Goal: Task Accomplishment & Management: Manage account settings

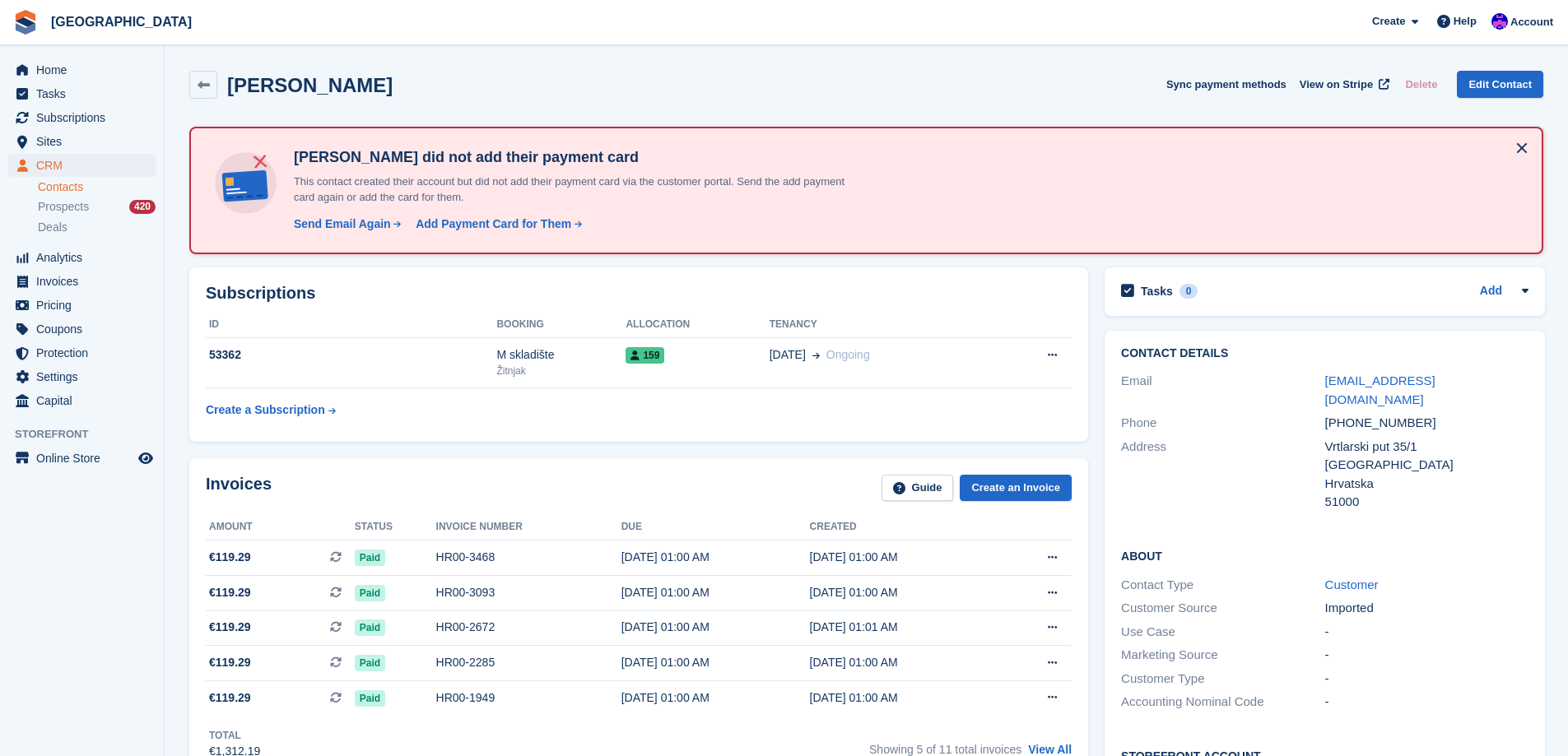
drag, startPoint x: 381, startPoint y: 91, endPoint x: 232, endPoint y: 87, distance: 149.1
click at [232, 87] on div "Ksenija Jurinović Sync payment methods View on Stripe Delete Edit Contact" at bounding box center [866, 85] width 1354 height 28
copy h2 "Ksenija Jurinović"
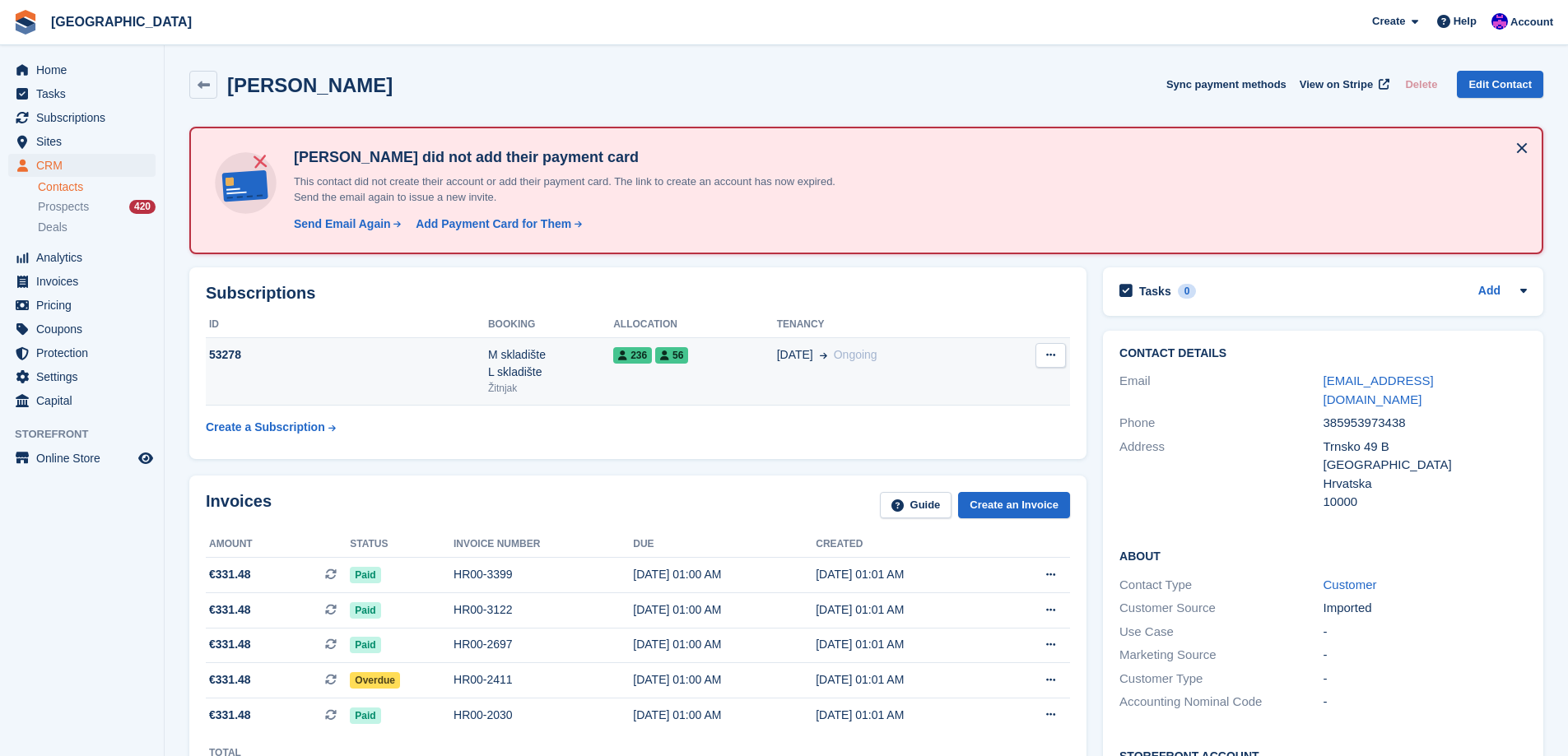
click at [645, 361] on div "236 56" at bounding box center [695, 355] width 163 height 17
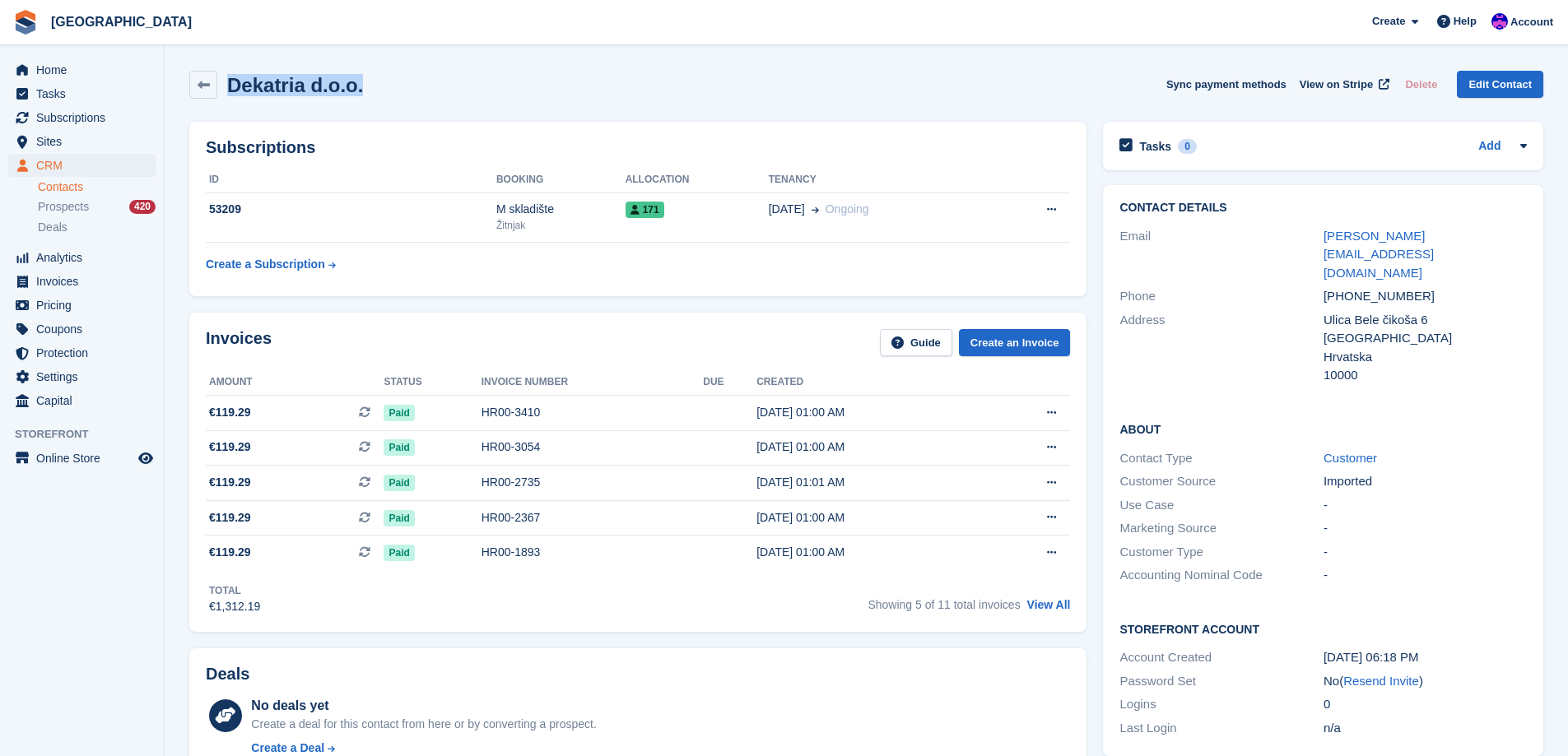
drag, startPoint x: 386, startPoint y: 86, endPoint x: 233, endPoint y: 78, distance: 153.2
click at [233, 78] on div "Dekatria d.o.o. Sync payment methods View on Stripe Delete Edit Contact" at bounding box center [866, 85] width 1354 height 28
copy h2 "Dekatria d.o.o."
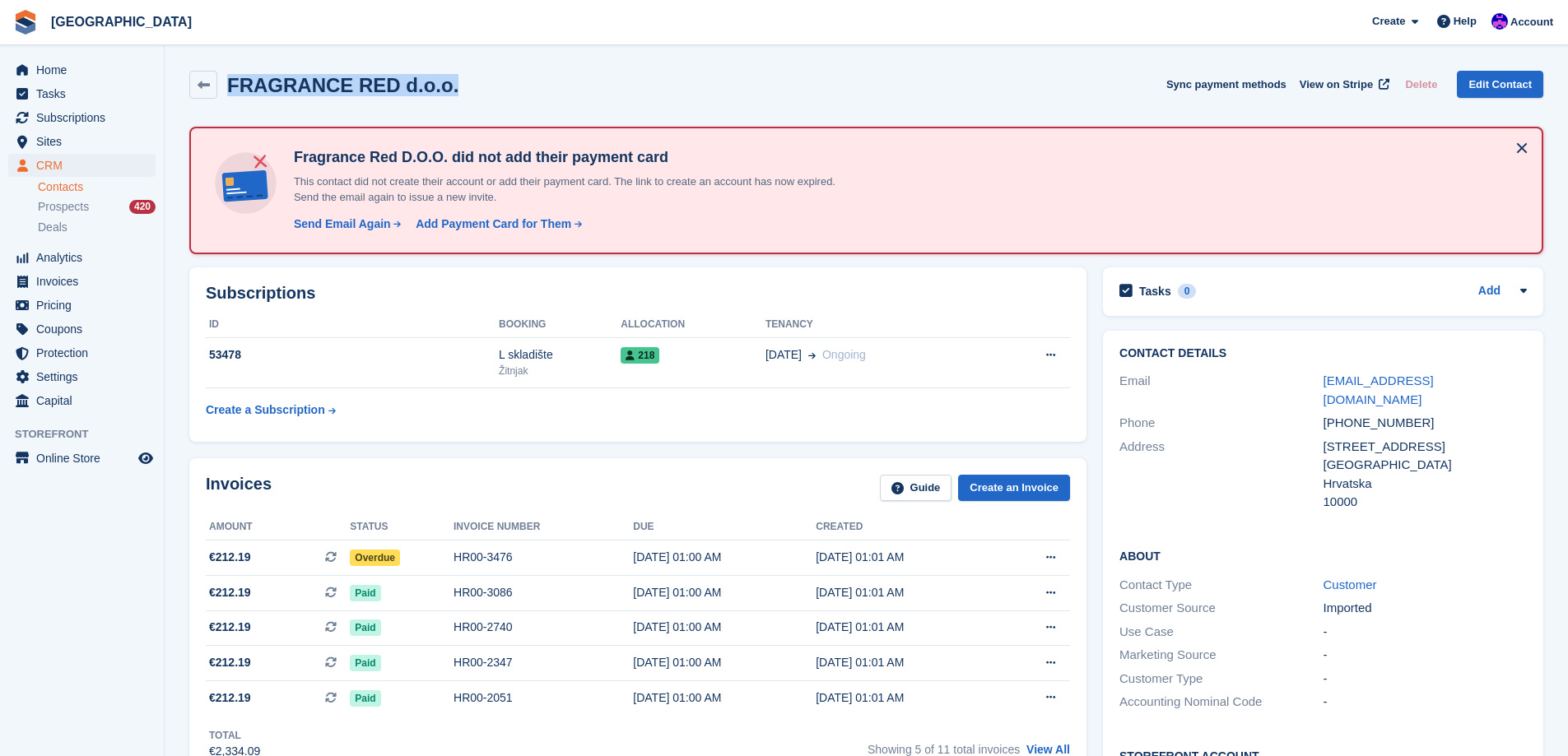
drag, startPoint x: 474, startPoint y: 97, endPoint x: 223, endPoint y: 74, distance: 252.1
click at [223, 74] on div "FRAGRANCE RED d.o.o. Sync payment methods View on Stripe Delete Edit Contact" at bounding box center [866, 85] width 1354 height 28
copy h2 "FRAGRANCE RED d.o.o."
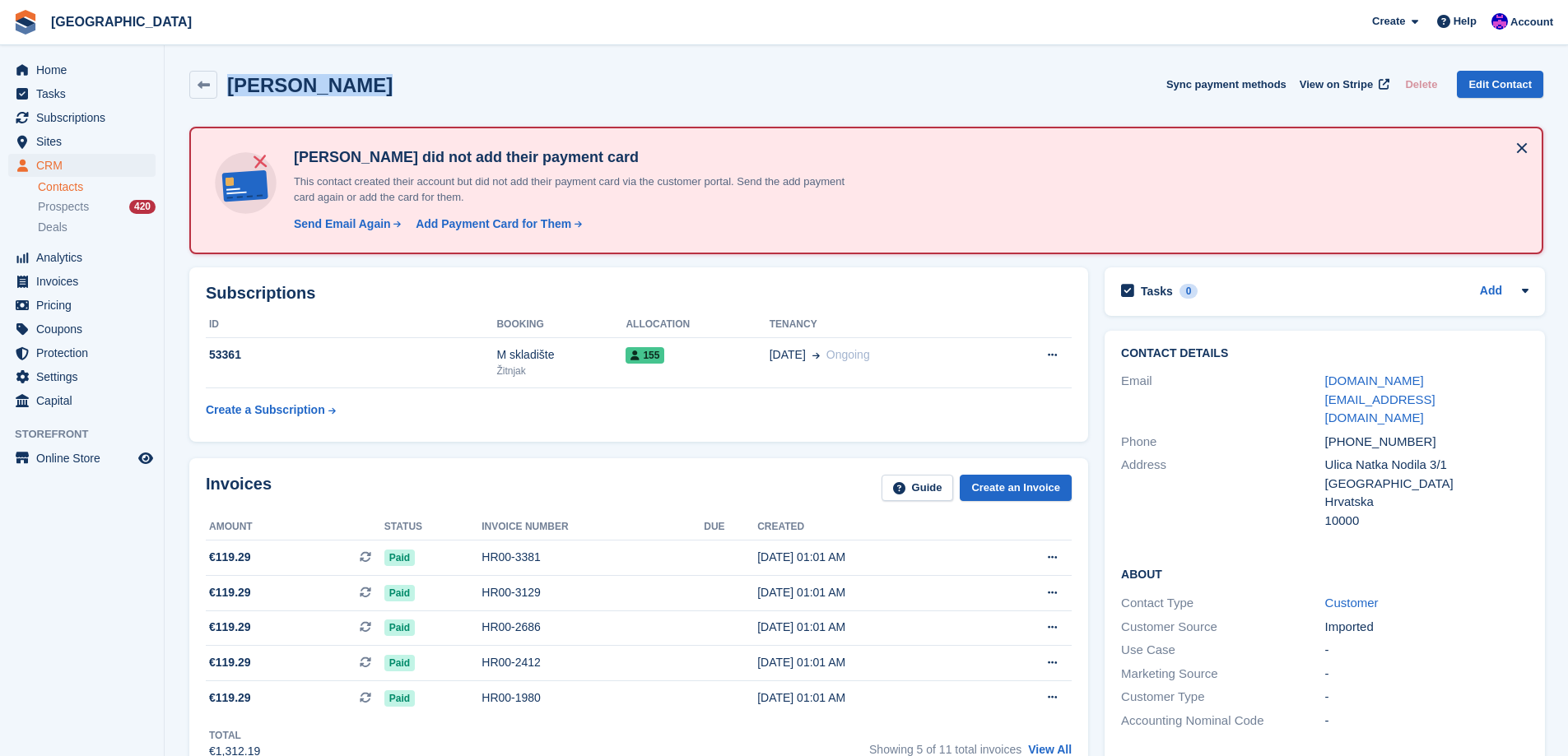
drag, startPoint x: 379, startPoint y: 90, endPoint x: 230, endPoint y: 74, distance: 149.9
click at [230, 74] on div "Martina Ribić Sync payment methods View on Stripe Delete Edit Contact" at bounding box center [866, 85] width 1354 height 28
copy h2 "Martina Ribić"
drag, startPoint x: 1429, startPoint y: 389, endPoint x: 1443, endPoint y: 399, distance: 17.2
click at [1443, 433] on div "[PHONE_NUMBER]" at bounding box center [1427, 442] width 203 height 19
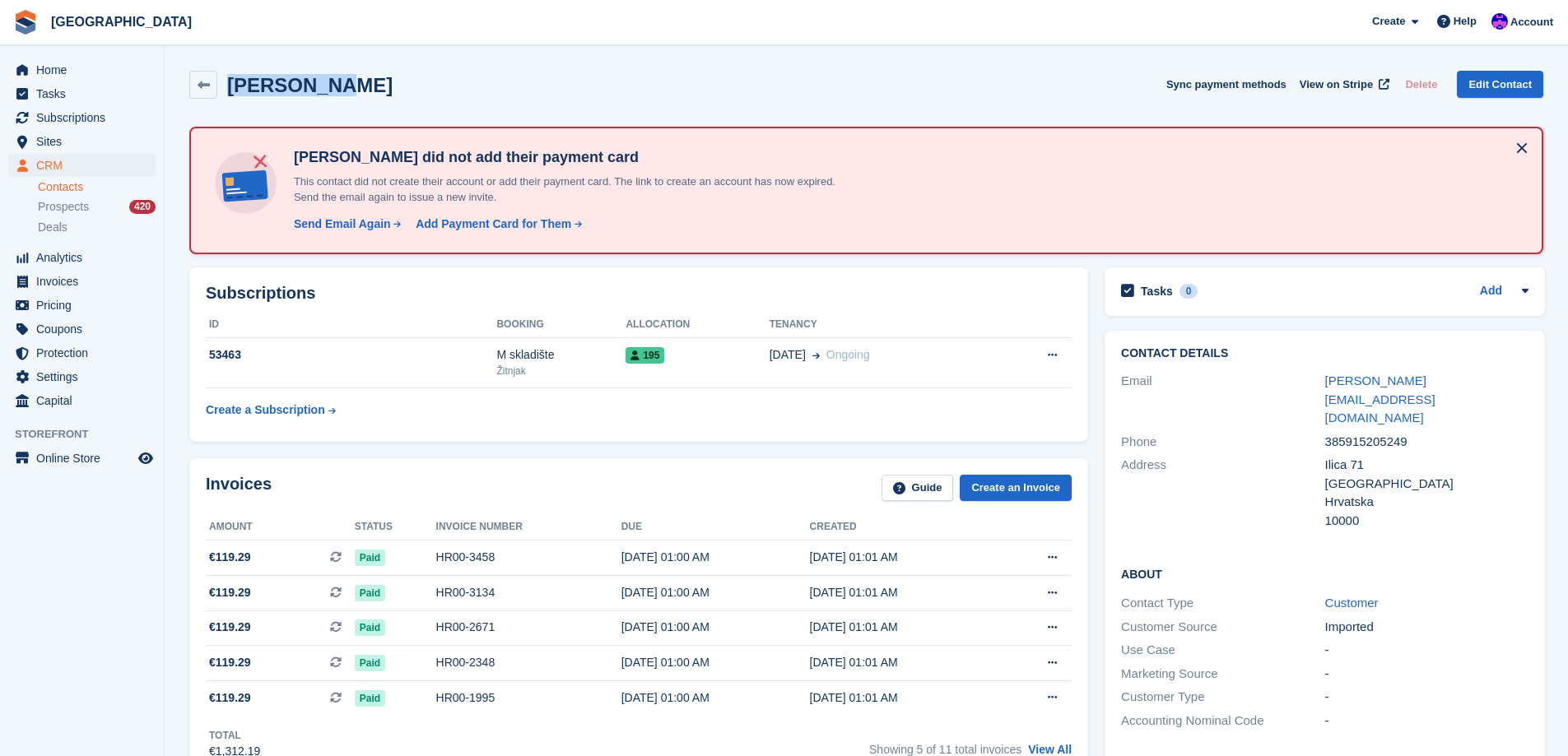
drag, startPoint x: 328, startPoint y: 90, endPoint x: 222, endPoint y: 80, distance: 106.5
click at [222, 80] on div "Ilir Kerni Sync payment methods View on Stripe Delete Edit Contact" at bounding box center [866, 85] width 1354 height 28
copy h2 "Ilir Kerni"
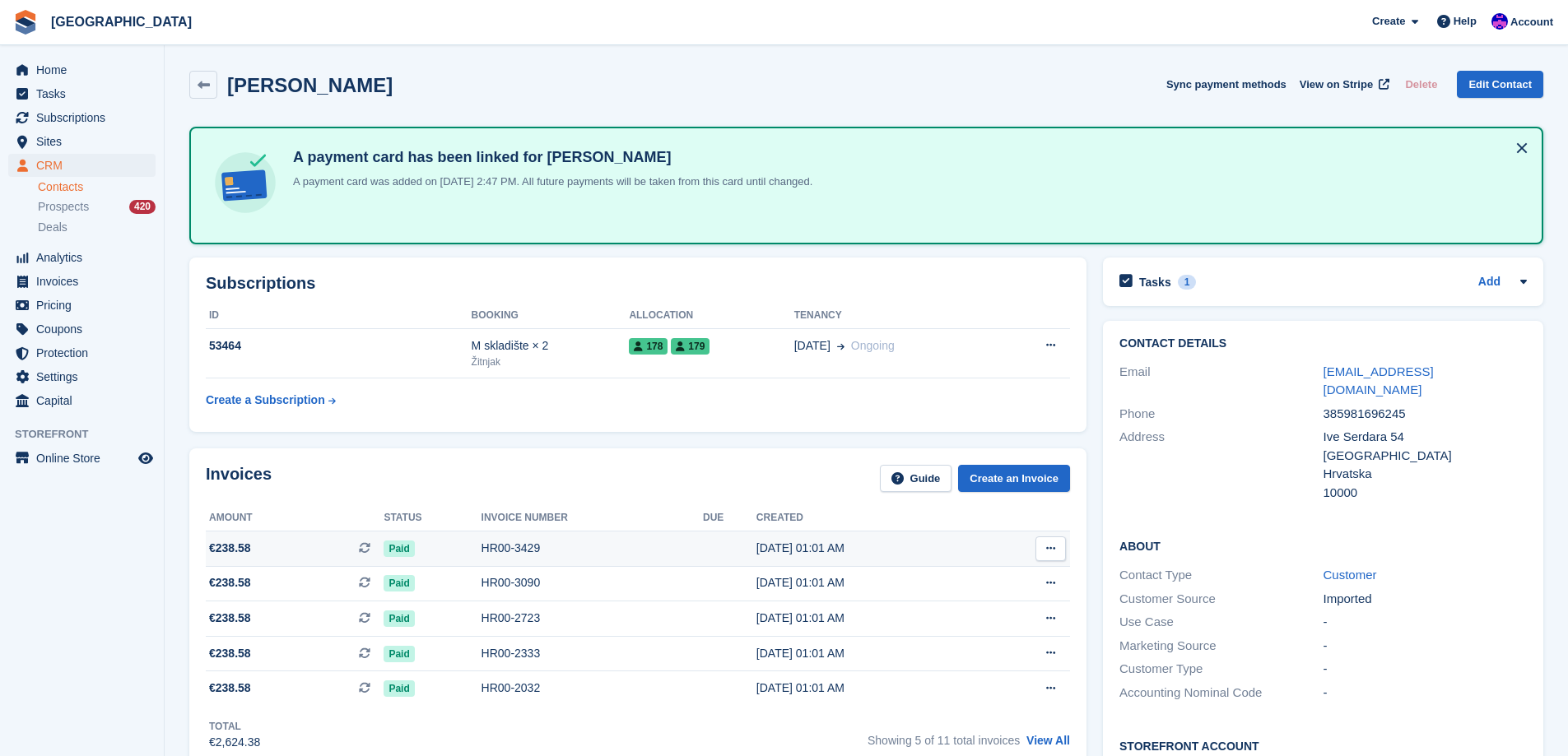
click at [598, 541] on div "HR00-3429" at bounding box center [591, 548] width 221 height 17
click at [879, 21] on span "[GEOGRAPHIC_DATA] Create Subscription Invoice Contact Deal Discount Page Help C…" at bounding box center [784, 22] width 1568 height 44
drag, startPoint x: 358, startPoint y: 91, endPoint x: 229, endPoint y: 86, distance: 129.1
click at [229, 86] on div "[PERSON_NAME] Sync payment methods View on Stripe Delete Edit Contact" at bounding box center [866, 85] width 1354 height 28
copy h2 "[PERSON_NAME]"
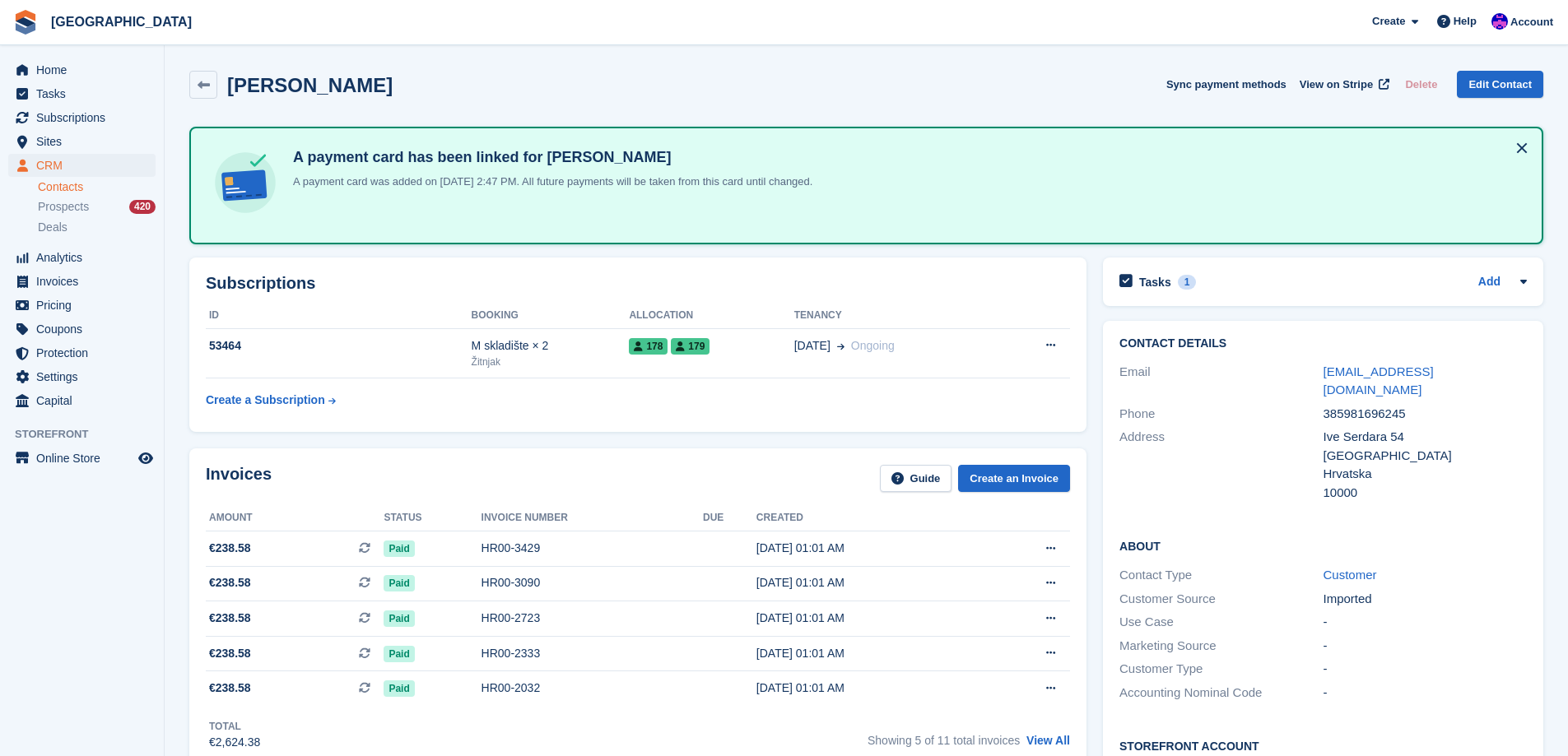
click at [585, 291] on h2 "Subscriptions" at bounding box center [638, 283] width 864 height 19
click at [766, 356] on td "178 179" at bounding box center [711, 353] width 164 height 50
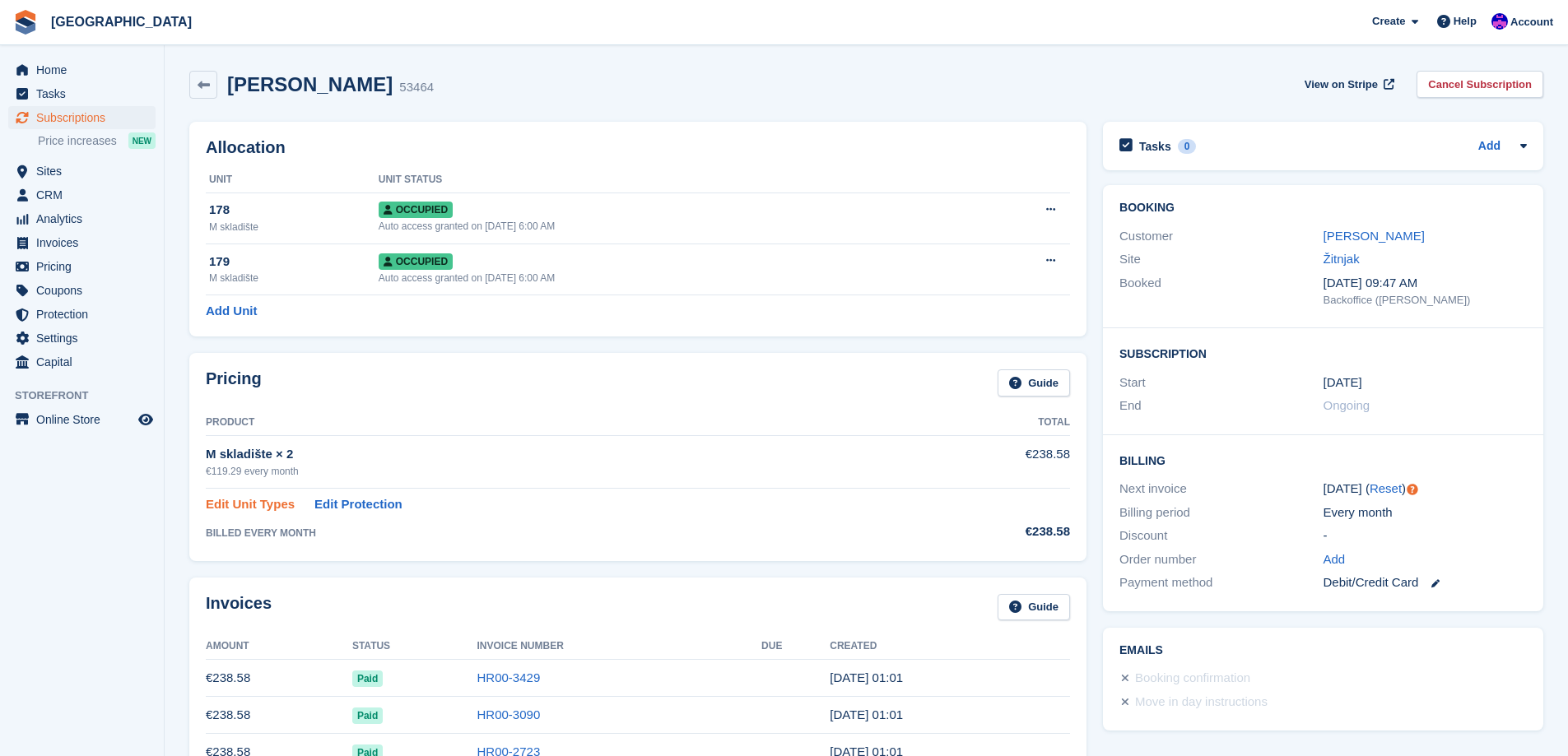
click at [272, 508] on link "Edit Unit Types" at bounding box center [250, 505] width 89 height 19
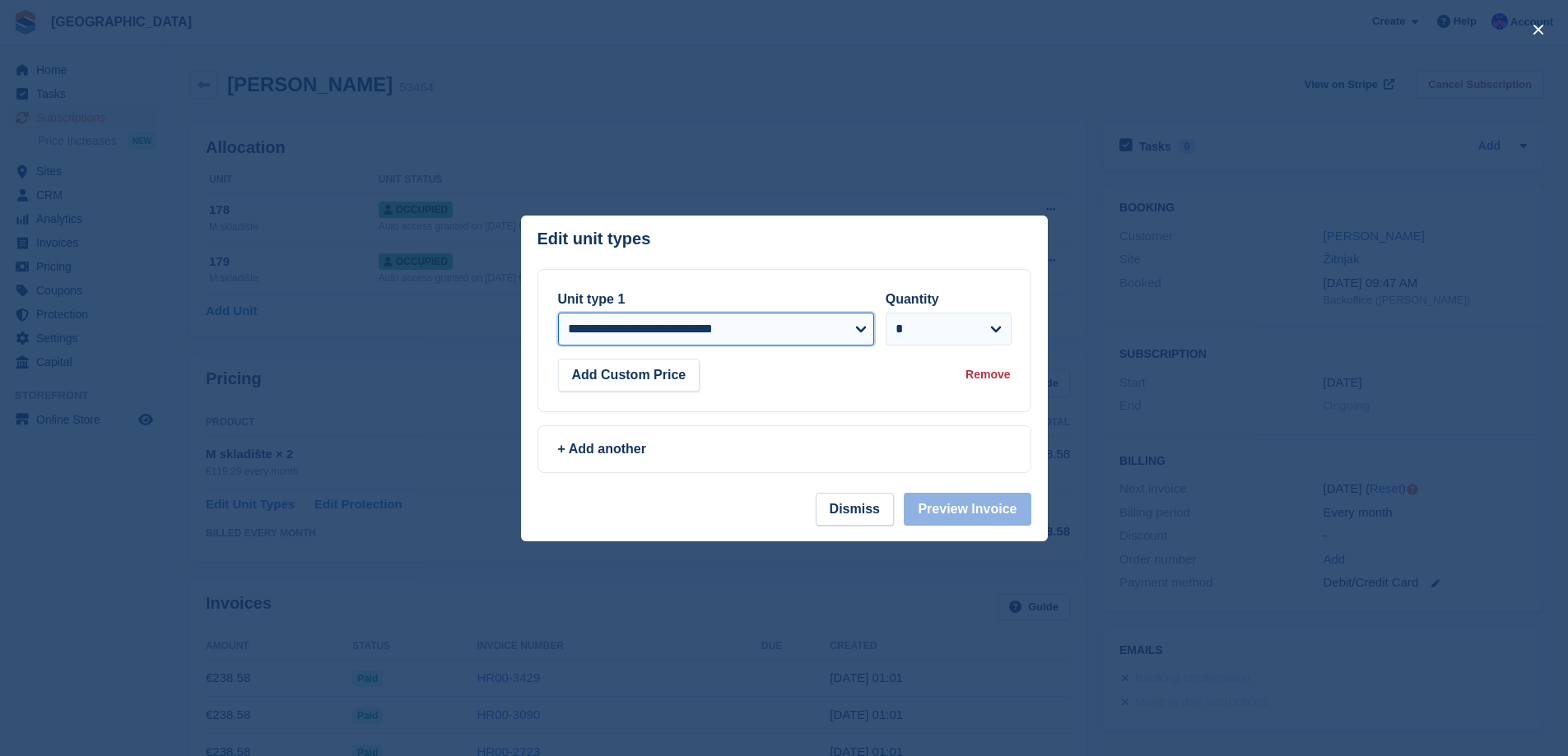
click at [844, 334] on select "**********" at bounding box center [717, 328] width 317 height 33
select select "*****"
click at [558, 312] on select "**********" at bounding box center [717, 328] width 317 height 33
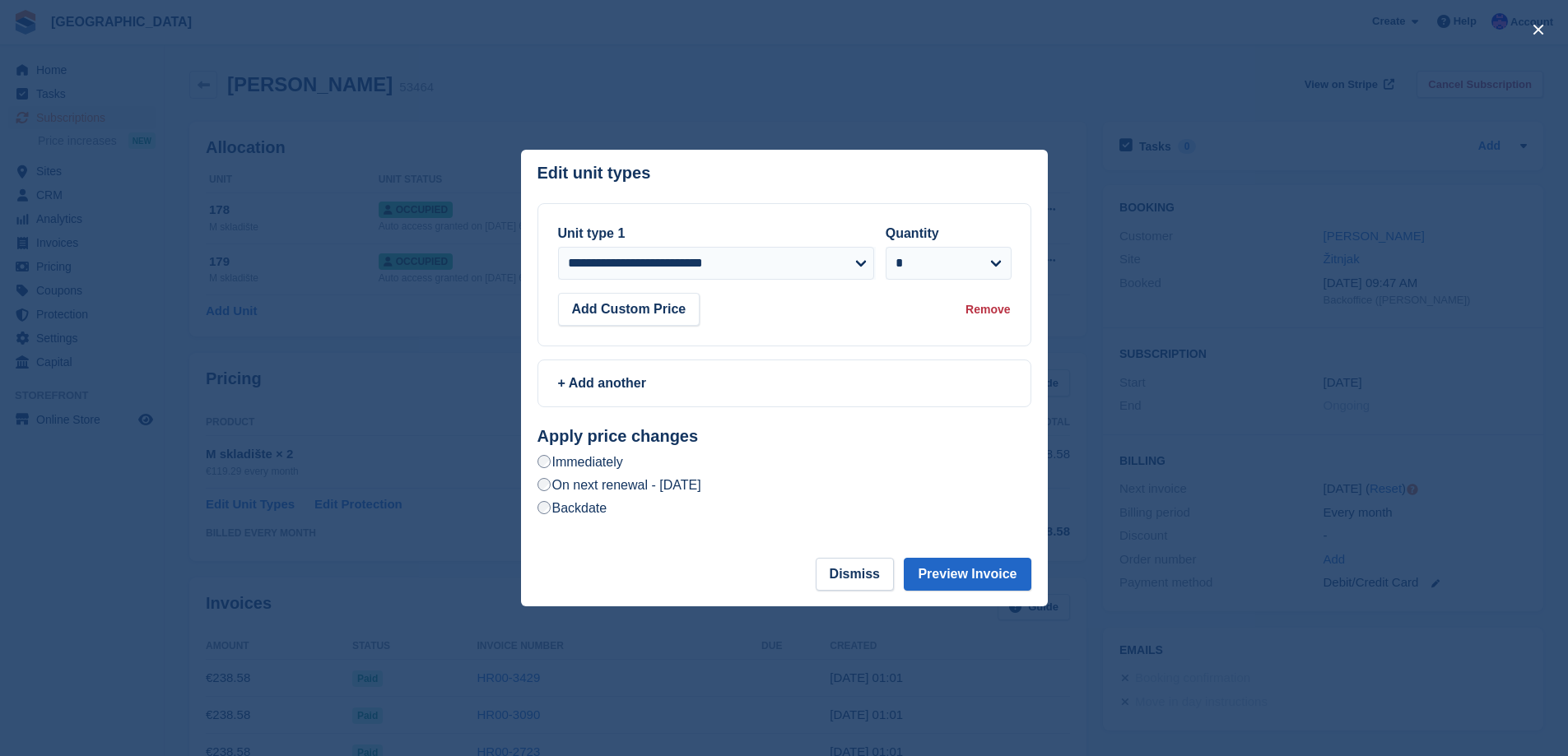
click at [602, 506] on label "Backdate" at bounding box center [572, 508] width 70 height 17
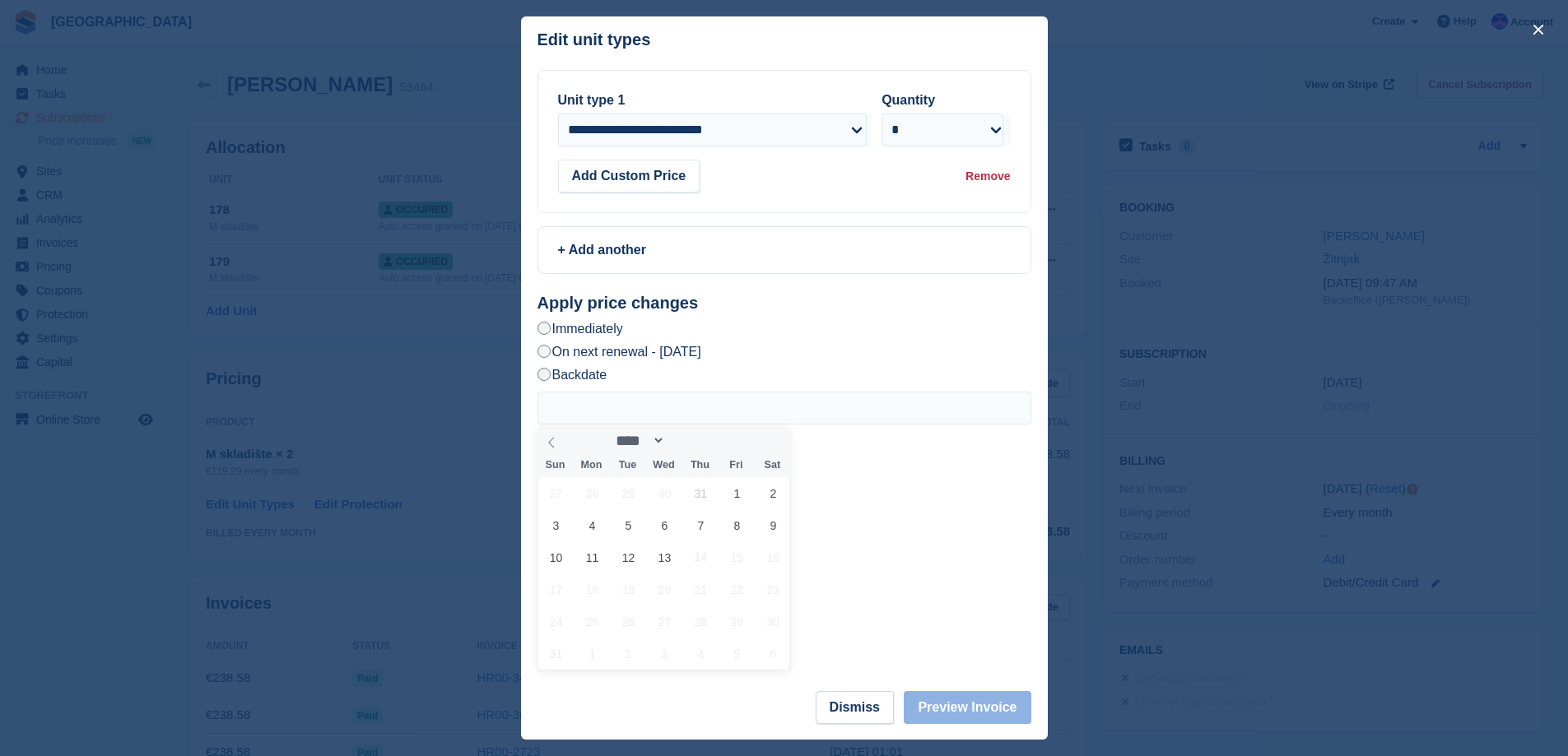
click at [884, 524] on div "**** ****** **** Sun Mon Tue Wed Thu Fri Sat 27 28 29 30 31 1 2 3 4 5 6 7 8 9 1…" at bounding box center [784, 529] width 494 height 277
click at [1538, 38] on button "close" at bounding box center [1538, 29] width 26 height 26
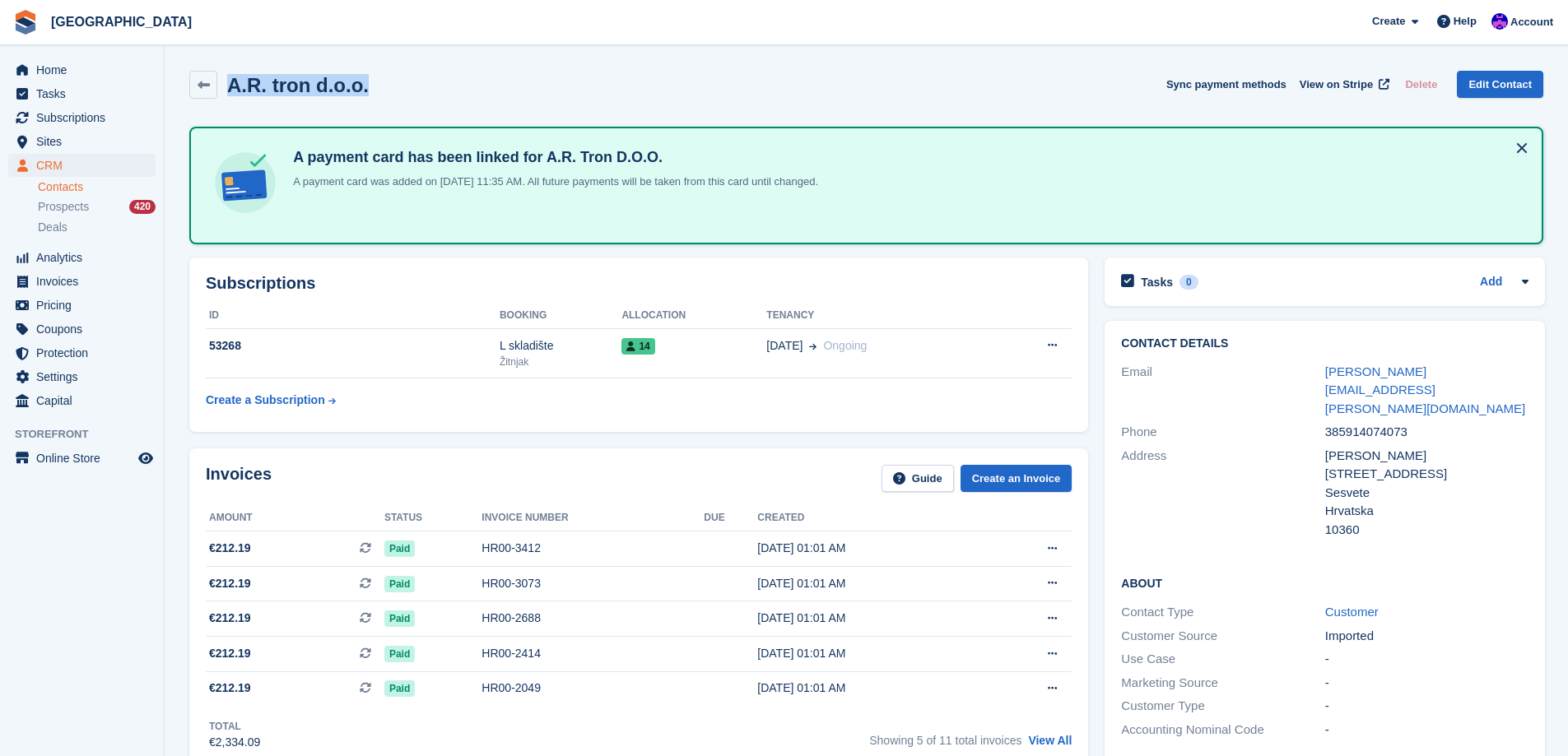
drag, startPoint x: 363, startPoint y: 91, endPoint x: 233, endPoint y: 89, distance: 130.0
click at [233, 89] on div "A.R. tron d.o.o. Sync payment methods View on Stripe Delete Edit Contact" at bounding box center [866, 85] width 1354 height 28
copy h2 "A.R. tron d.o.o."
click at [1491, 84] on link "Edit Contact" at bounding box center [1499, 85] width 86 height 27
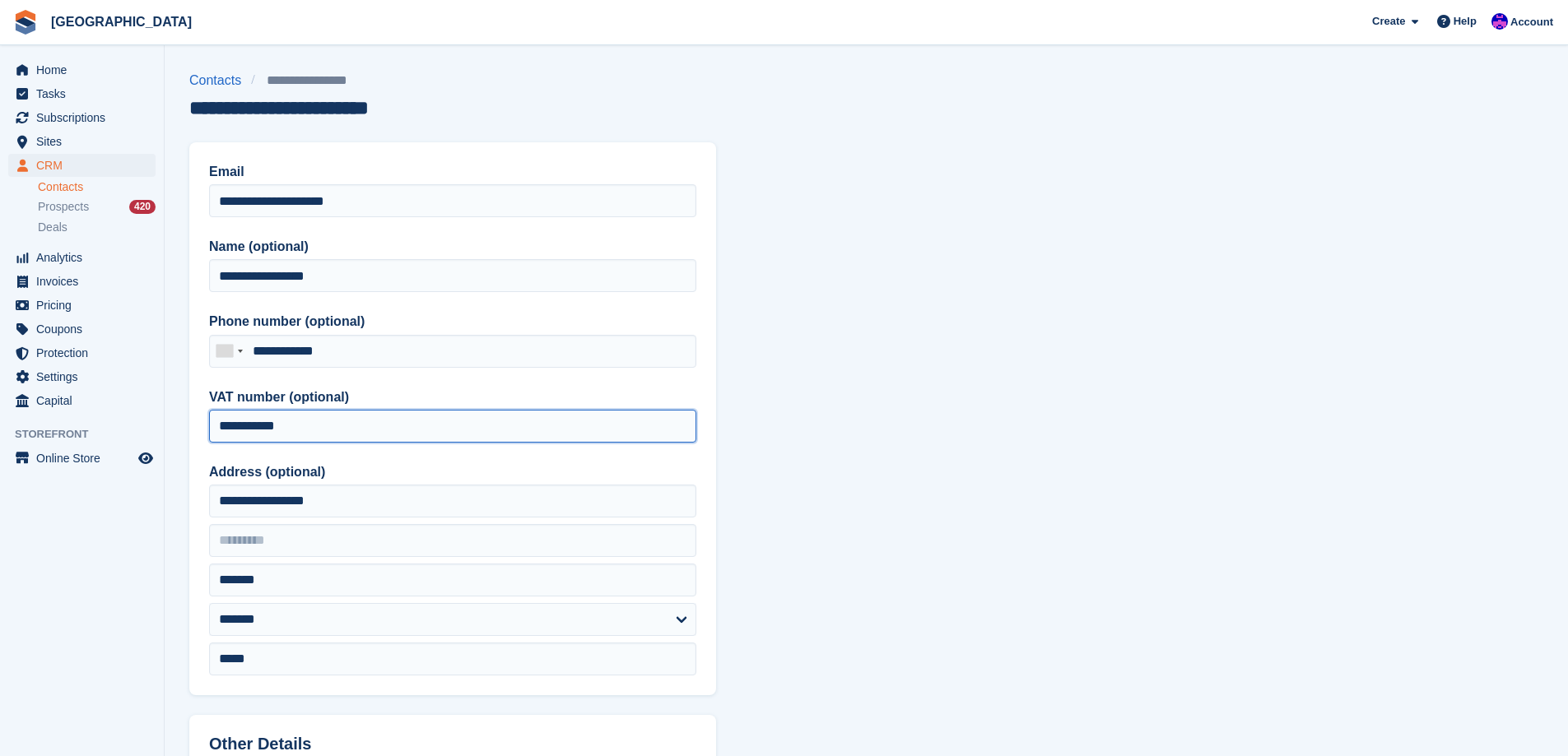
drag, startPoint x: 322, startPoint y: 426, endPoint x: 81, endPoint y: 415, distance: 241.3
click at [86, 417] on div "Home Tasks Subscriptions Subscriptions Subscriptions Price increases NEW Price …" at bounding box center [784, 700] width 1568 height 1401
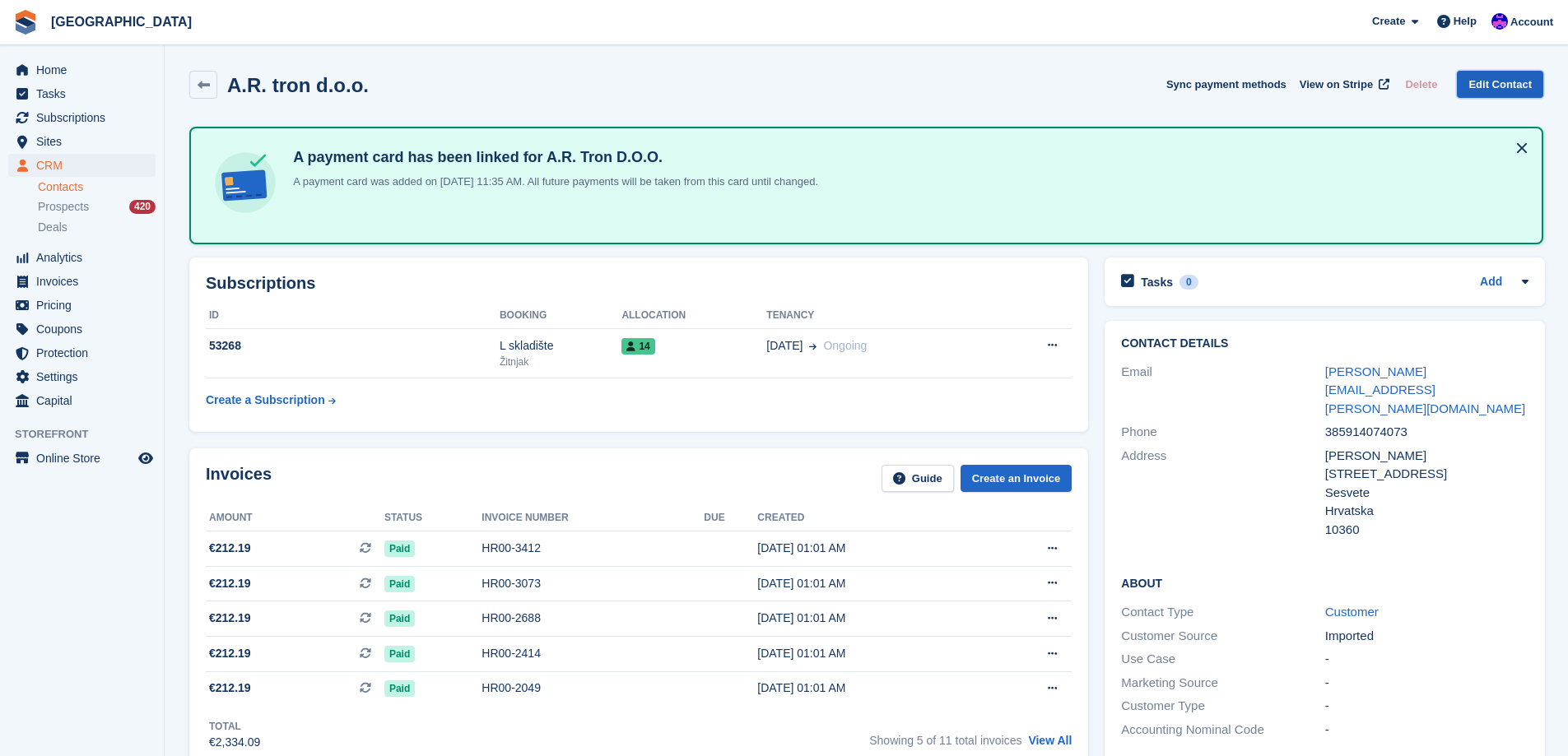
click at [1499, 84] on link "Edit Contact" at bounding box center [1499, 85] width 86 height 27
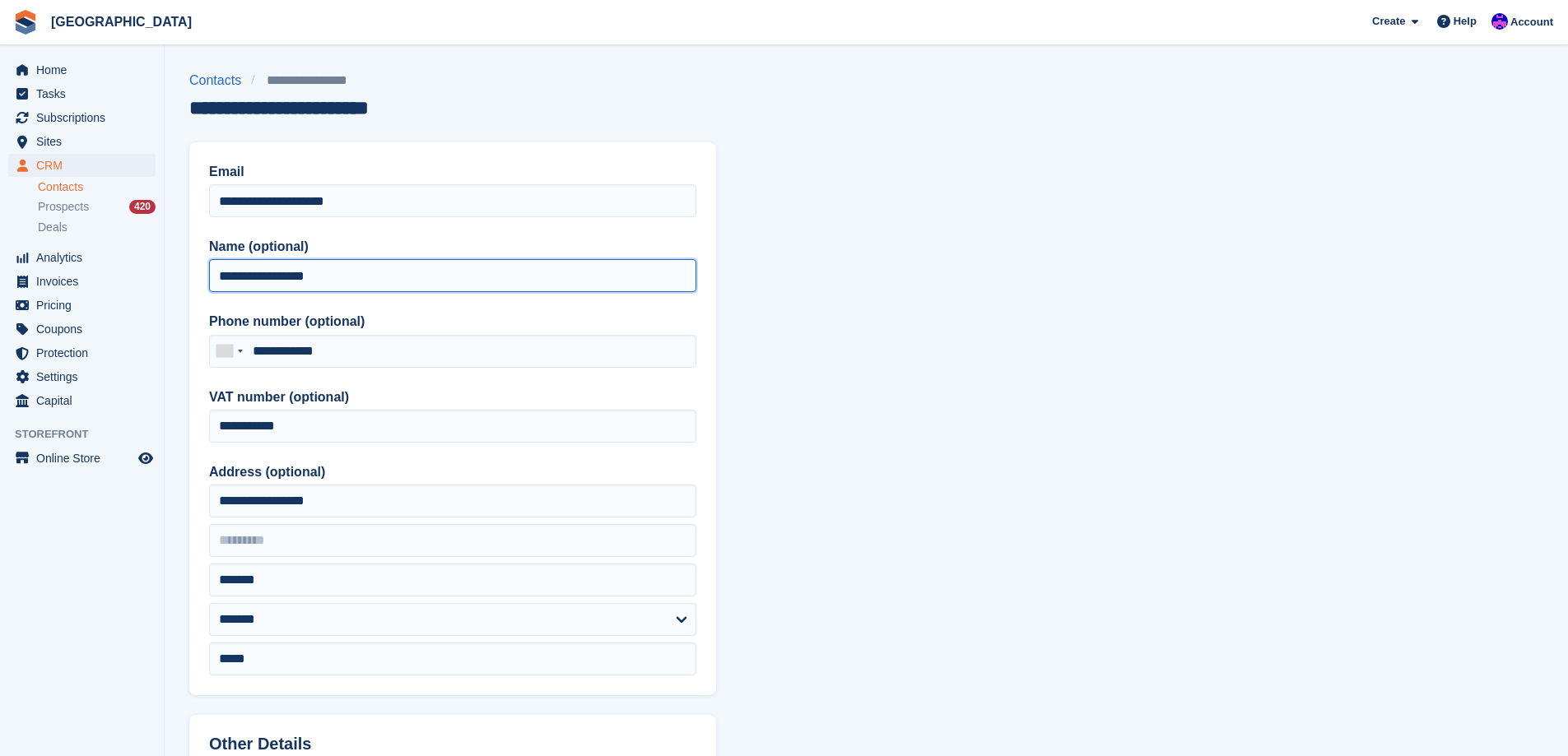
drag, startPoint x: 421, startPoint y: 284, endPoint x: 0, endPoint y: 284, distance: 421.0
click at [0, 284] on div "Home Tasks Subscriptions Subscriptions Subscriptions Price increases NEW Price …" at bounding box center [784, 700] width 1568 height 1401
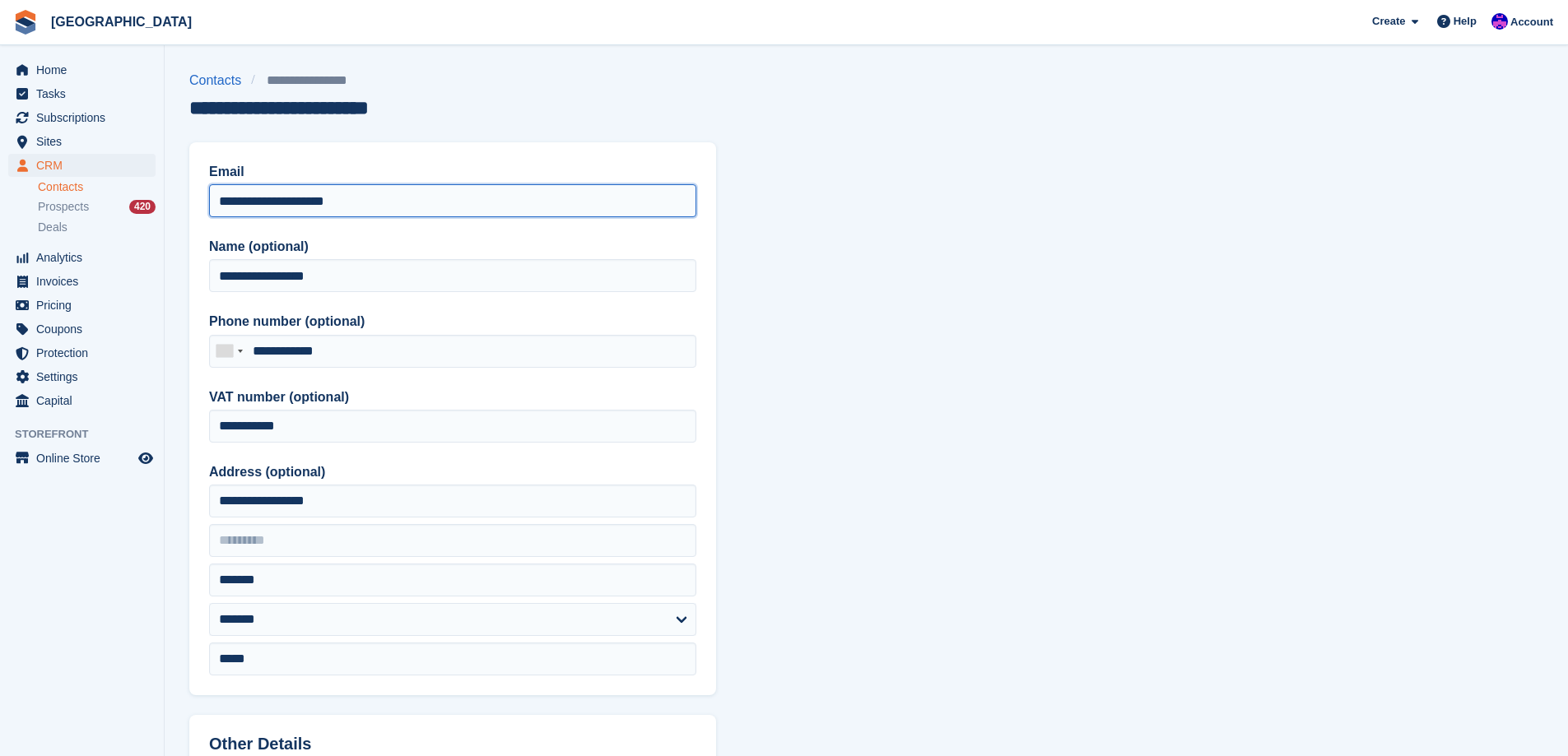
drag, startPoint x: 402, startPoint y: 197, endPoint x: 108, endPoint y: 217, distance: 294.7
click at [108, 217] on div "Home Tasks Subscriptions Subscriptions Subscriptions Price increases NEW Price …" at bounding box center [784, 700] width 1568 height 1401
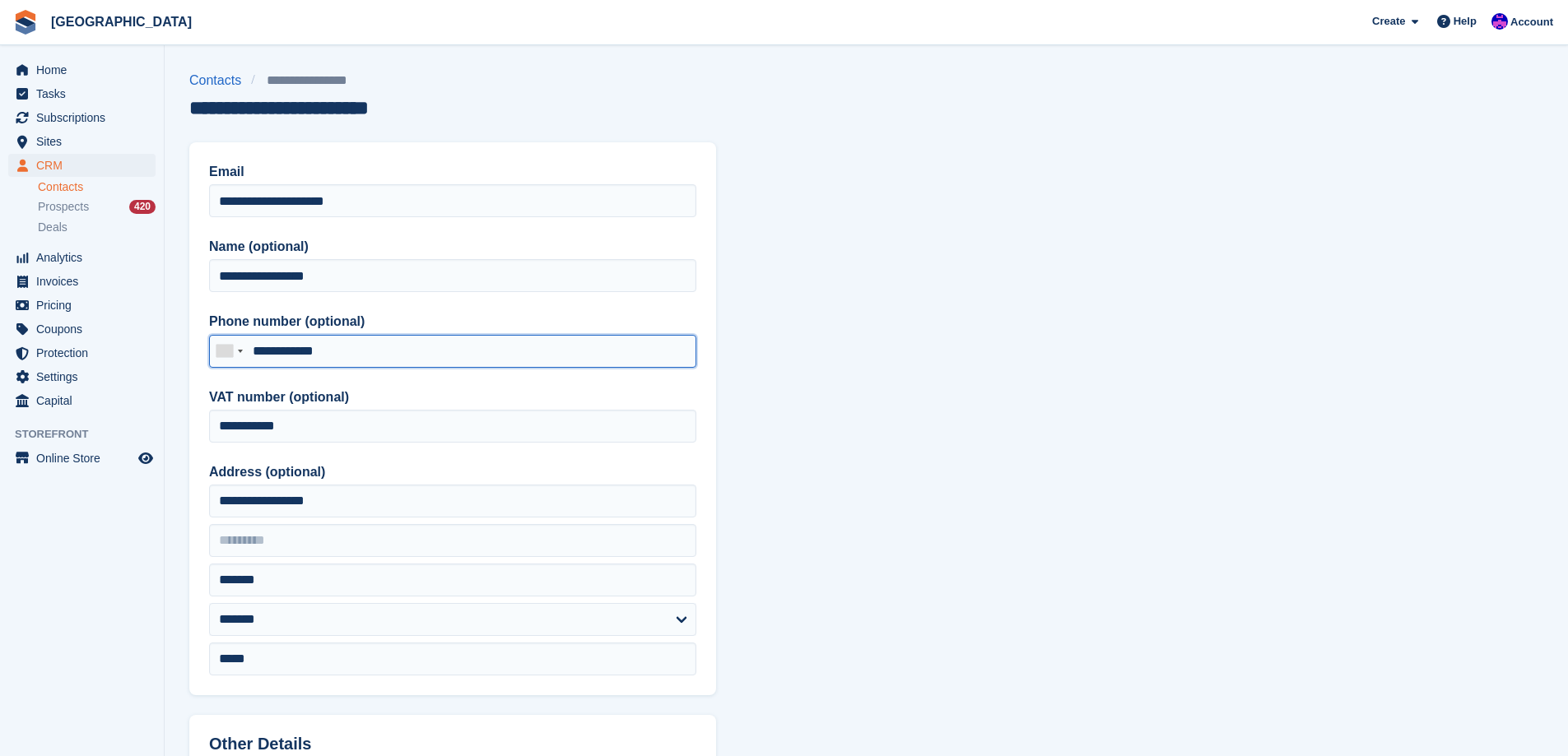
click at [366, 346] on input "**********" at bounding box center [452, 350] width 487 height 33
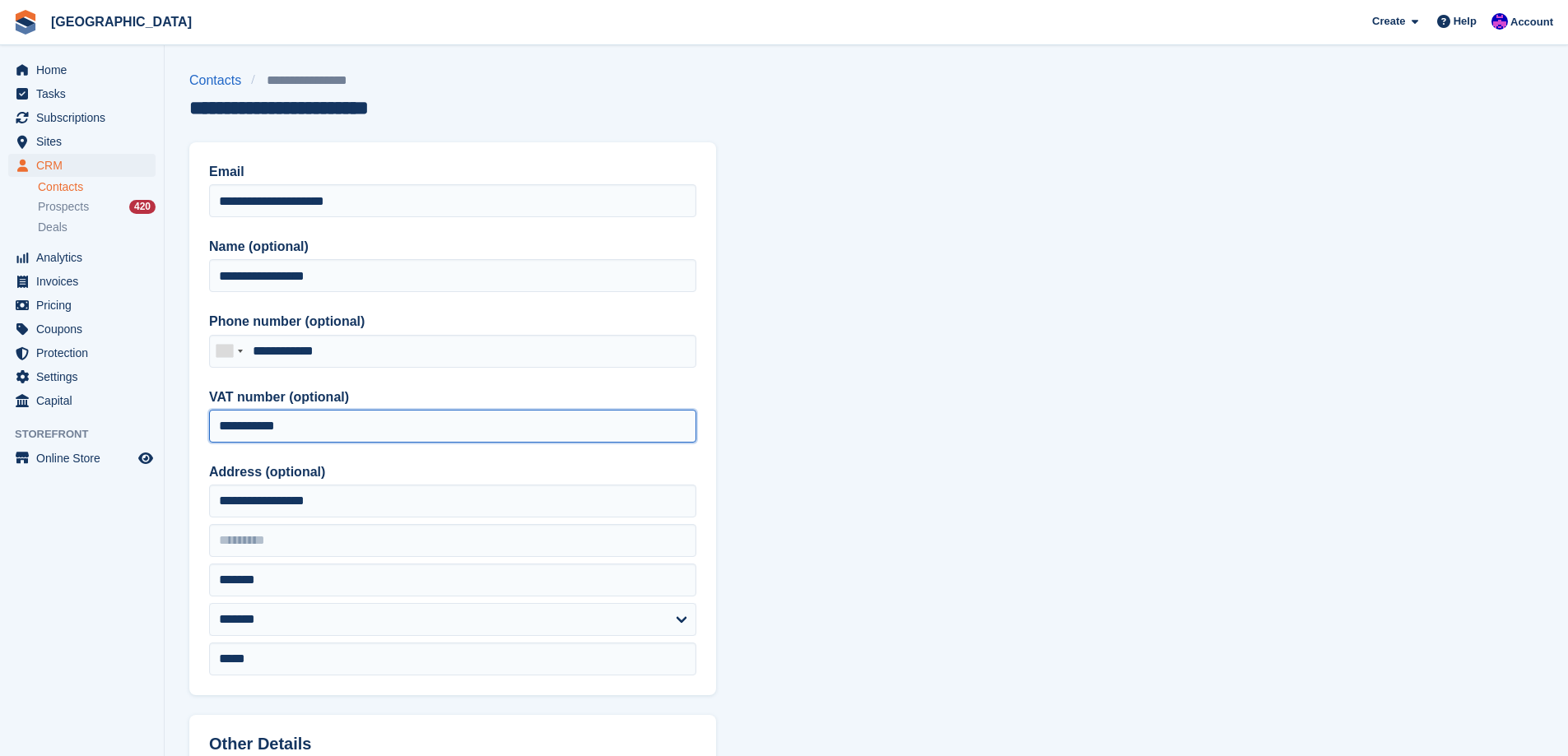
drag, startPoint x: 352, startPoint y: 431, endPoint x: 179, endPoint y: 428, distance: 173.0
click at [179, 428] on section "**********" at bounding box center [866, 700] width 1403 height 1401
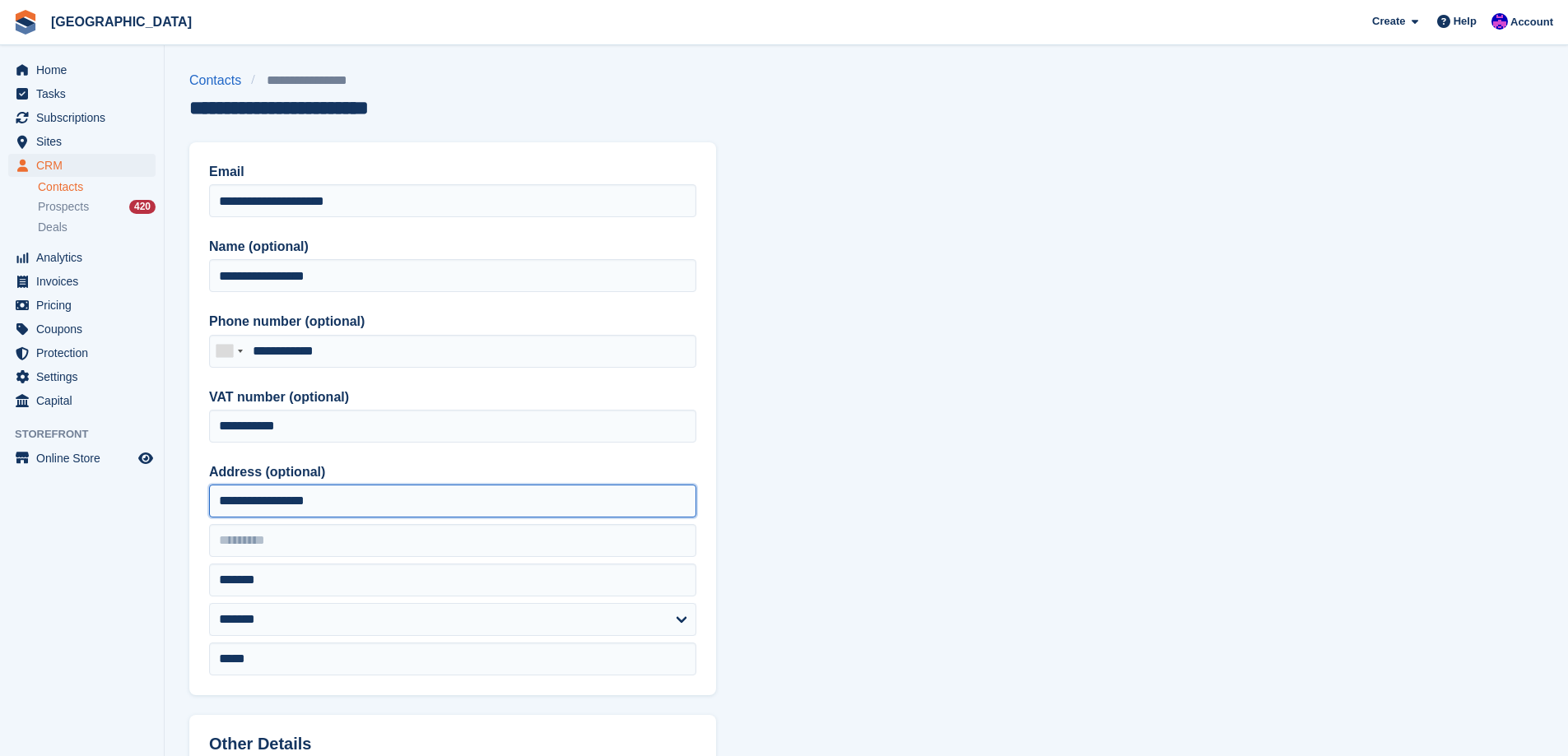
drag, startPoint x: 415, startPoint y: 494, endPoint x: 88, endPoint y: 505, distance: 327.2
click at [89, 505] on div "Home Tasks Subscriptions Subscriptions Subscriptions Price increases NEW Price …" at bounding box center [784, 700] width 1568 height 1401
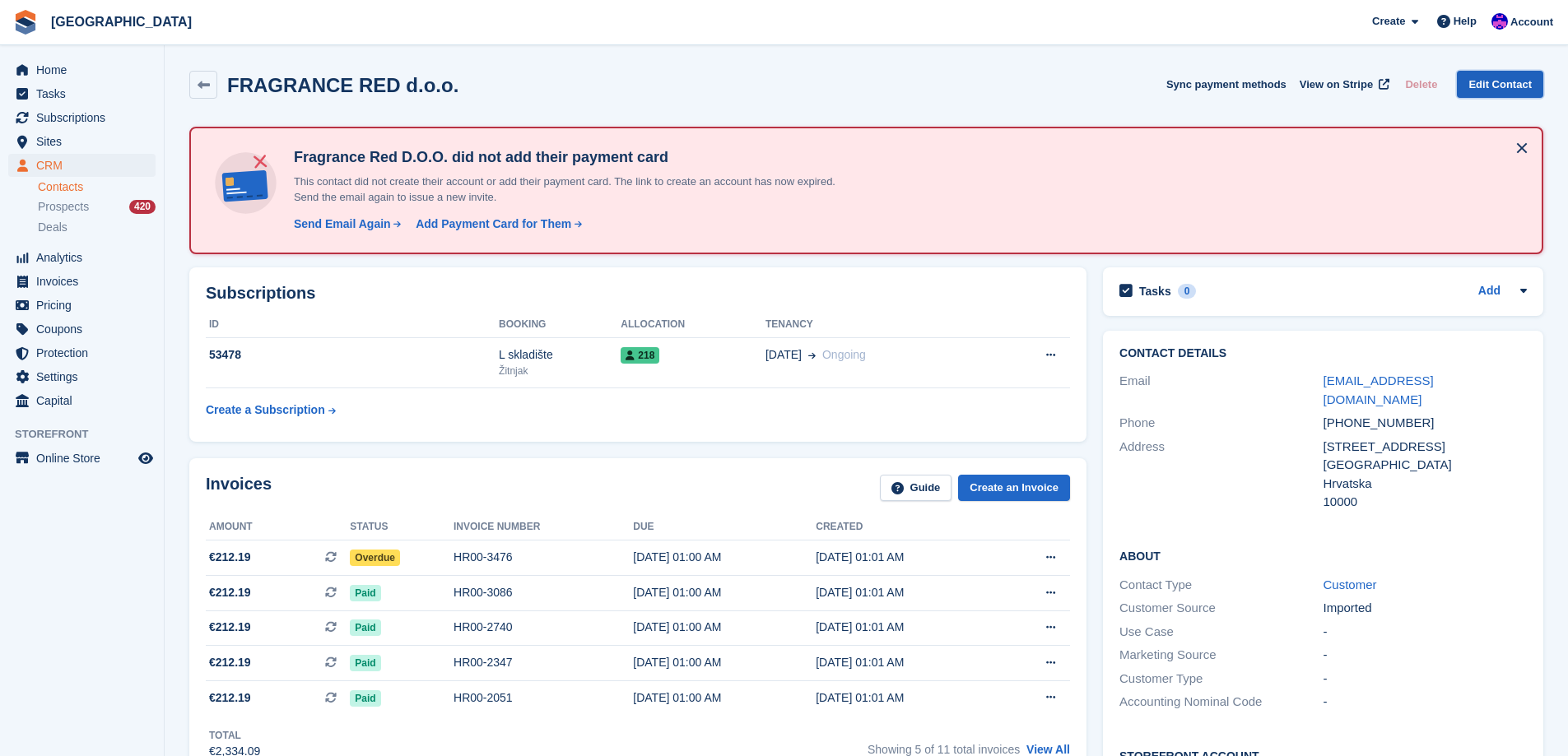
click at [1505, 75] on link "Edit Contact" at bounding box center [1499, 85] width 86 height 27
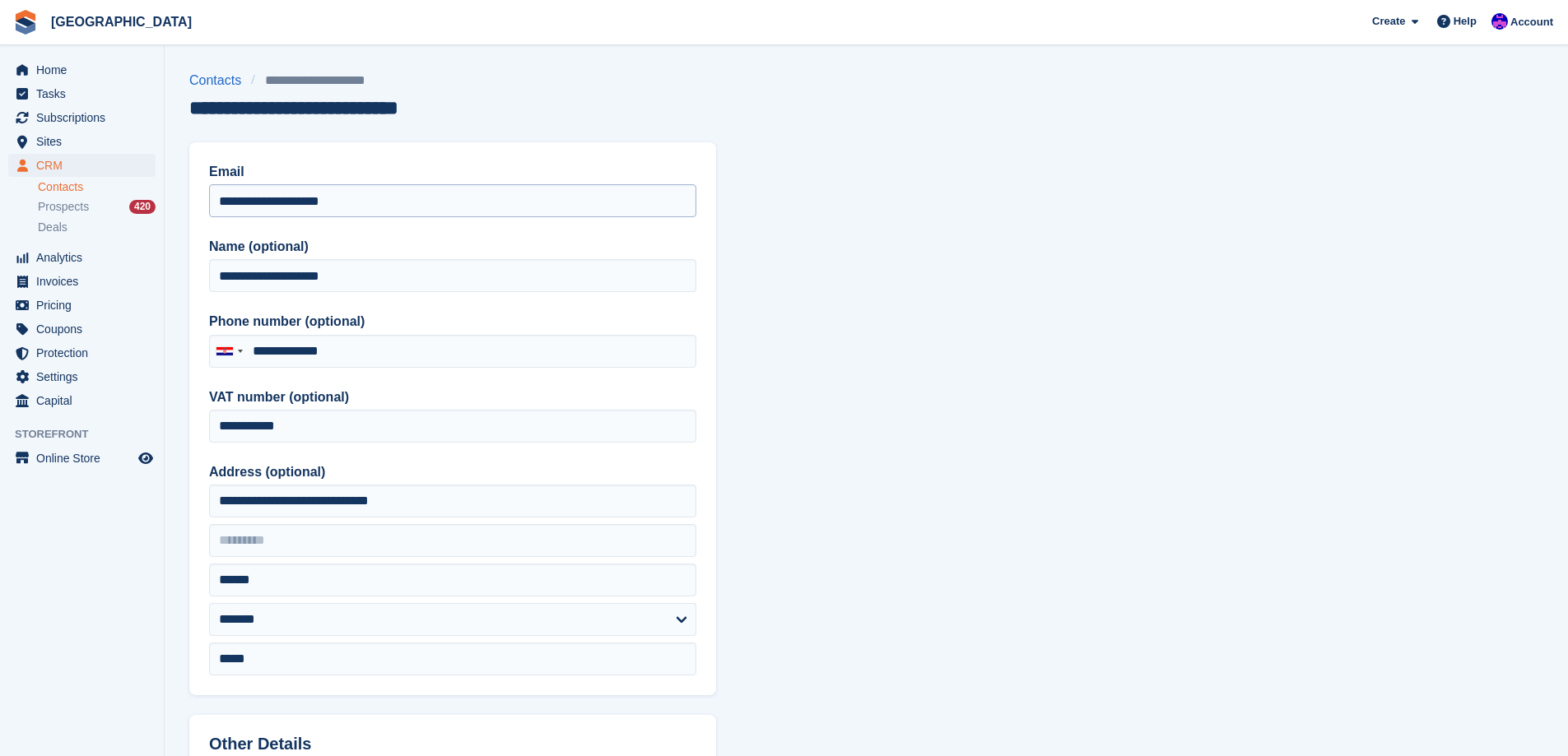
type input "**********"
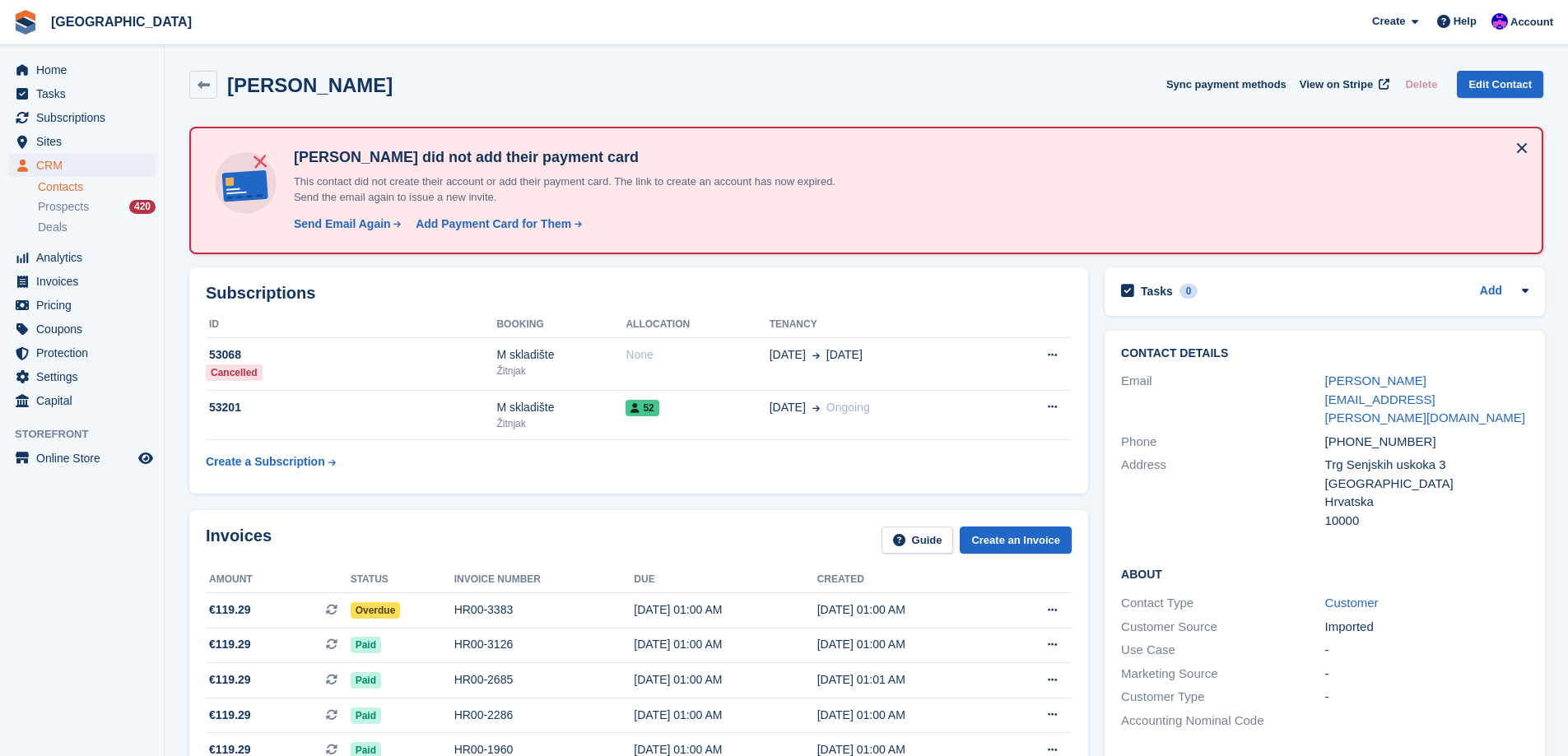
drag, startPoint x: 368, startPoint y: 85, endPoint x: 233, endPoint y: 89, distance: 135.1
click at [233, 89] on div "[PERSON_NAME] Sync payment methods View on Stripe Delete Edit Contact" at bounding box center [866, 85] width 1354 height 28
copy h2 "Kristina Antolić"
click at [1494, 79] on link "Edit Contact" at bounding box center [1499, 85] width 86 height 27
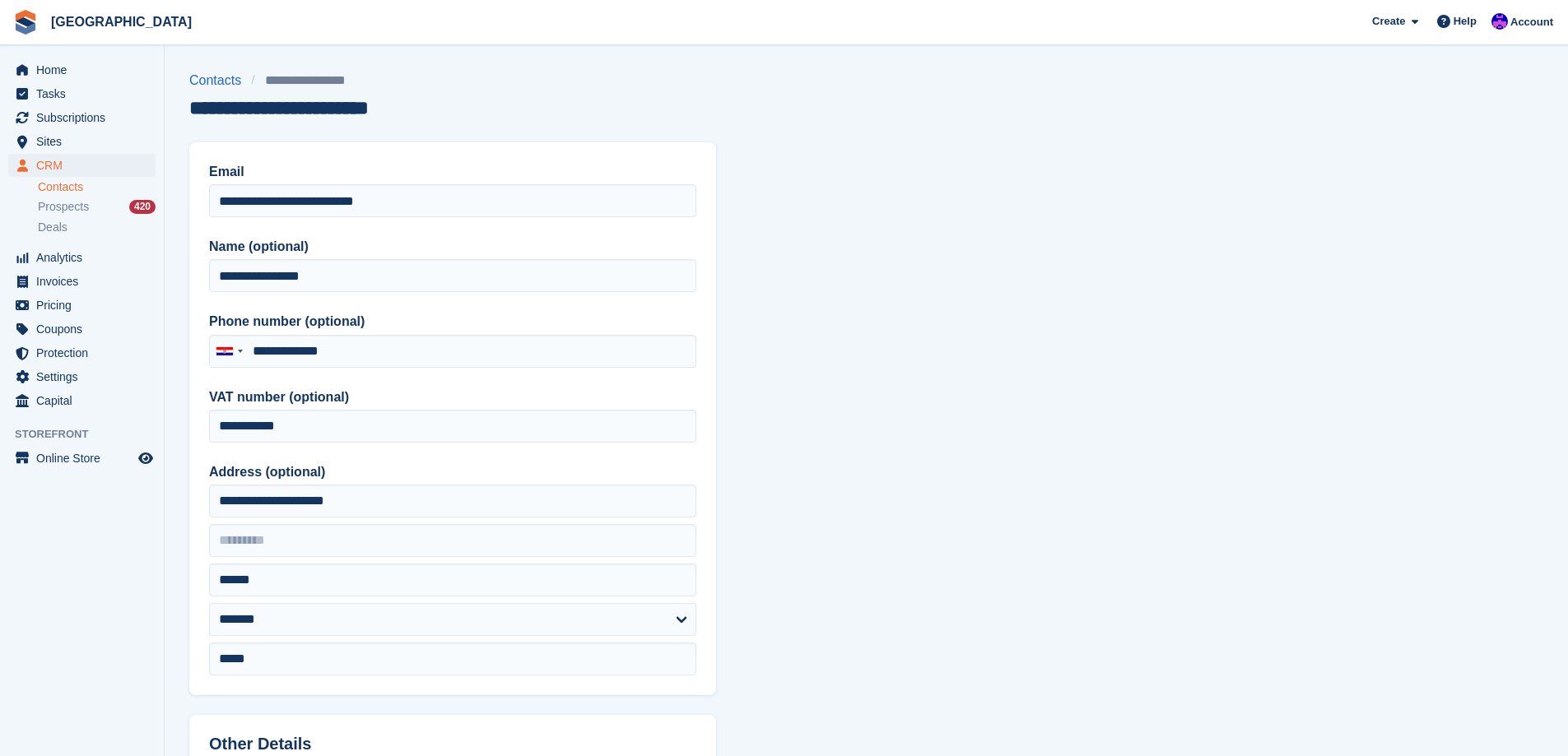
type input "**********"
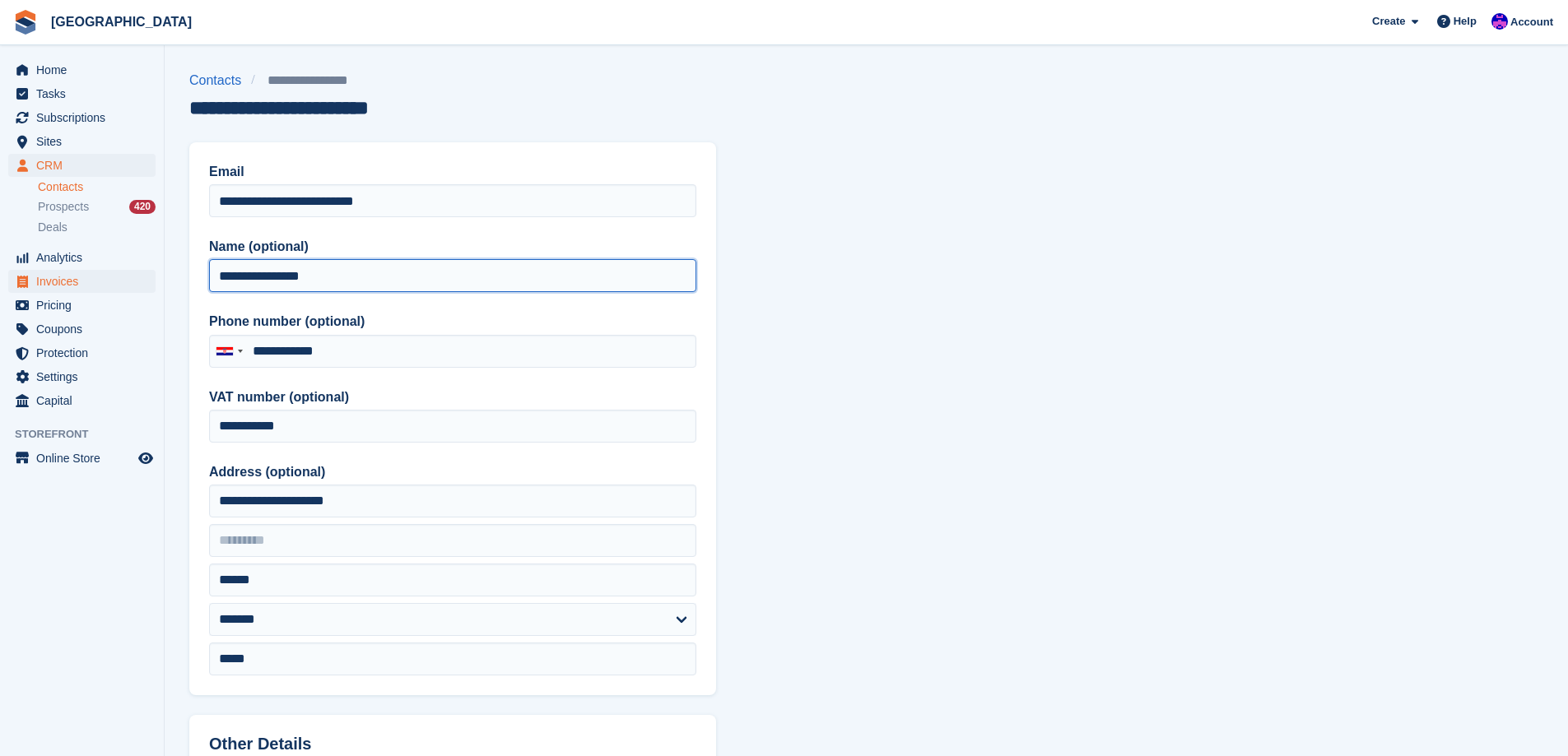
drag, startPoint x: 192, startPoint y: 274, endPoint x: 141, endPoint y: 274, distance: 51.0
click at [141, 274] on div "Home Tasks Subscriptions Subscriptions Subscriptions Price increases NEW Price …" at bounding box center [784, 700] width 1568 height 1401
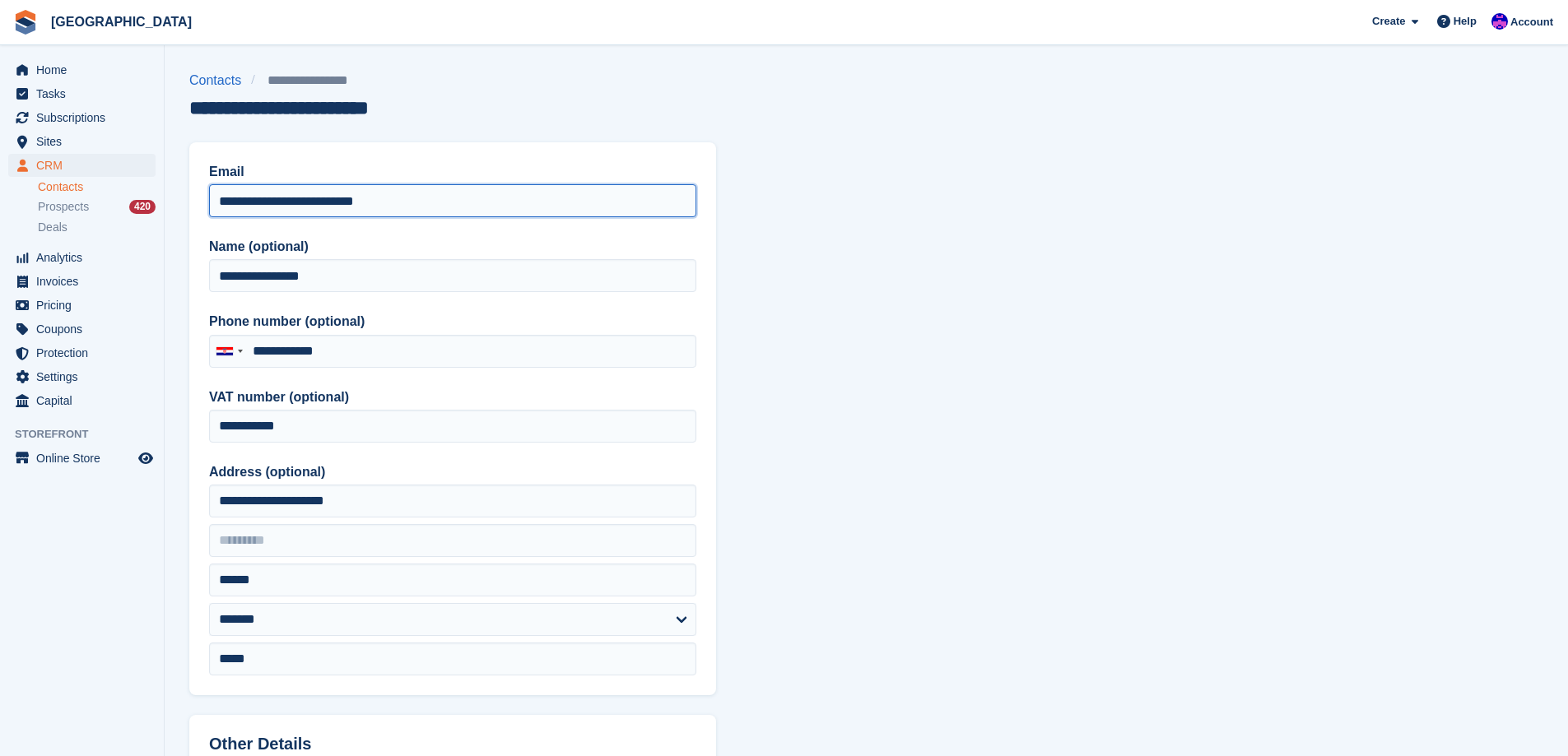
drag, startPoint x: 413, startPoint y: 201, endPoint x: 51, endPoint y: 196, distance: 362.0
click at [51, 196] on div "Home Tasks Subscriptions Subscriptions Subscriptions Price increases NEW Price …" at bounding box center [784, 700] width 1568 height 1401
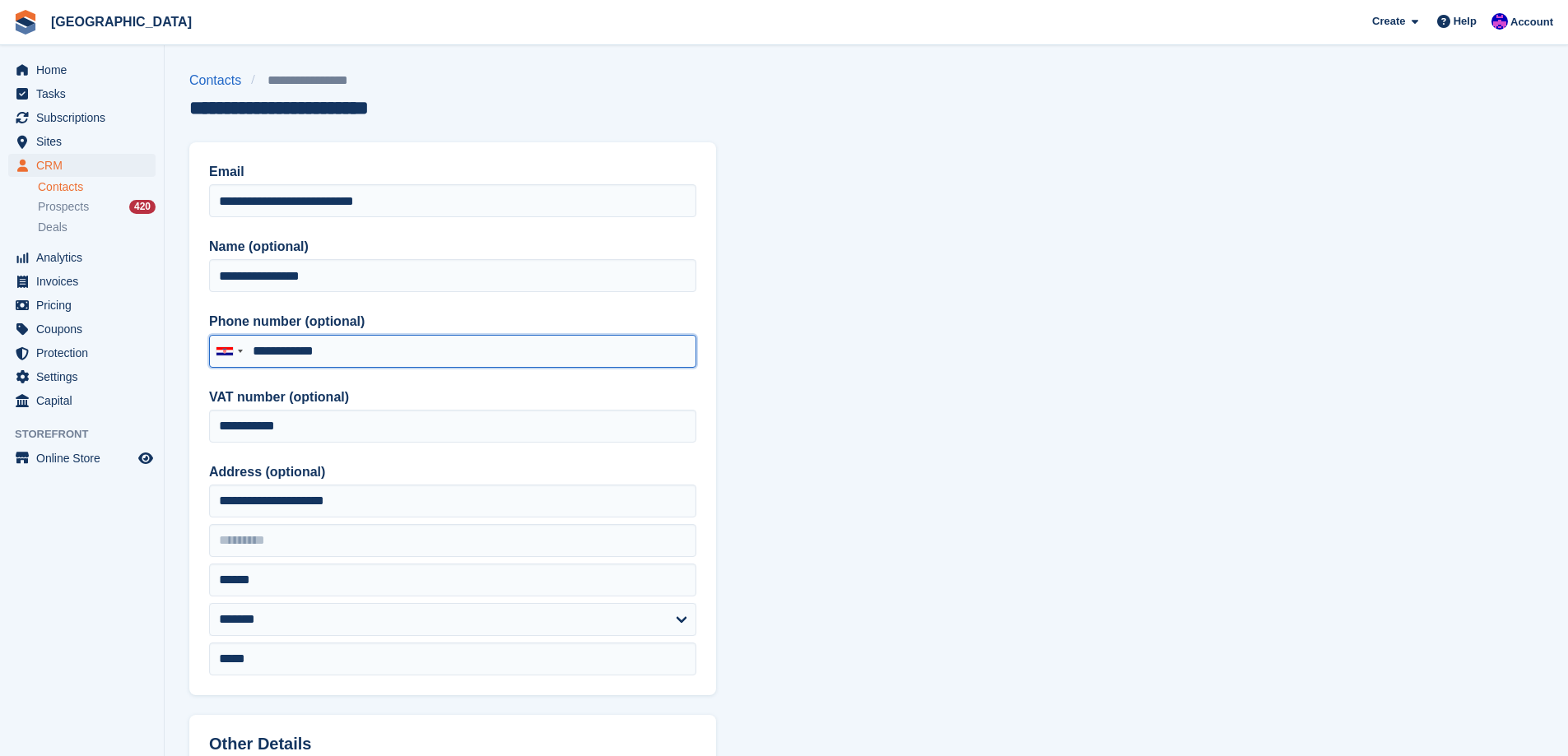
drag, startPoint x: 348, startPoint y: 356, endPoint x: 261, endPoint y: 351, distance: 87.1
click at [261, 351] on input "**********" at bounding box center [452, 350] width 487 height 33
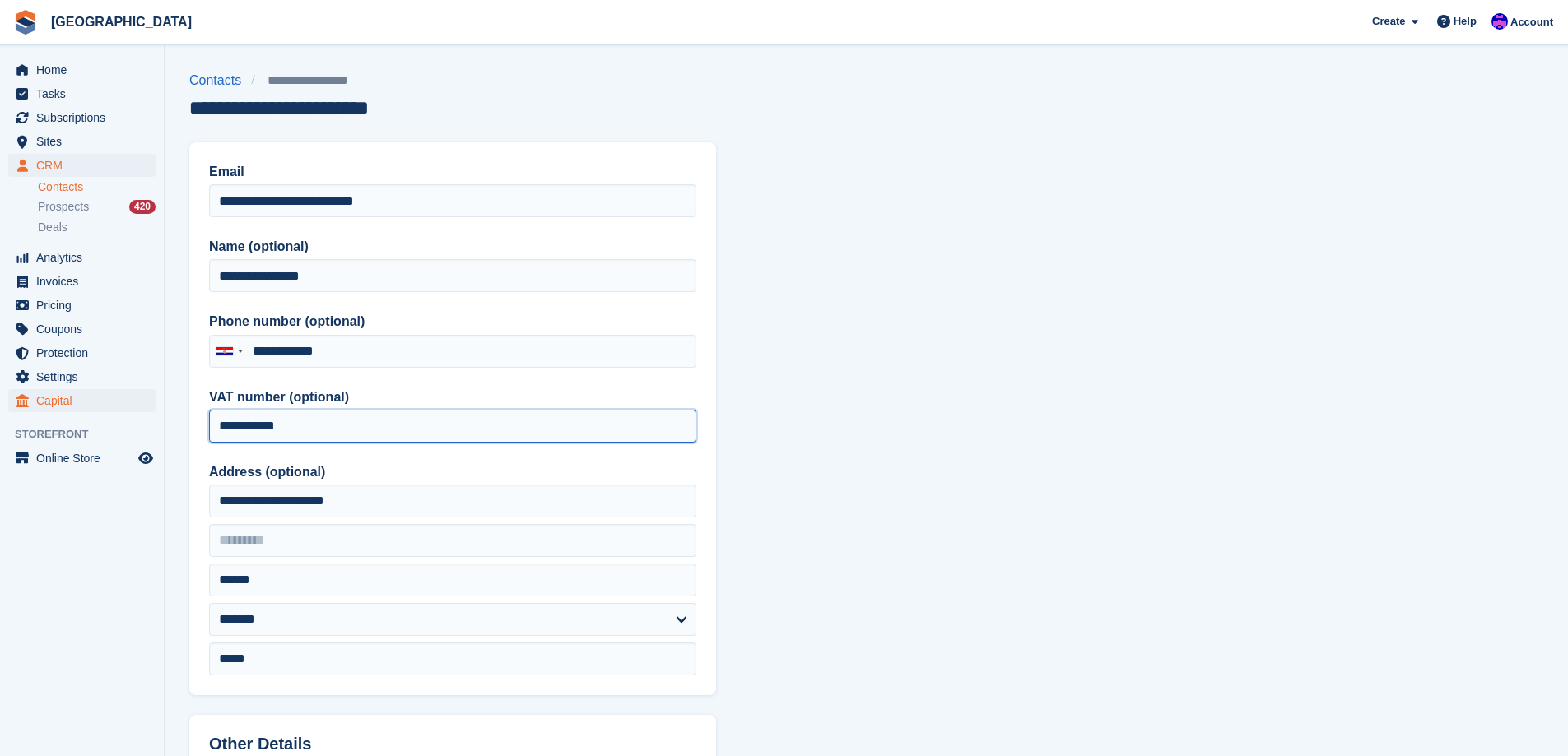
drag, startPoint x: 173, startPoint y: 415, endPoint x: 126, endPoint y: 406, distance: 47.9
click at [126, 409] on div "Home Tasks Subscriptions Subscriptions Subscriptions Price increases NEW Price …" at bounding box center [784, 700] width 1568 height 1401
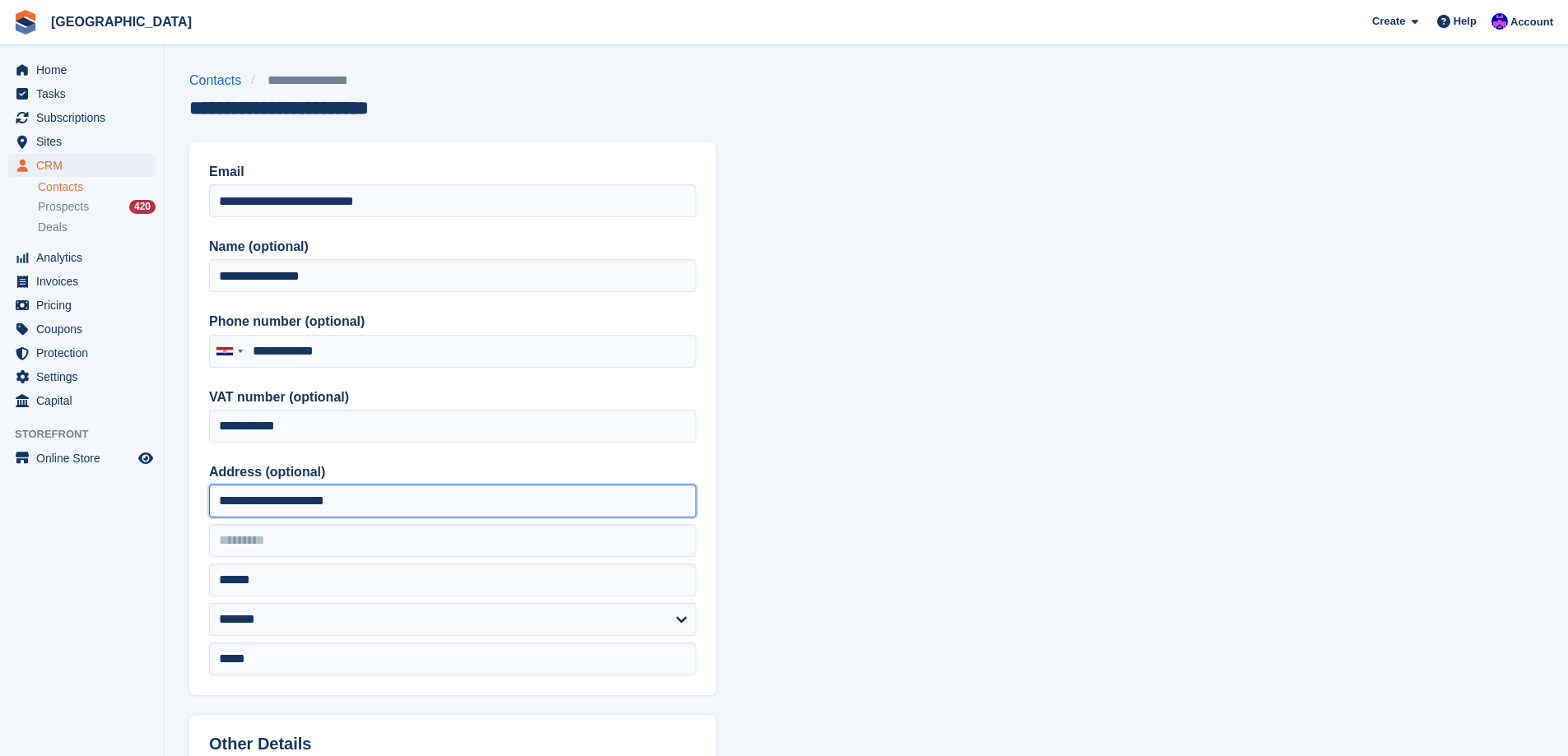
drag, startPoint x: 364, startPoint y: 501, endPoint x: 185, endPoint y: 501, distance: 179.0
click at [185, 502] on section "**********" at bounding box center [866, 700] width 1403 height 1401
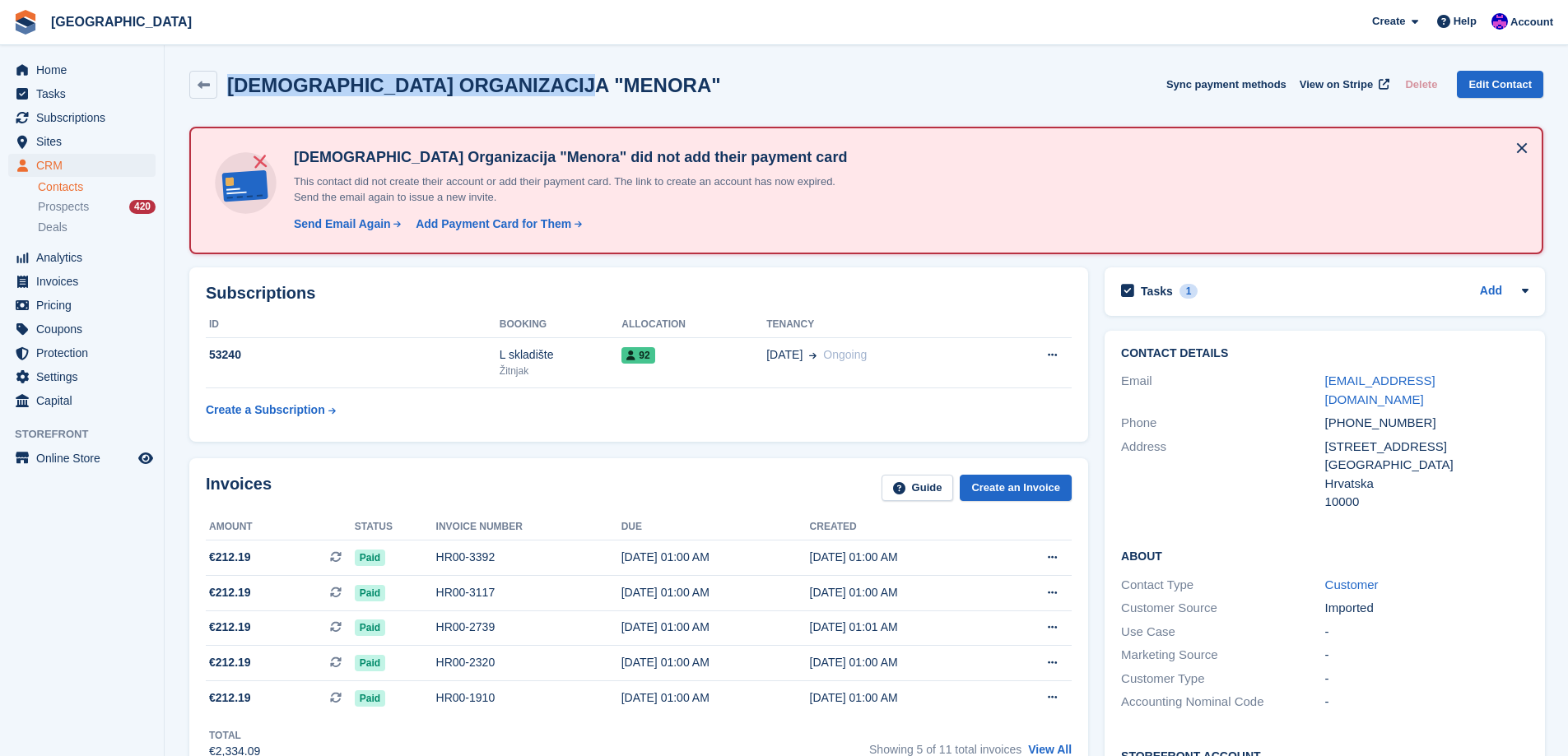
drag, startPoint x: 605, startPoint y: 76, endPoint x: 230, endPoint y: 79, distance: 375.0
click at [230, 79] on div "[DEMOGRAPHIC_DATA] ORGANIZACIJA "MENORA" Sync payment methods View on Stripe De…" at bounding box center [866, 85] width 1354 height 28
copy h2 "[DEMOGRAPHIC_DATA] ORGANIZACIJA "MENORA""
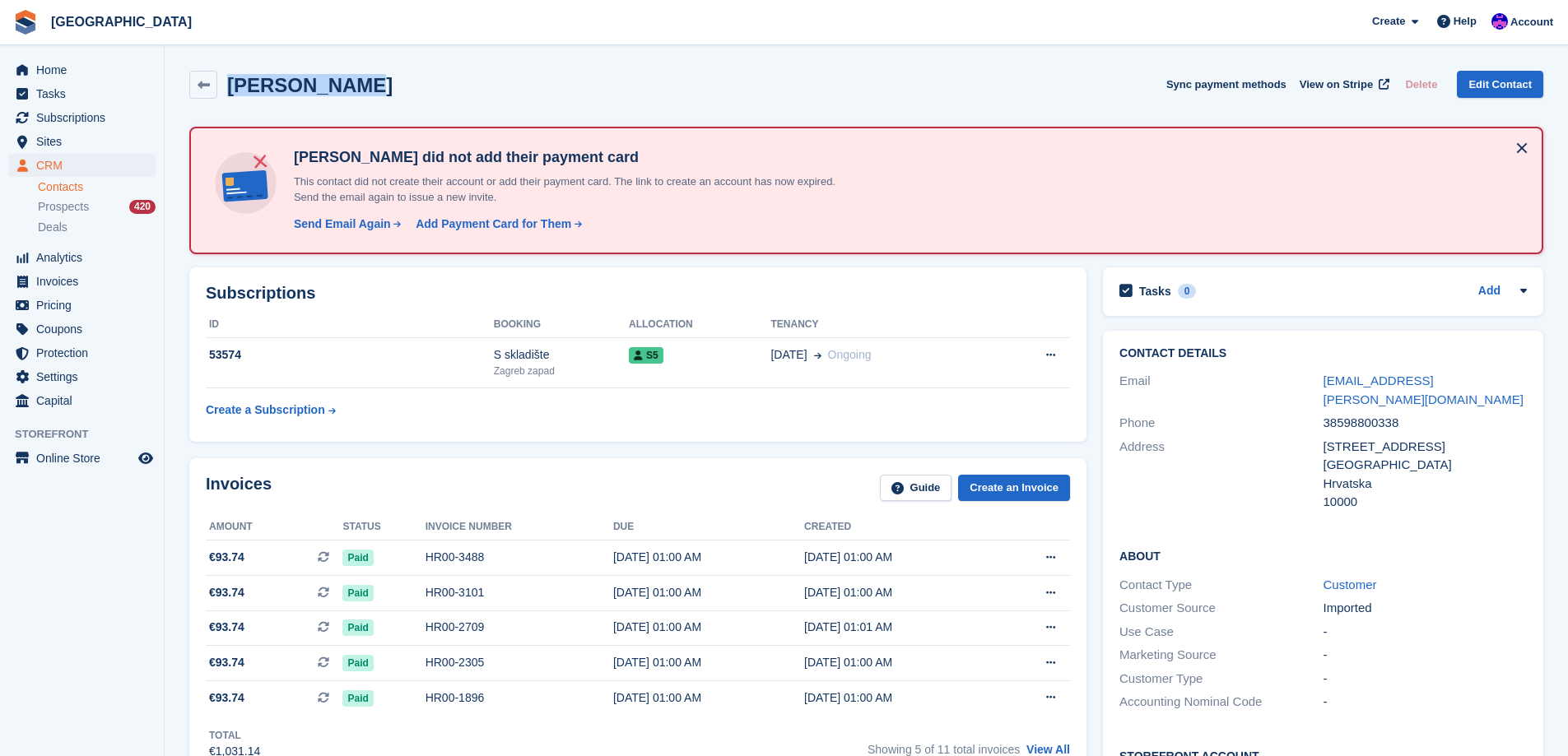
drag, startPoint x: 330, startPoint y: 82, endPoint x: 222, endPoint y: 86, distance: 108.1
click at [222, 86] on div "Željka Sušić" at bounding box center [304, 85] width 175 height 22
copy h2 "Željka Sušić"
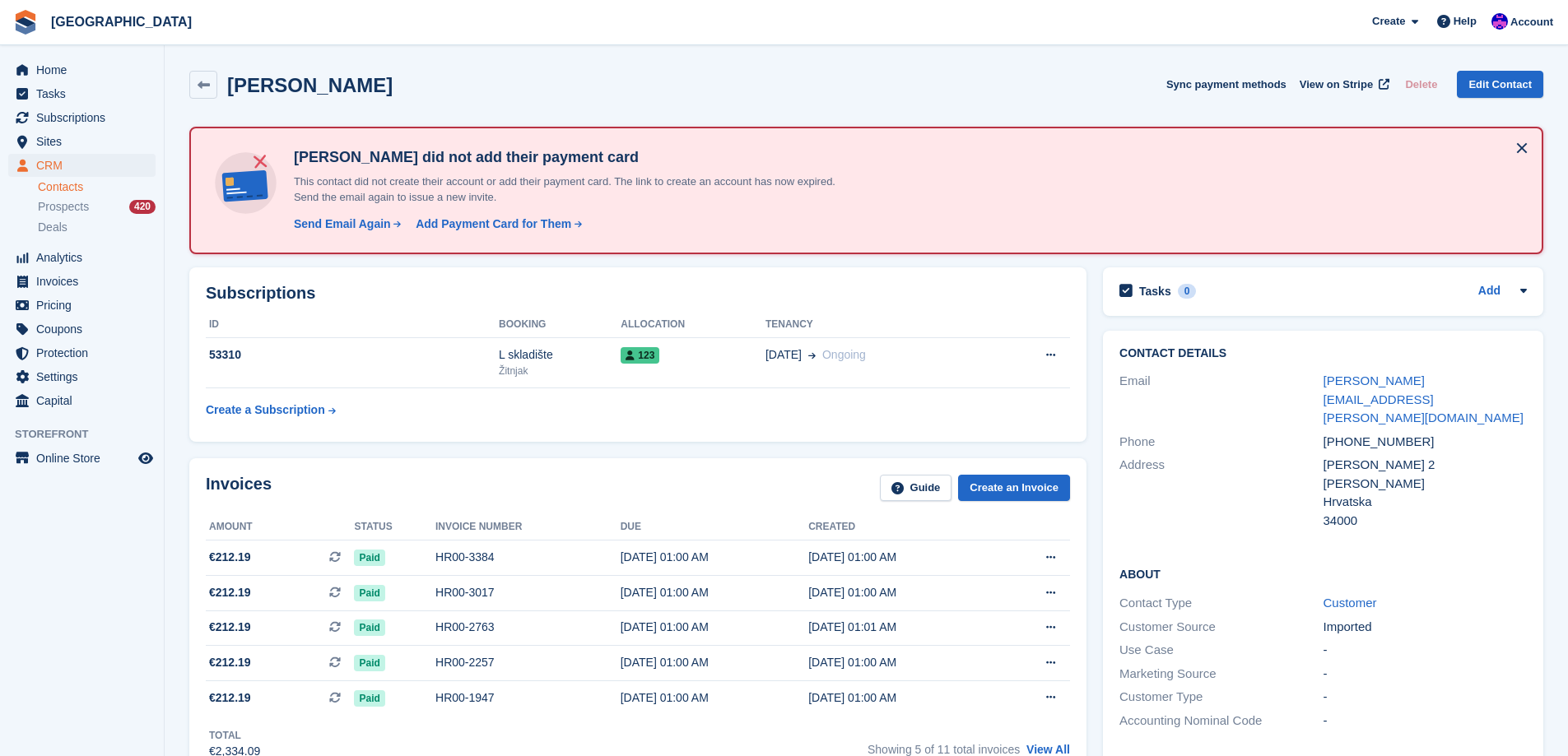
drag, startPoint x: 391, startPoint y: 91, endPoint x: 228, endPoint y: 88, distance: 163.0
click at [228, 88] on div "Gabriela Givalos Sync payment methods View on Stripe Delete Edit Contact" at bounding box center [866, 85] width 1354 height 28
copy h2 "Gabriela Givalos"
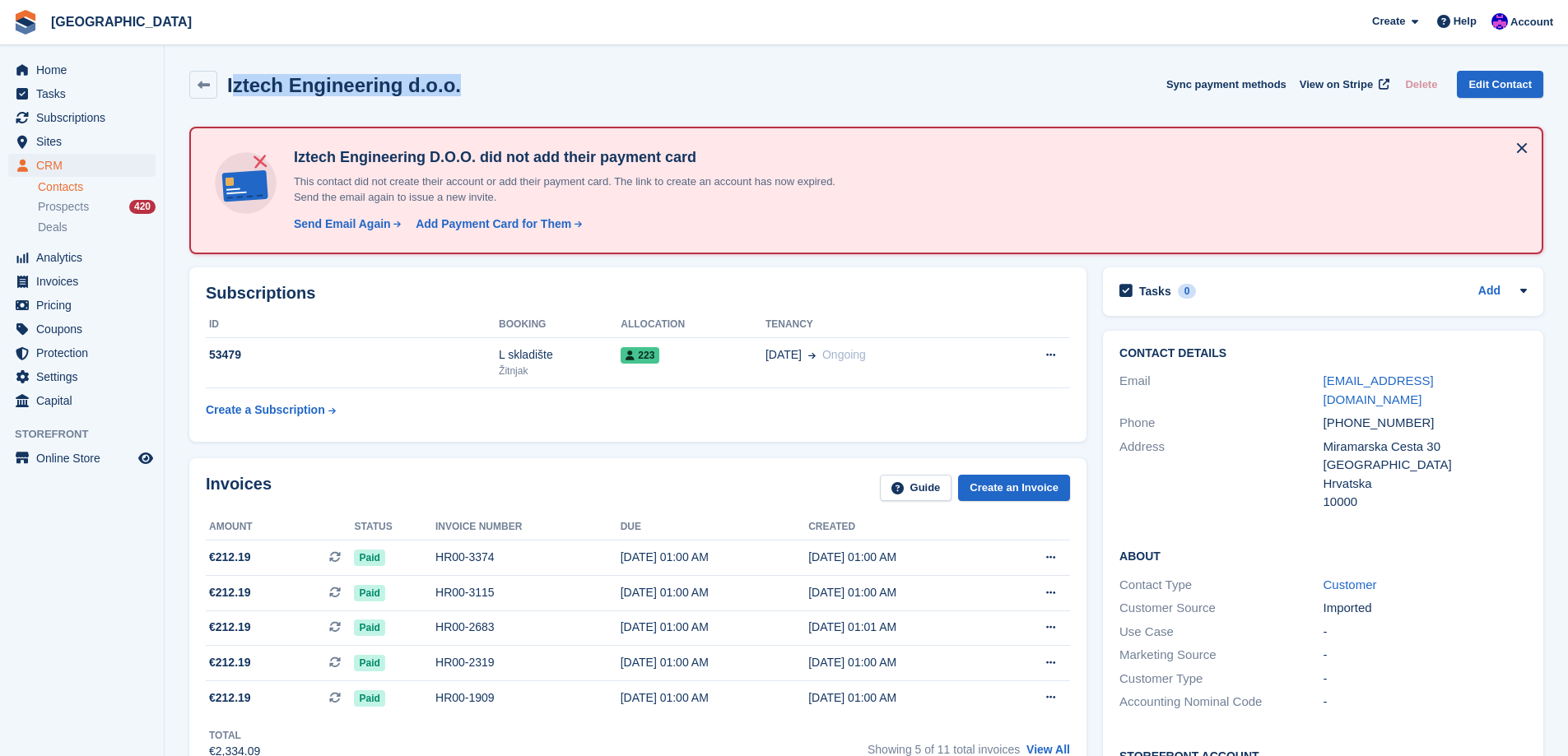
drag, startPoint x: 467, startPoint y: 94, endPoint x: 235, endPoint y: 80, distance: 232.4
click at [235, 80] on div "Iztech Engineering d.o.o. Sync payment methods View on Stripe Delete Edit Conta…" at bounding box center [866, 85] width 1354 height 28
click at [235, 80] on h2 "Iztech Engineering d.o.o." at bounding box center [344, 85] width 234 height 22
drag, startPoint x: 228, startPoint y: 85, endPoint x: 493, endPoint y: 94, distance: 265.2
click at [493, 94] on div "Iztech Engineering d.o.o. Sync payment methods View on Stripe Delete Edit Conta…" at bounding box center [866, 85] width 1354 height 28
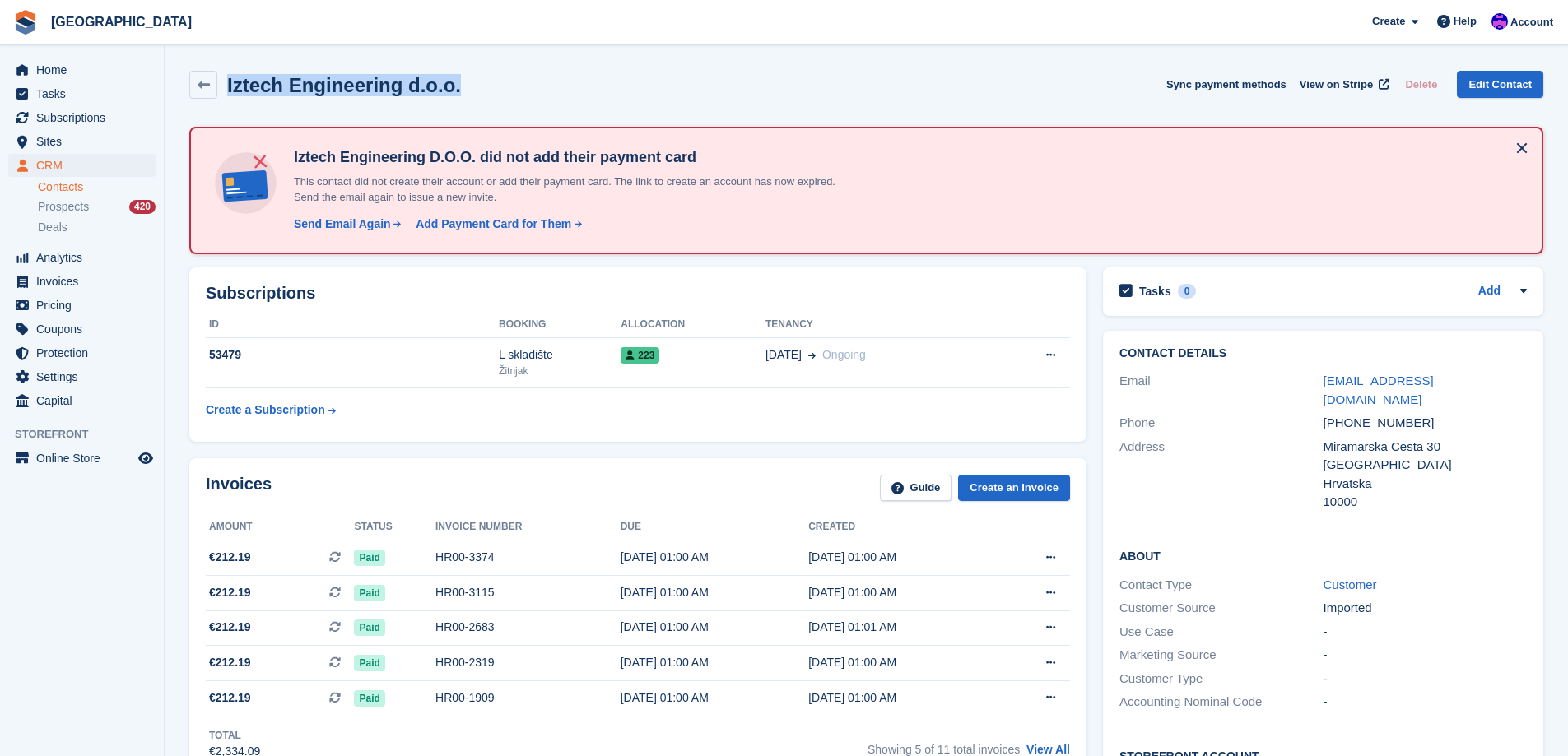
copy h2 "Iztech Engineering d.o.o."
drag, startPoint x: 1410, startPoint y: 406, endPoint x: 1325, endPoint y: 409, distance: 85.1
click at [1325, 414] on div "+38513667029" at bounding box center [1425, 423] width 203 height 19
copy div "+38513667029"
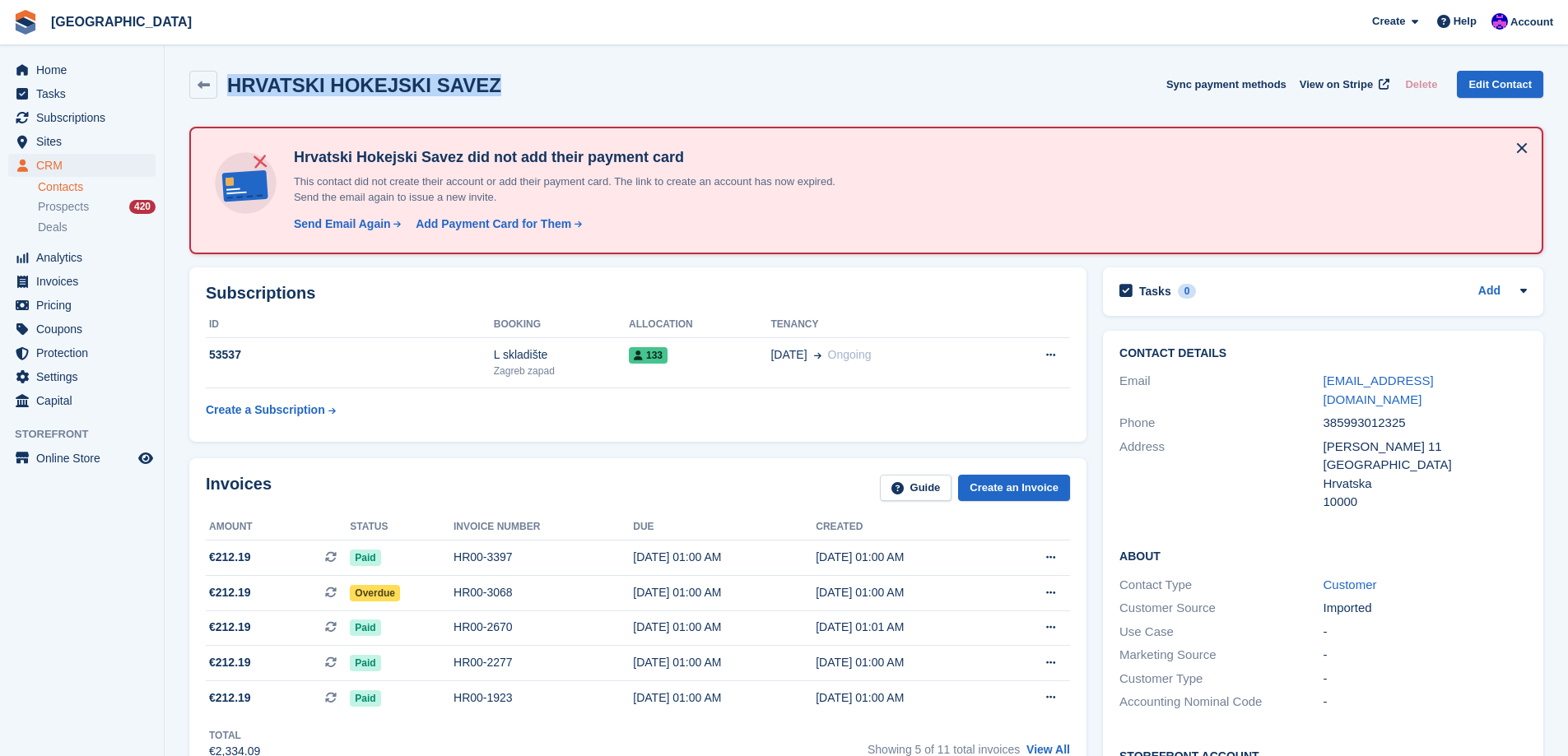
drag, startPoint x: 495, startPoint y: 89, endPoint x: 233, endPoint y: 92, distance: 262.0
click at [233, 92] on div "HRVATSKI HOKEJSKI SAVEZ Sync payment methods View on Stripe Delete Edit Contact" at bounding box center [866, 85] width 1354 height 28
copy h2 "HRVATSKI HOKEJSKI SAVEZ"
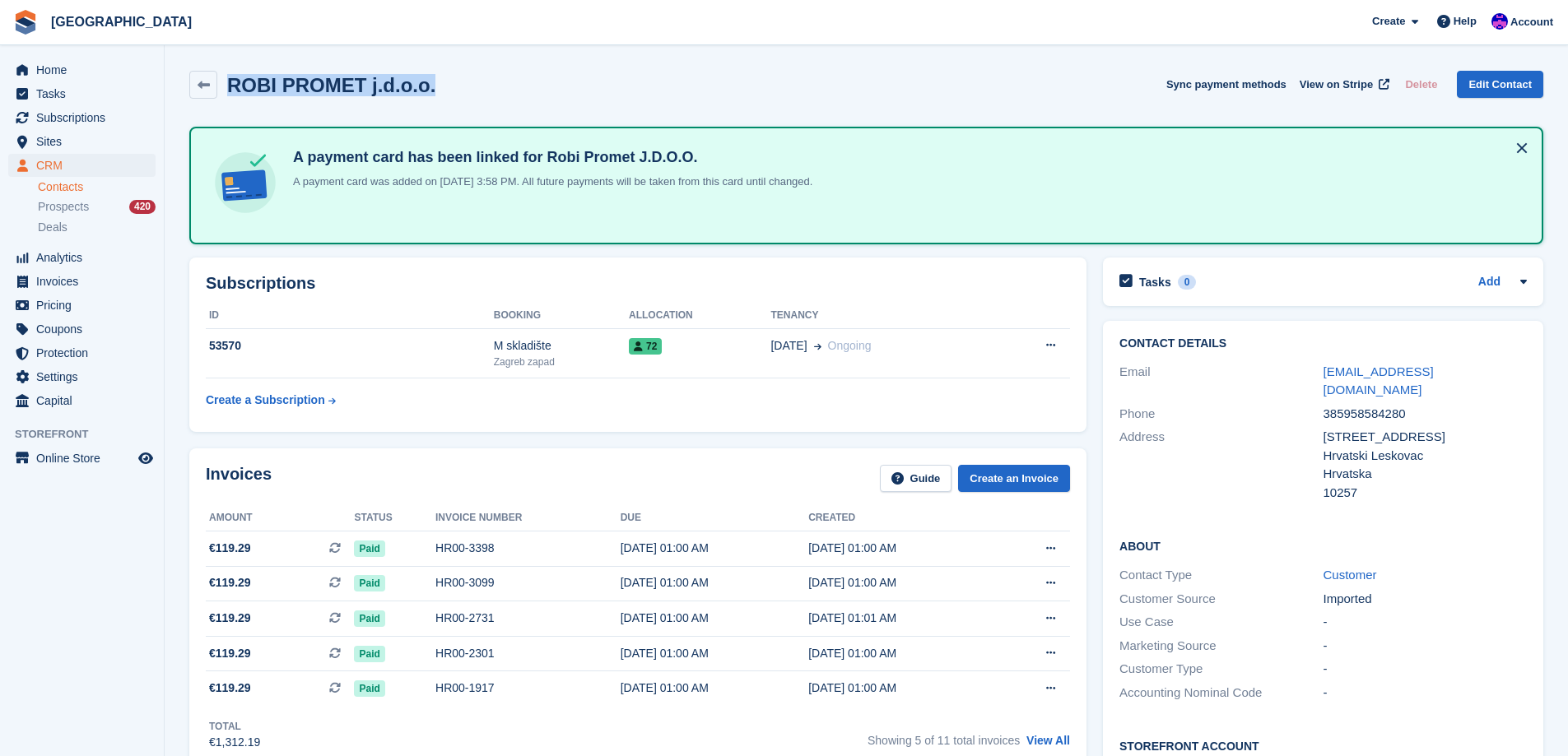
drag, startPoint x: 457, startPoint y: 92, endPoint x: 232, endPoint y: 88, distance: 225.0
click at [232, 88] on div "ROBI PROMET j.d.o.o. Sync payment methods View on Stripe Delete Edit Contact" at bounding box center [866, 85] width 1354 height 28
copy h2 "ROBI PROMET j.d.o.o."
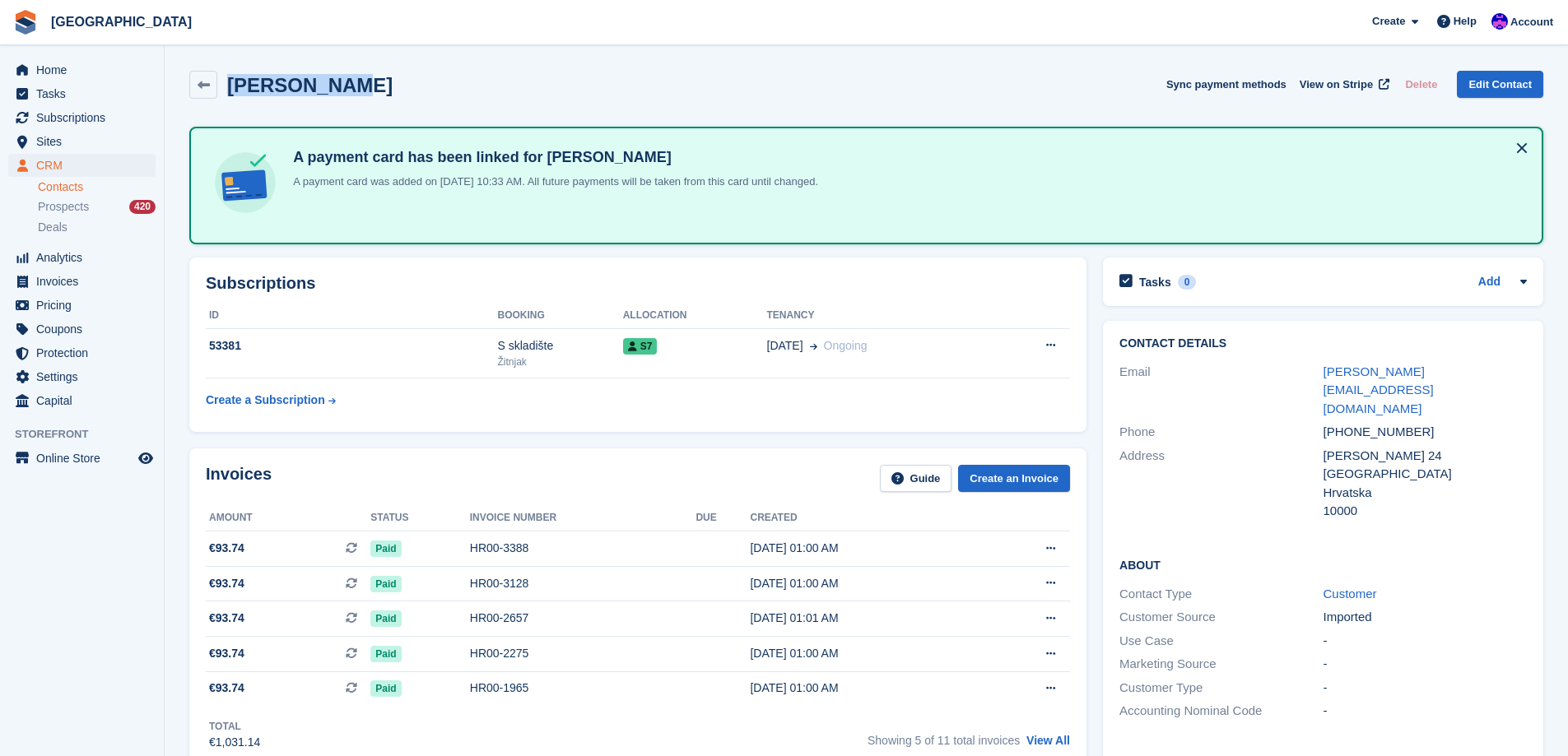
drag, startPoint x: 360, startPoint y: 101, endPoint x: 227, endPoint y: 85, distance: 134.0
click at [227, 85] on div "Viktor Ivoš Sync payment methods View on Stripe Delete Edit Contact" at bounding box center [866, 88] width 1370 height 51
copy h2 "Viktor Ivoš"
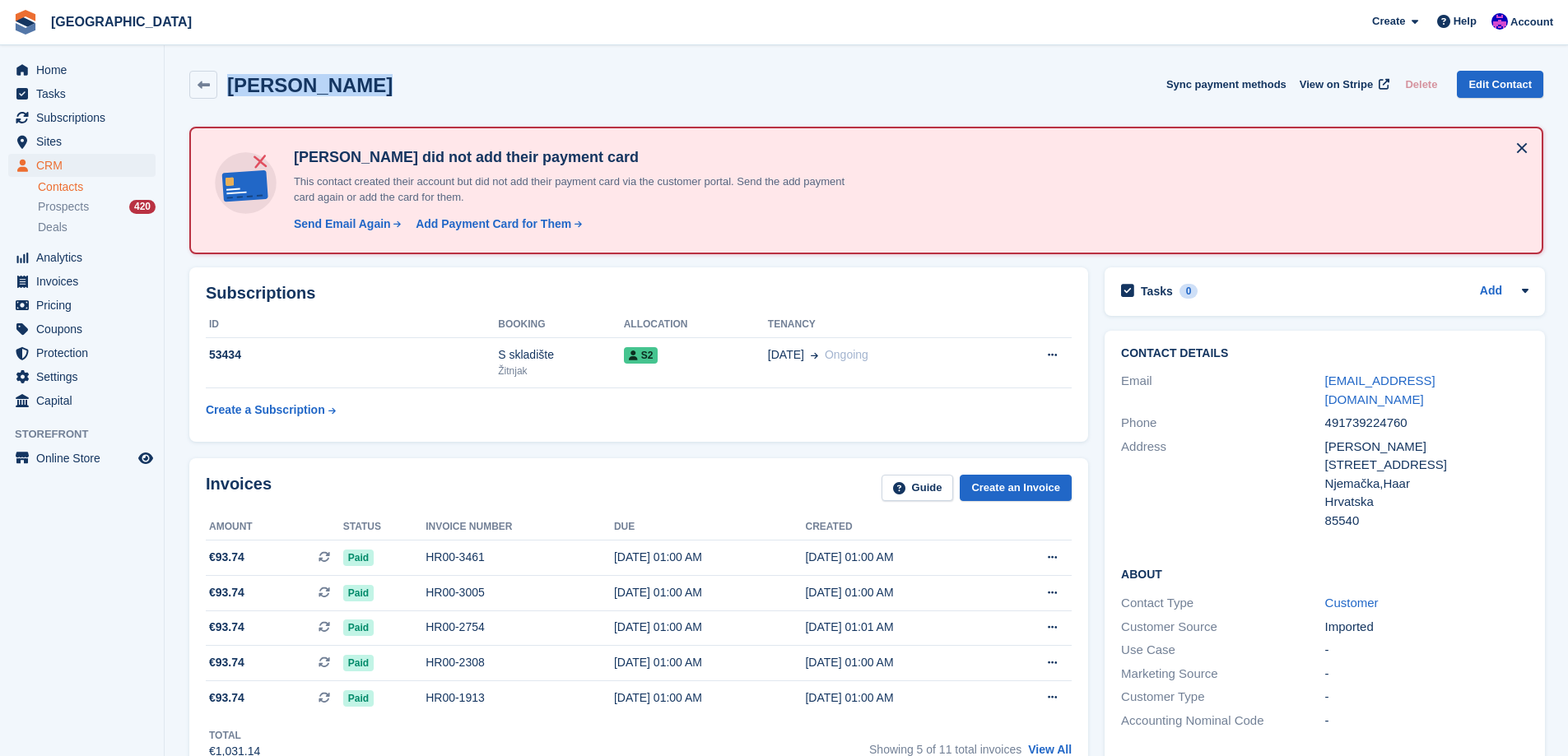
drag, startPoint x: 389, startPoint y: 84, endPoint x: 230, endPoint y: 82, distance: 159.0
click at [230, 82] on div "[PERSON_NAME] Sync payment methods View on Stripe Delete Edit Contact" at bounding box center [866, 85] width 1354 height 28
copy h2 "[PERSON_NAME]"
drag, startPoint x: 1410, startPoint y: 406, endPoint x: 1326, endPoint y: 411, distance: 84.1
click at [1326, 414] on div "491739224760" at bounding box center [1427, 423] width 203 height 19
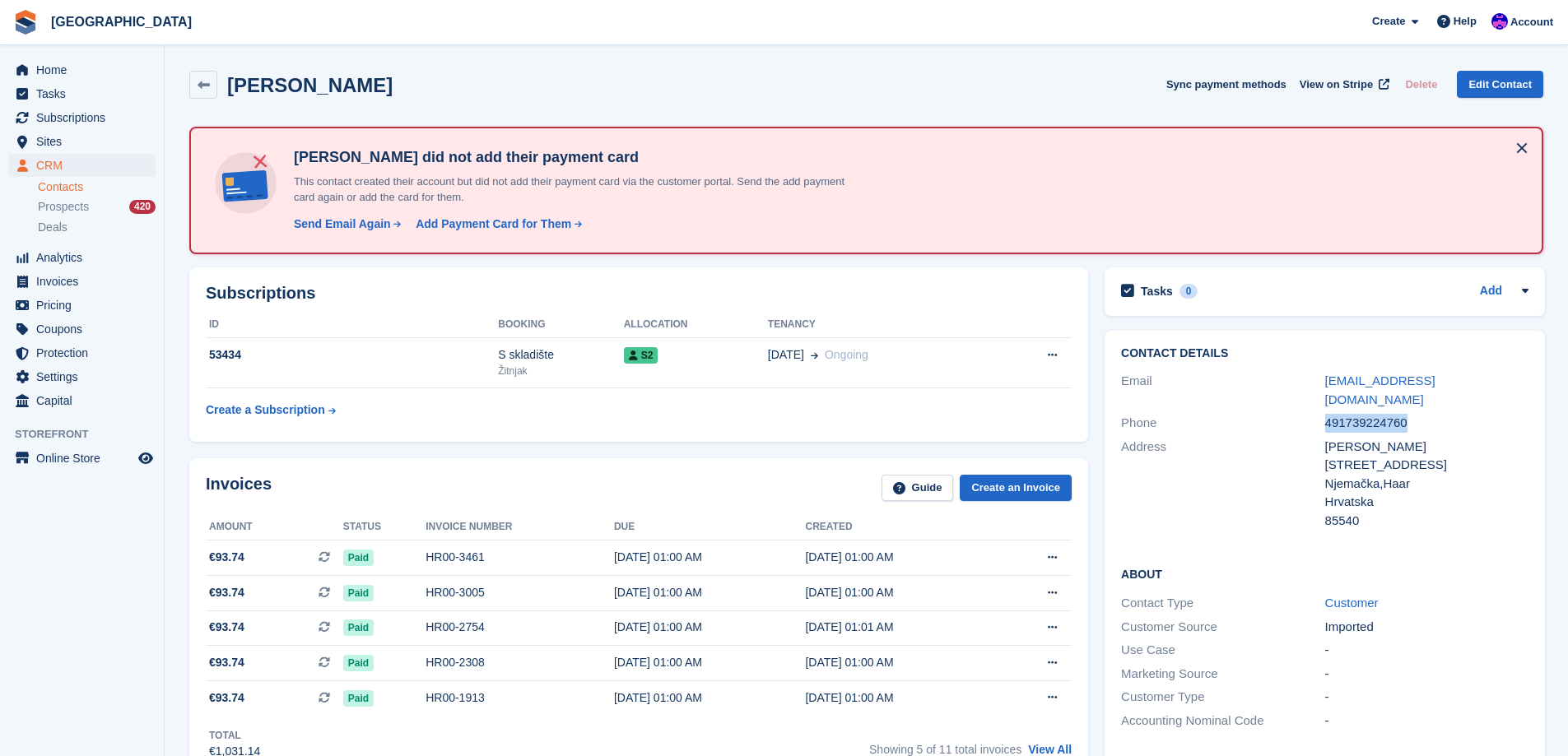
copy div "491739224760"
click at [1504, 84] on link "Edit Contact" at bounding box center [1499, 85] width 86 height 27
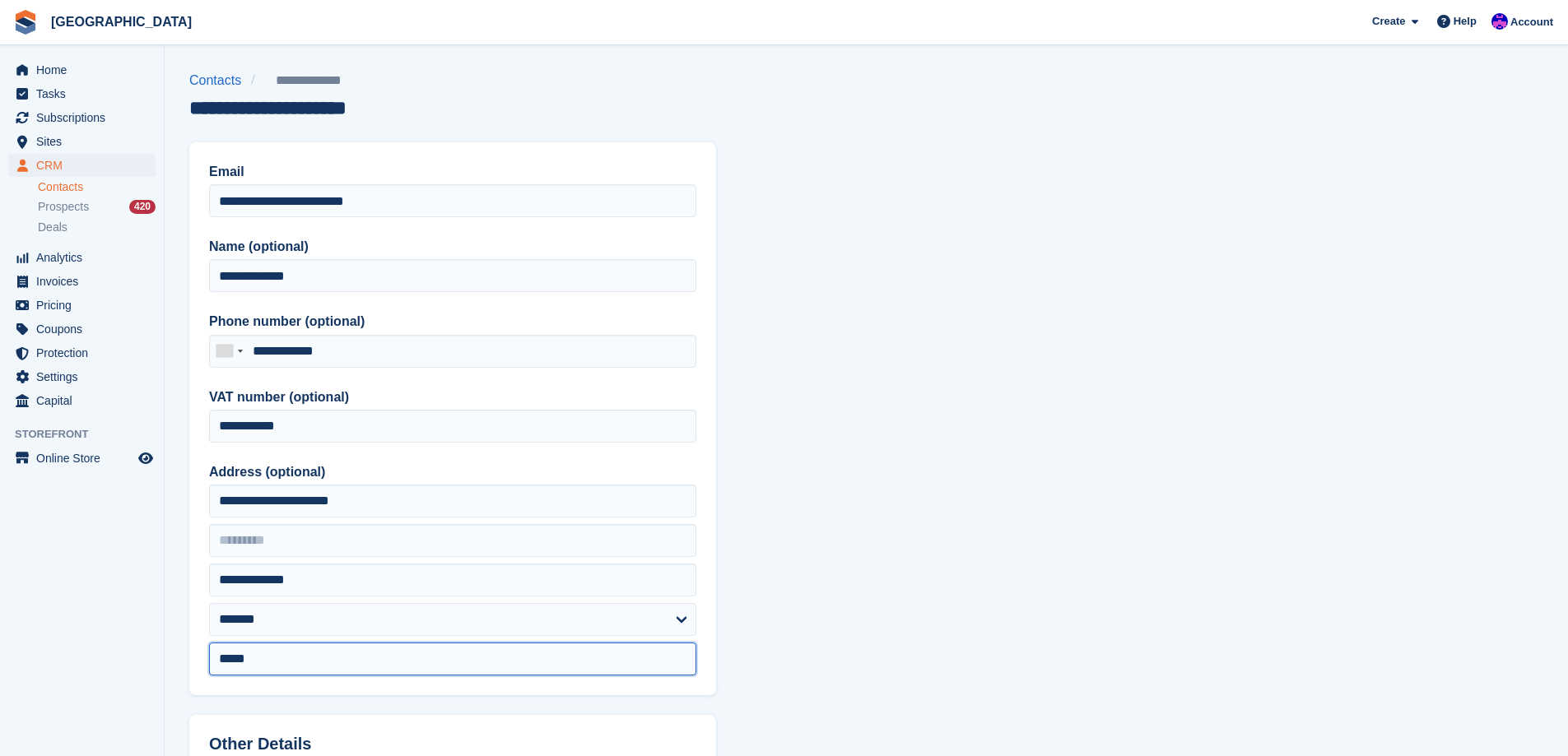
drag, startPoint x: 324, startPoint y: 662, endPoint x: 152, endPoint y: 662, distance: 172.0
click at [152, 662] on div "Home Tasks Subscriptions Subscriptions Subscriptions Price increases NEW Price …" at bounding box center [784, 700] width 1568 height 1401
click at [1027, 435] on section "**********" at bounding box center [866, 700] width 1403 height 1401
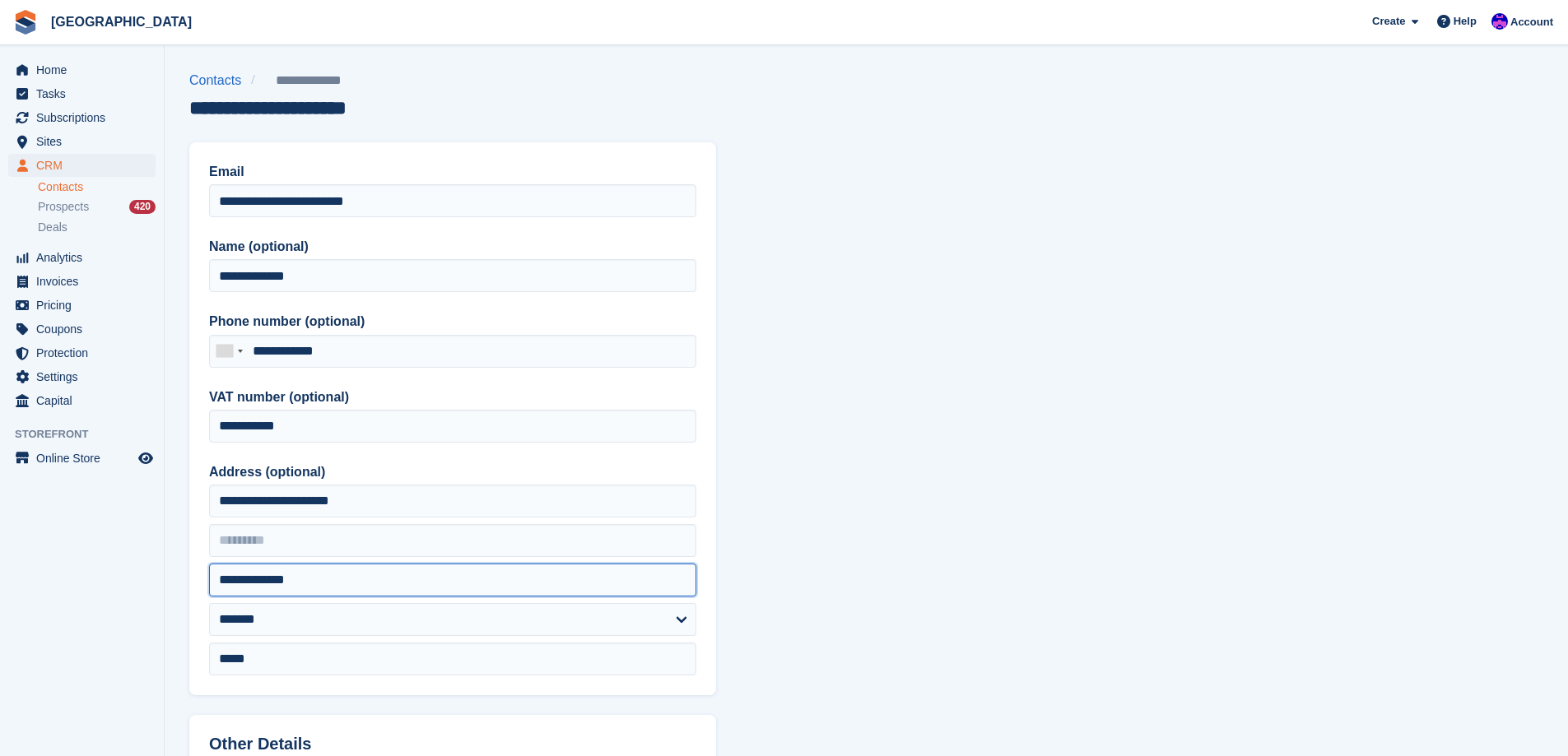
click at [388, 583] on input "**********" at bounding box center [452, 579] width 487 height 33
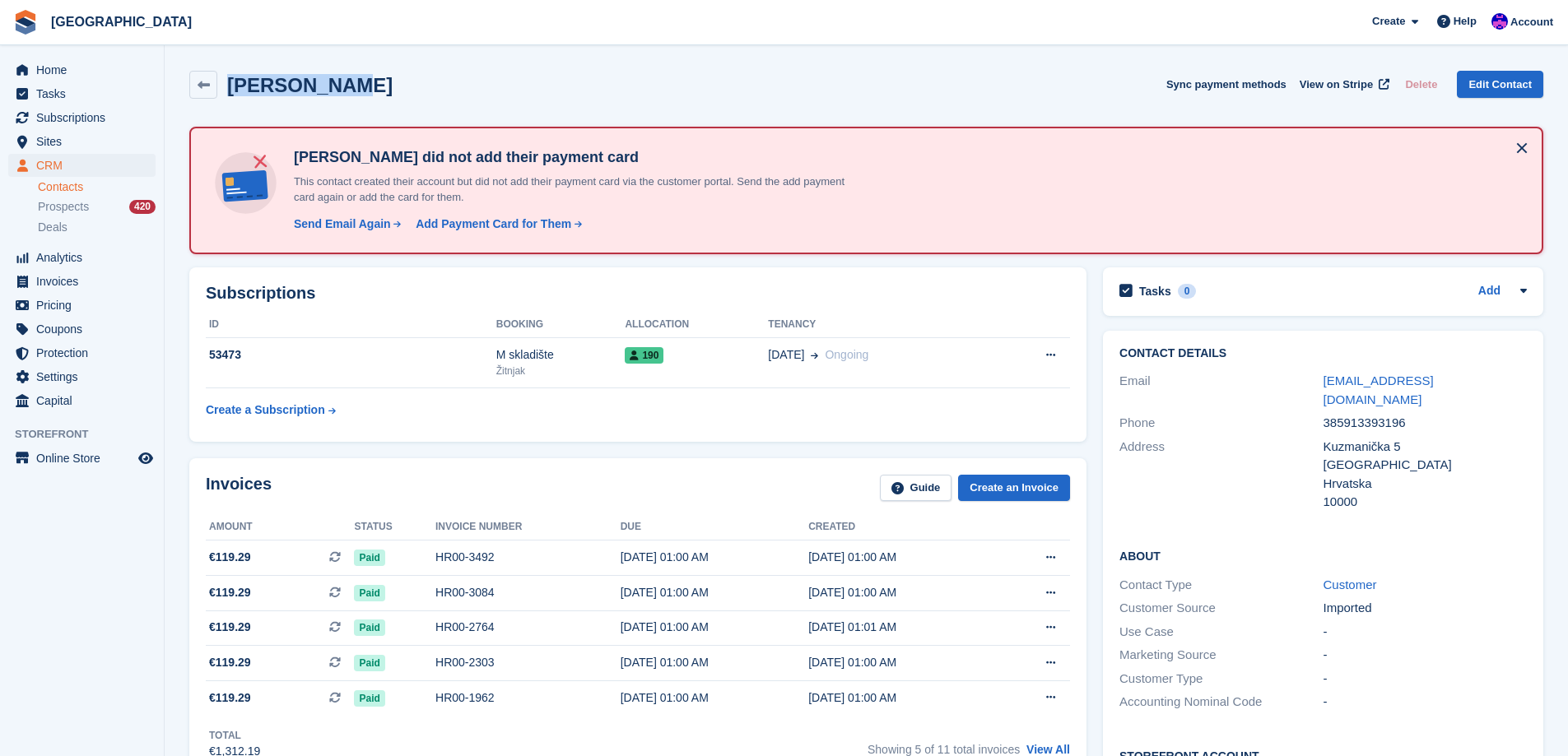
drag, startPoint x: 387, startPoint y: 80, endPoint x: 227, endPoint y: 87, distance: 160.2
click at [227, 87] on div "Ivica Lučin Sync payment methods View on Stripe Delete Edit Contact" at bounding box center [866, 85] width 1354 height 28
copy h2 "Ivica Lučin"
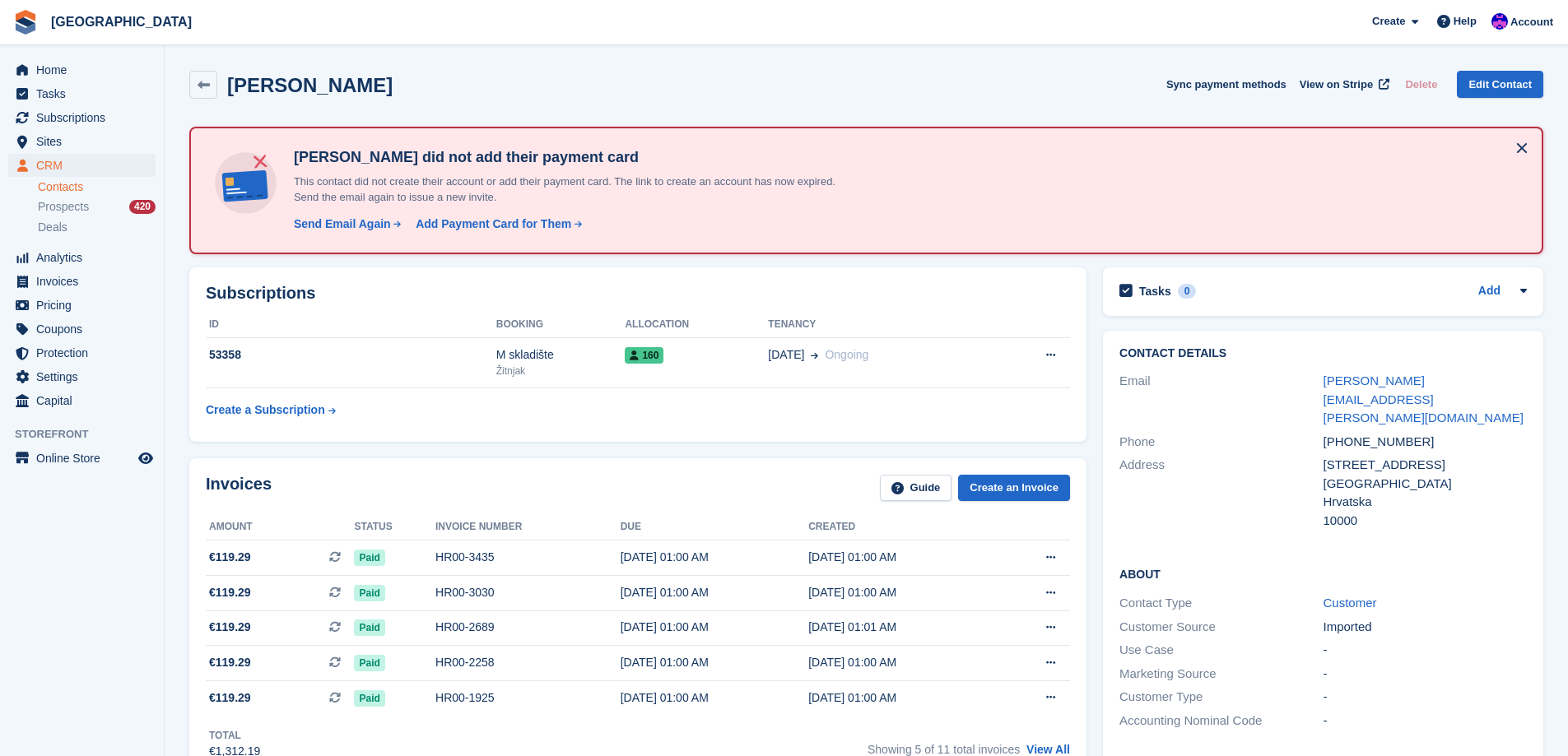
drag, startPoint x: 385, startPoint y: 90, endPoint x: 232, endPoint y: 80, distance: 153.3
click at [232, 80] on div "Renata Rakovec Sync payment methods View on Stripe Delete Edit Contact" at bounding box center [866, 85] width 1354 height 28
copy h2 "Renata Rakovec"
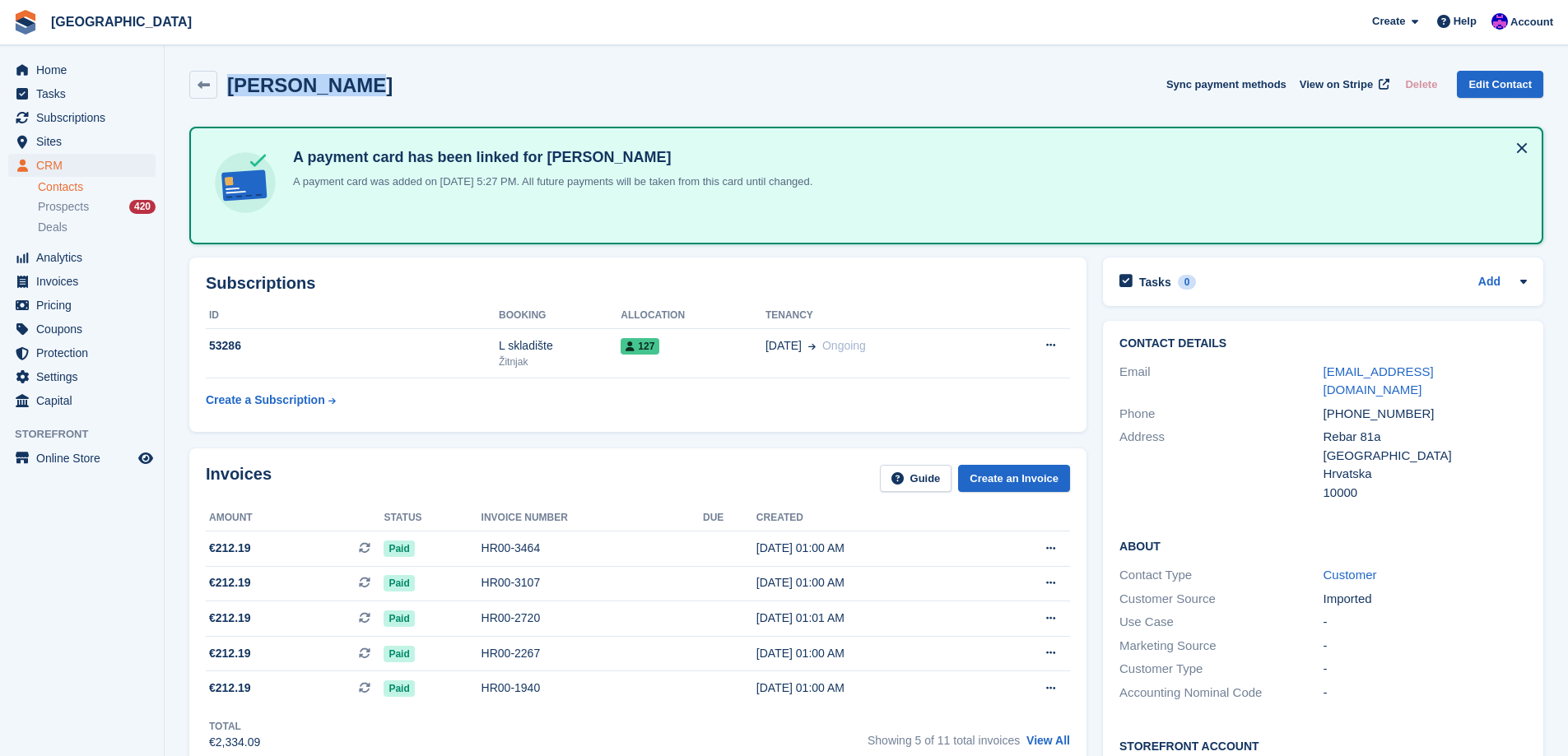
drag, startPoint x: 380, startPoint y: 90, endPoint x: 232, endPoint y: 76, distance: 148.7
click at [232, 76] on div "[PERSON_NAME] Sync payment methods View on Stripe Delete Edit Contact" at bounding box center [866, 85] width 1354 height 28
copy h2 "[PERSON_NAME]"
drag, startPoint x: 526, startPoint y: 87, endPoint x: 230, endPoint y: 77, distance: 296.2
click at [230, 77] on div "[PERSON_NAME] [PERSON_NAME] Sync payment methods View on Stripe Delete Edit Con…" at bounding box center [866, 85] width 1354 height 28
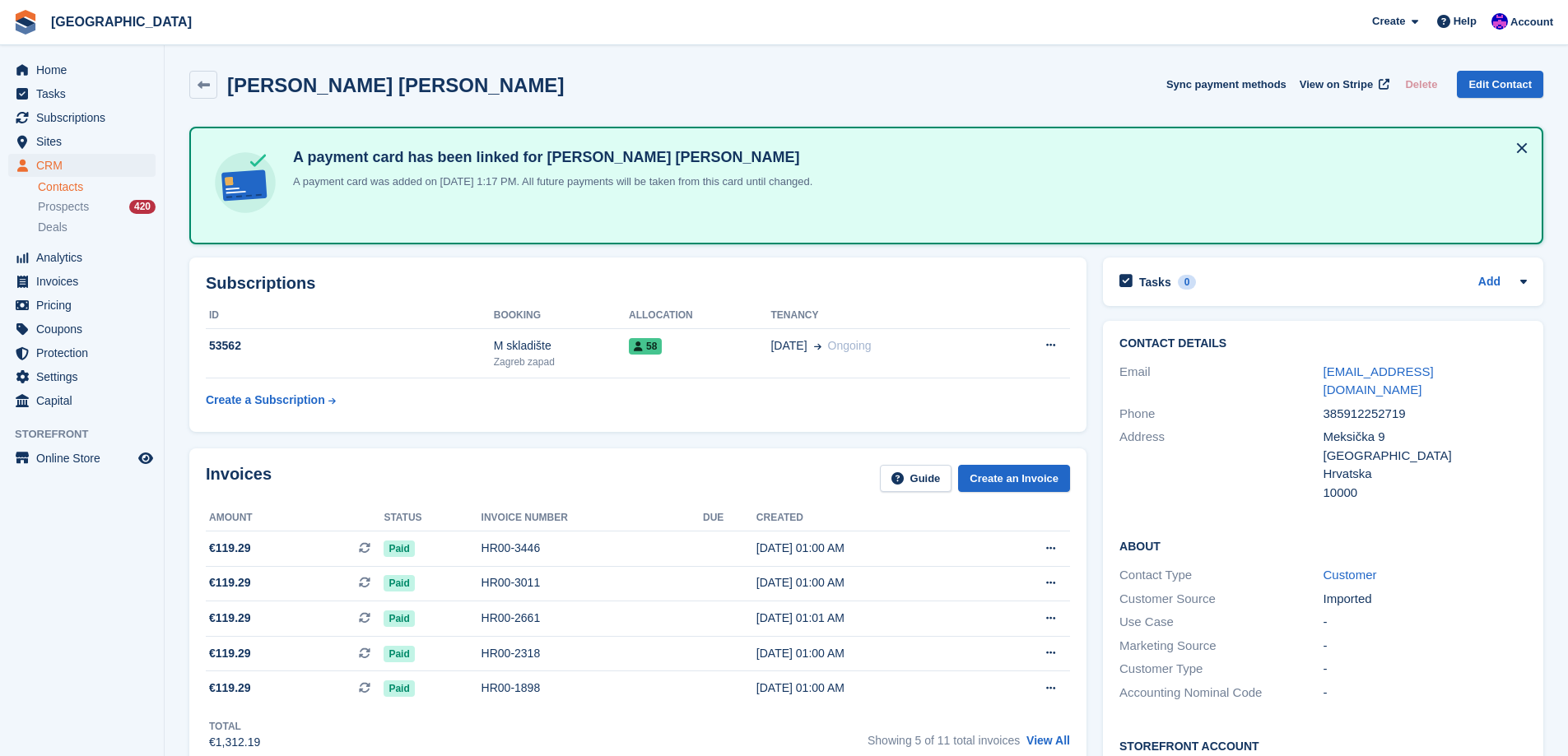
copy h2 "[PERSON_NAME] [PERSON_NAME]"
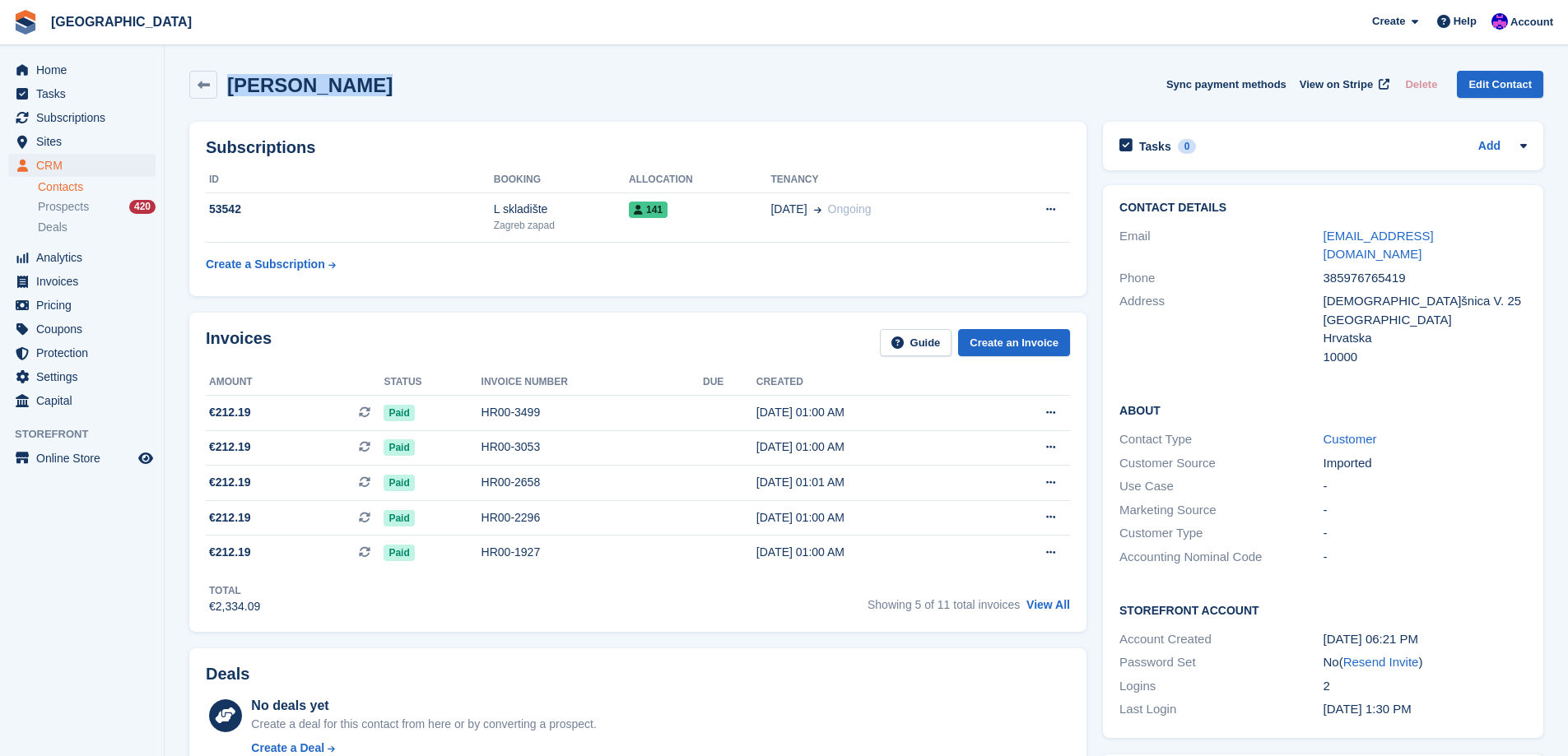
drag, startPoint x: 365, startPoint y: 80, endPoint x: 235, endPoint y: 87, distance: 130.2
click at [235, 87] on div "Marko Blažeka Sync payment methods View on Stripe Delete Edit Contact" at bounding box center [866, 85] width 1354 height 28
copy h2 "Marko Blažeka"
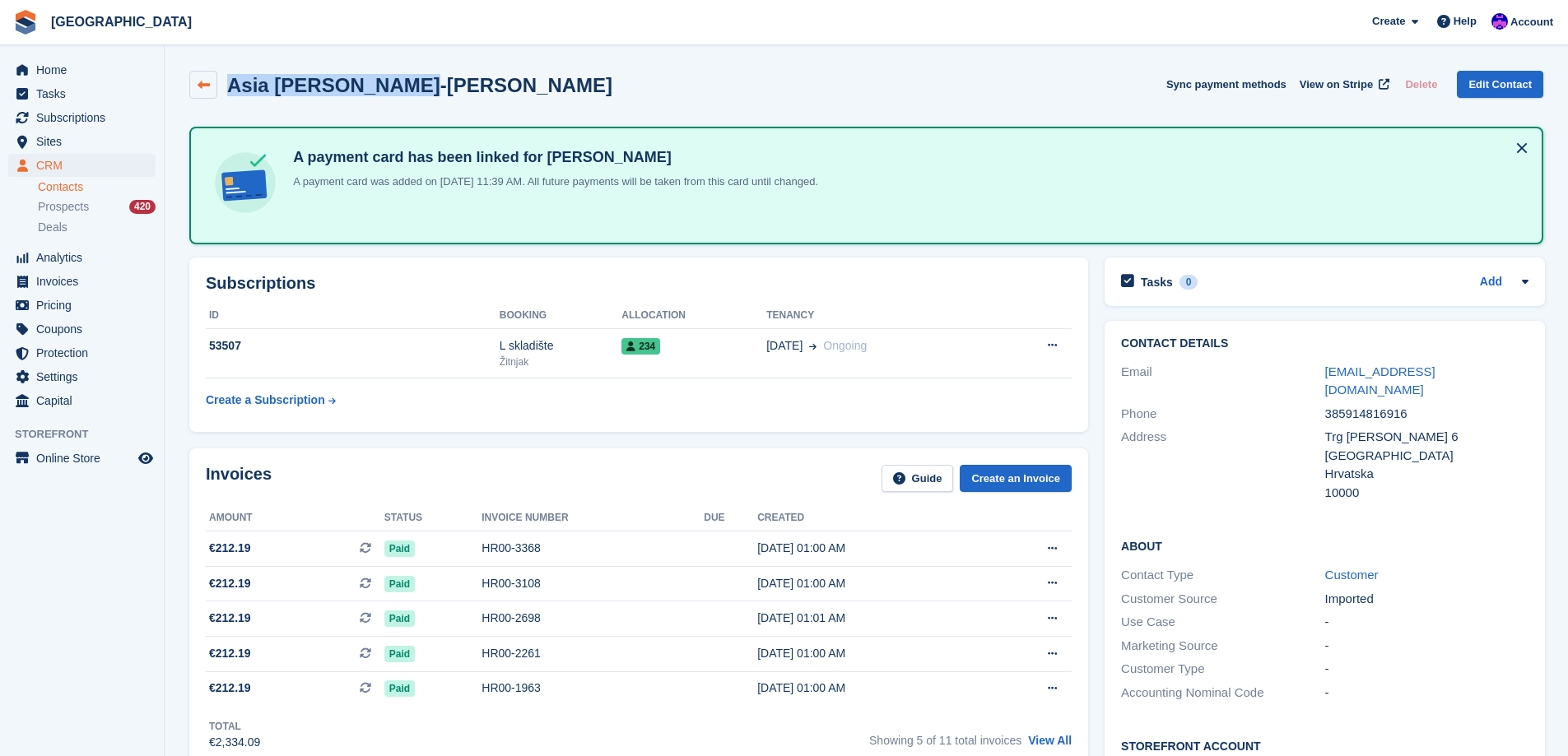
drag, startPoint x: 434, startPoint y: 86, endPoint x: 209, endPoint y: 81, distance: 225.1
click at [209, 81] on div "Asia Ribičić-Ivica Sync payment methods View on Stripe Delete Edit Contact" at bounding box center [866, 85] width 1354 height 28
copy div "Asia Ribičić-Ivica"
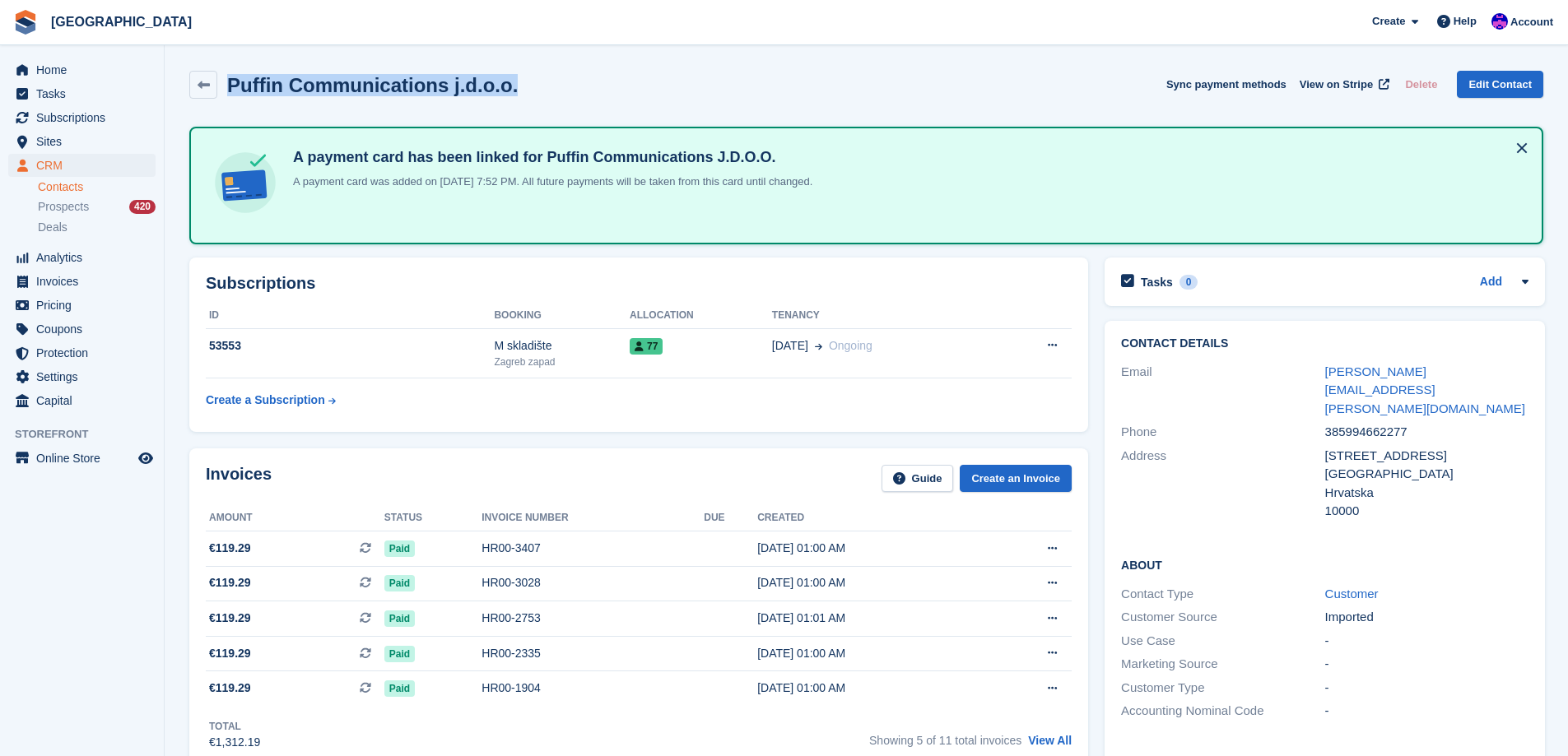
drag, startPoint x: 474, startPoint y: 94, endPoint x: 233, endPoint y: 87, distance: 241.1
click at [233, 87] on div "Puffin Communications j.d.o.o. Sync payment methods View on Stripe Delete Edit …" at bounding box center [866, 85] width 1354 height 28
copy h2 "Puffin Communications j.d.o.o."
drag, startPoint x: 396, startPoint y: 84, endPoint x: 233, endPoint y: 85, distance: 163.0
click at [233, 85] on div "[DOMAIN_NAME] d.o.o. Sync payment methods View on Stripe Delete Edit Contact" at bounding box center [866, 85] width 1354 height 28
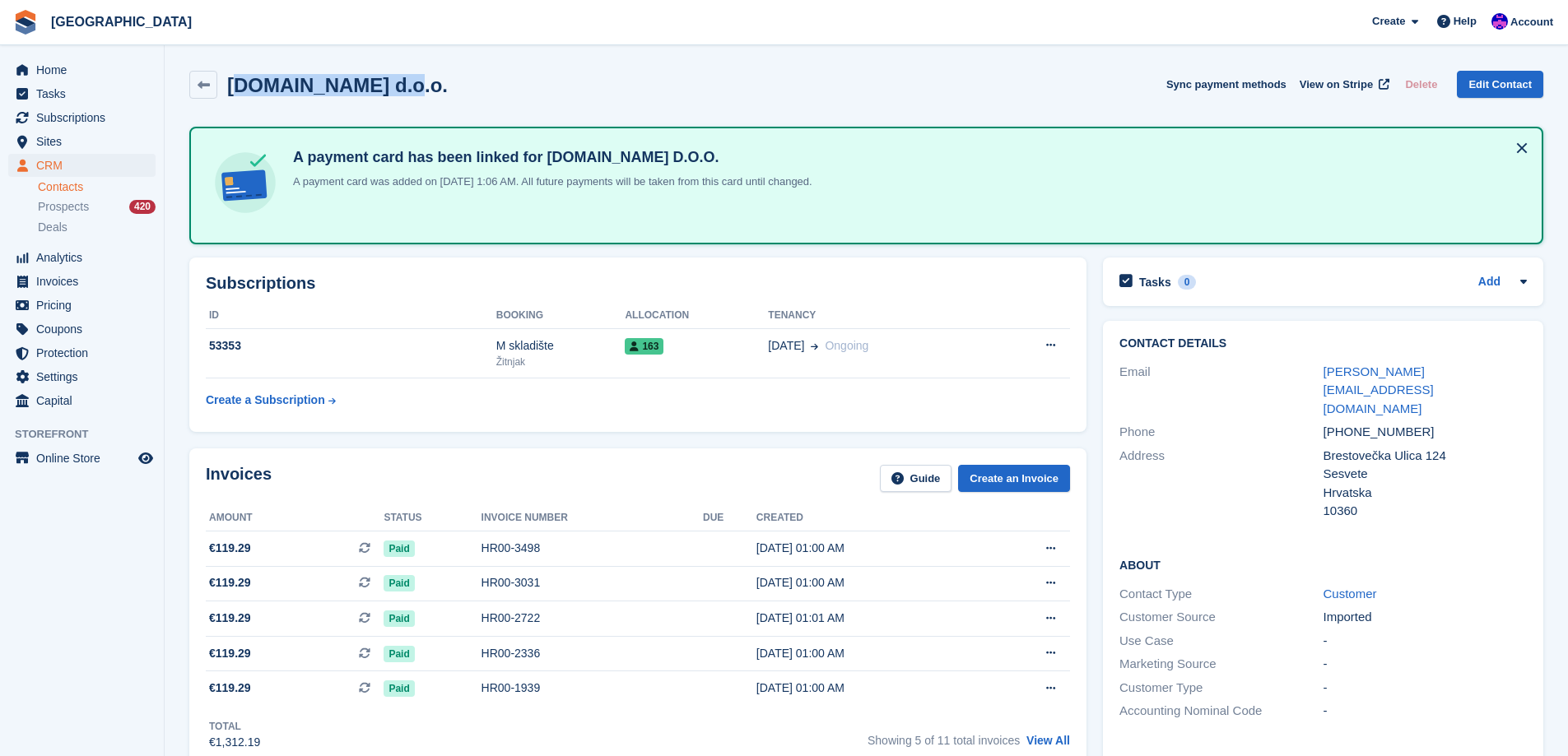
click at [382, 86] on h2 "[DOMAIN_NAME] d.o.o." at bounding box center [337, 85] width 220 height 22
drag, startPoint x: 404, startPoint y: 86, endPoint x: 230, endPoint y: 86, distance: 174.0
click at [230, 86] on div "[DOMAIN_NAME] d.o.o. Sync payment methods View on Stripe Delete Edit Contact" at bounding box center [866, 85] width 1354 height 28
copy h2 "[DOMAIN_NAME] d.o.o."
click at [634, 413] on table "ID Booking Allocation Tenancy 53353 M skladište Žitnjak 163 [DATE] Ongoing" at bounding box center [638, 359] width 864 height 113
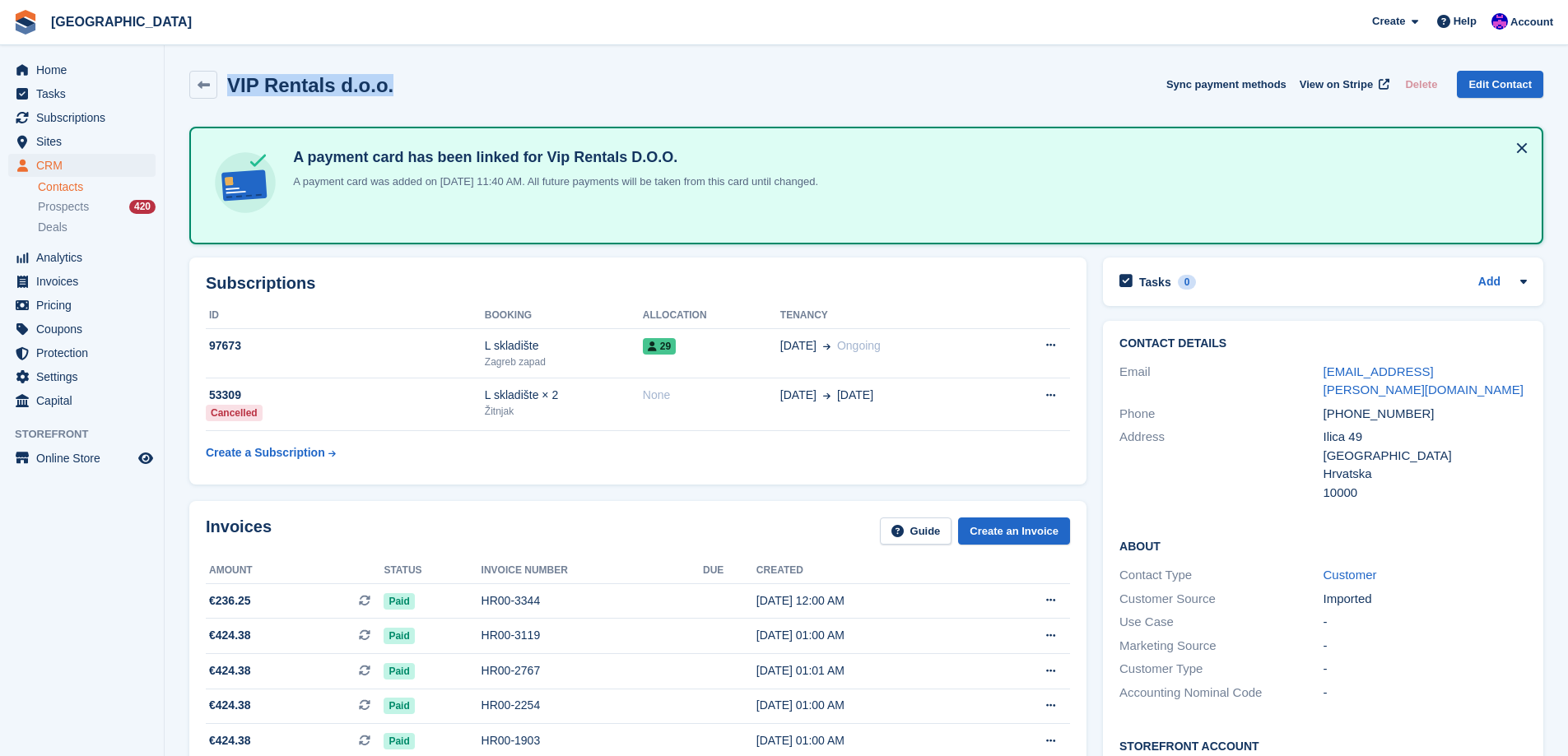
drag, startPoint x: 394, startPoint y: 90, endPoint x: 227, endPoint y: 98, distance: 167.2
click at [227, 98] on div "VIP Rentals d.o.o. Sync payment methods View on Stripe Delete Edit Contact" at bounding box center [866, 85] width 1354 height 28
copy h2 "VIP Rentals d.o.o."
click at [793, 91] on div "VIP Rentals d.o.o. Sync payment methods View on Stripe Delete Edit Contact" at bounding box center [866, 85] width 1354 height 28
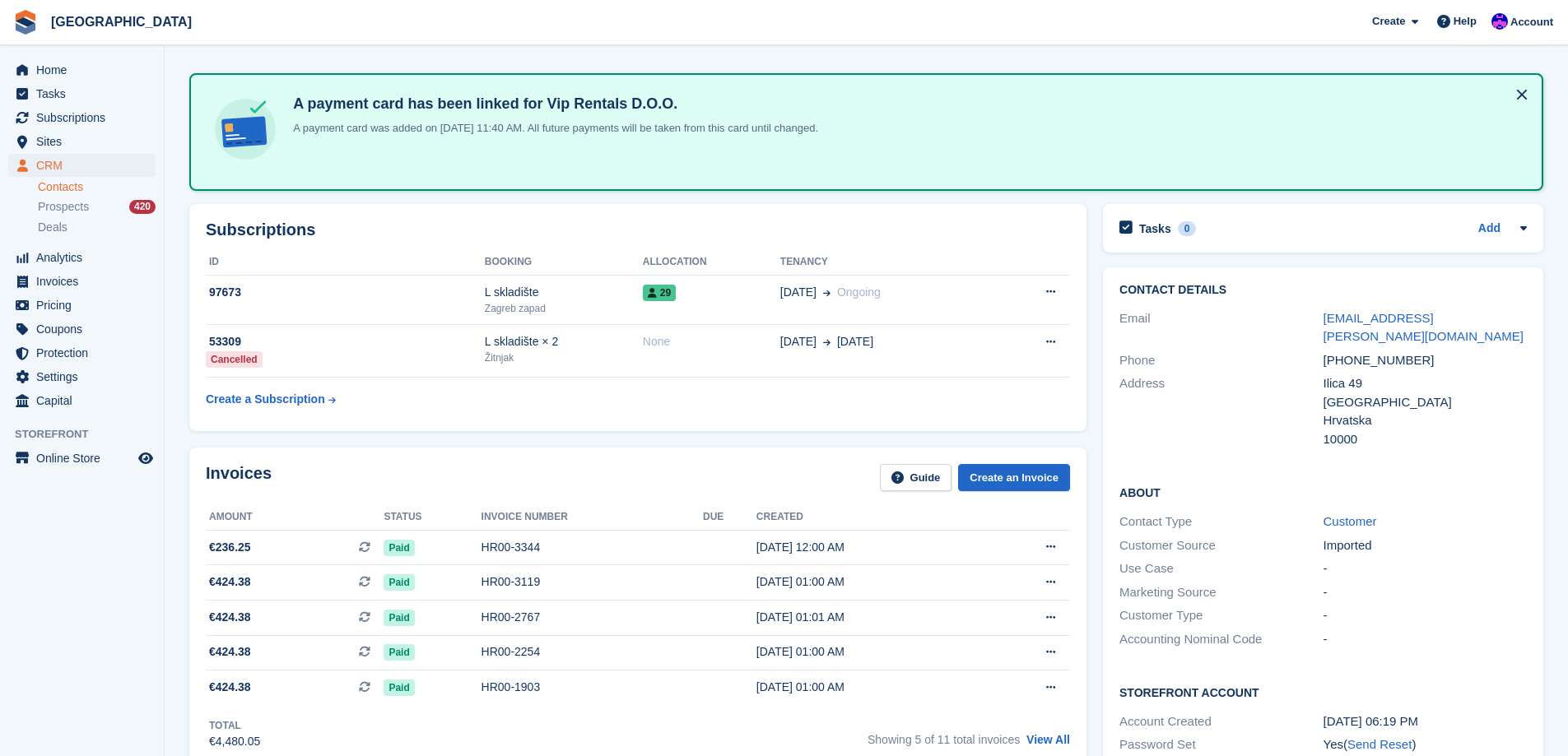
scroll to position [82, 0]
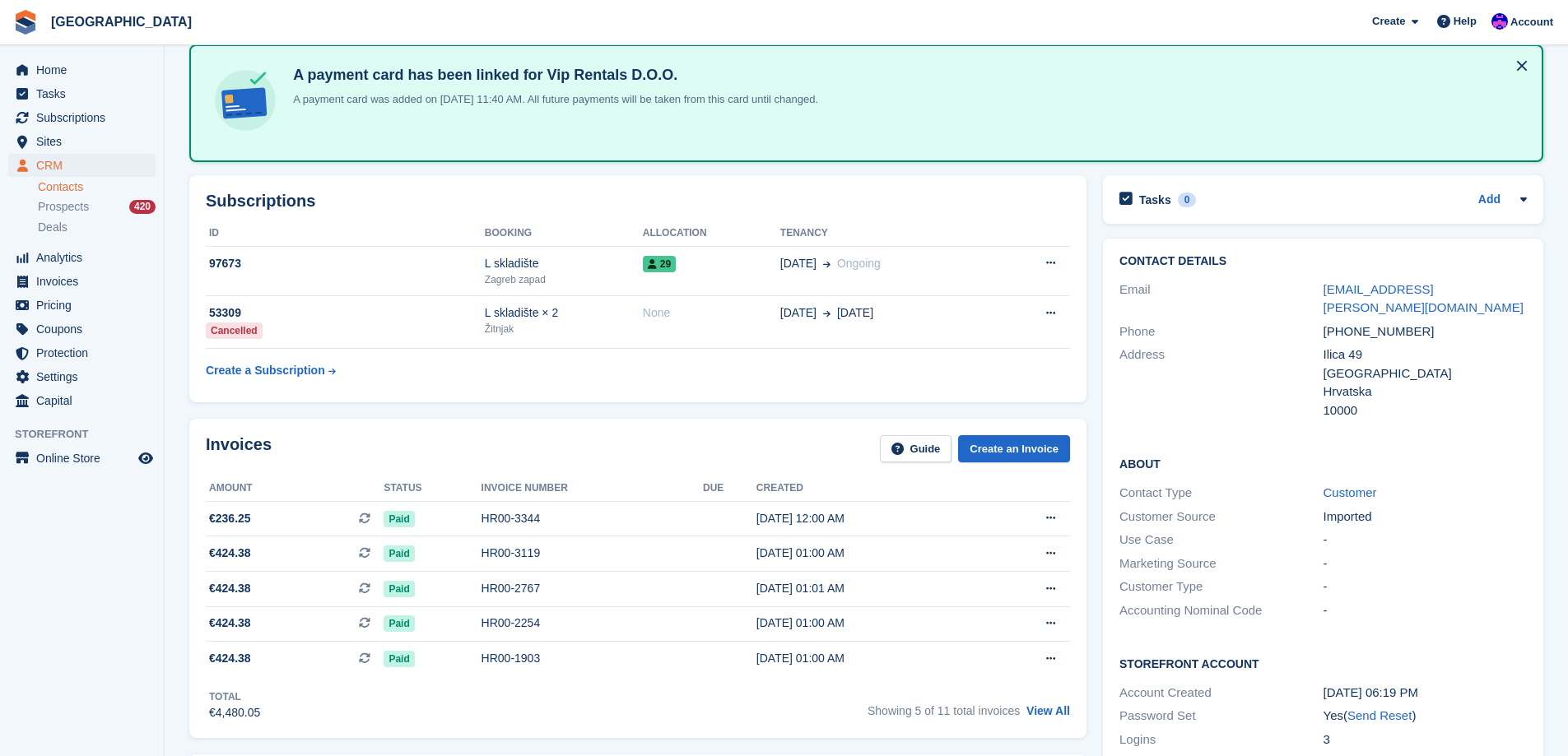
click at [572, 427] on div "Invoices Guide Create an Invoice Amount Status Invoice number Due Created €236.…" at bounding box center [637, 577] width 897 height 319
click at [593, 268] on div "L skladište" at bounding box center [563, 263] width 158 height 17
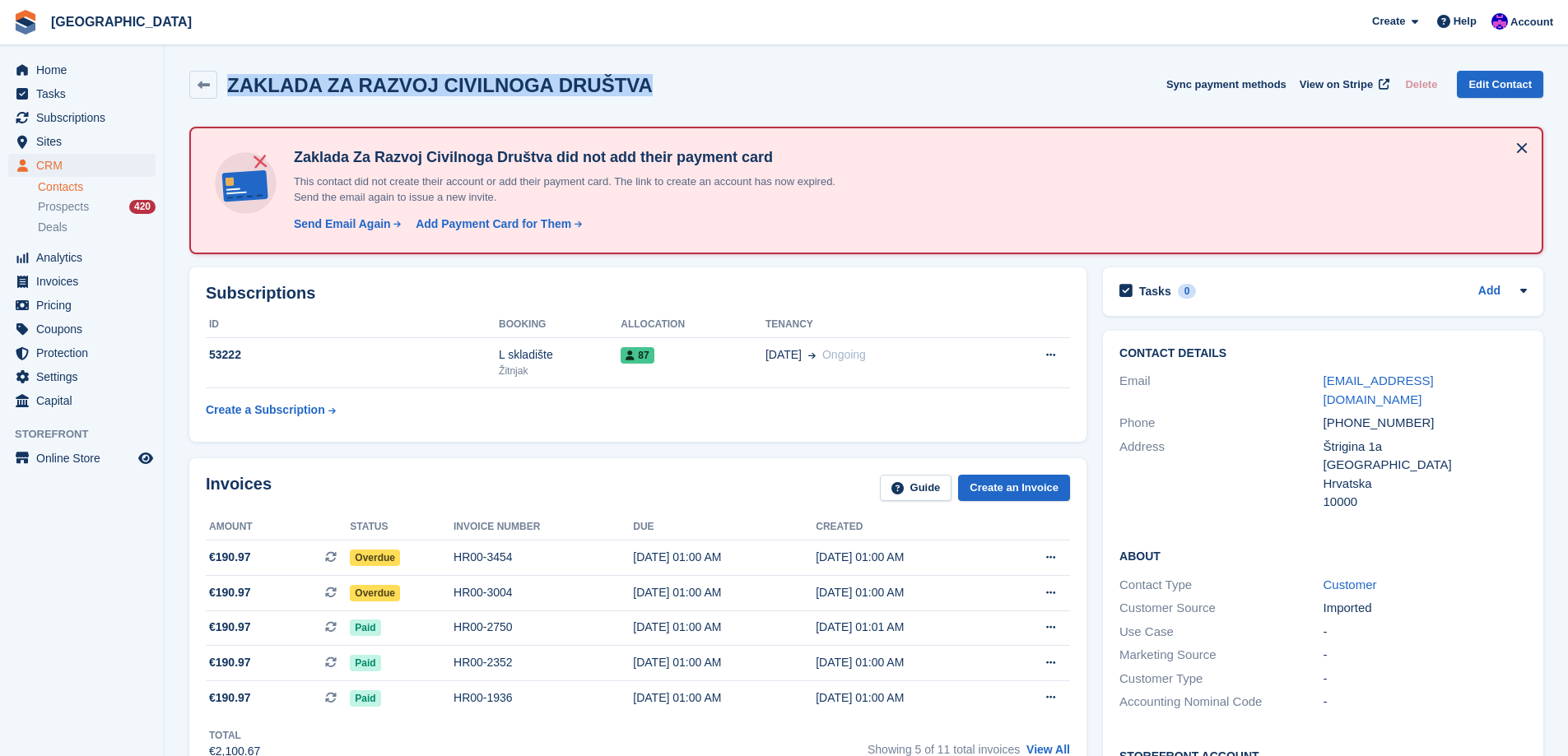
drag, startPoint x: 679, startPoint y: 86, endPoint x: 233, endPoint y: 85, distance: 446.0
click at [233, 85] on div "ZAKLADA ZA RAZVOJ CIVILNOGA DRUŠTVA Sync payment methods View on Stripe Delete …" at bounding box center [866, 85] width 1354 height 28
copy h2 "ZAKLADA ZA RAZVOJ CIVILNOGA DRUŠTVA"
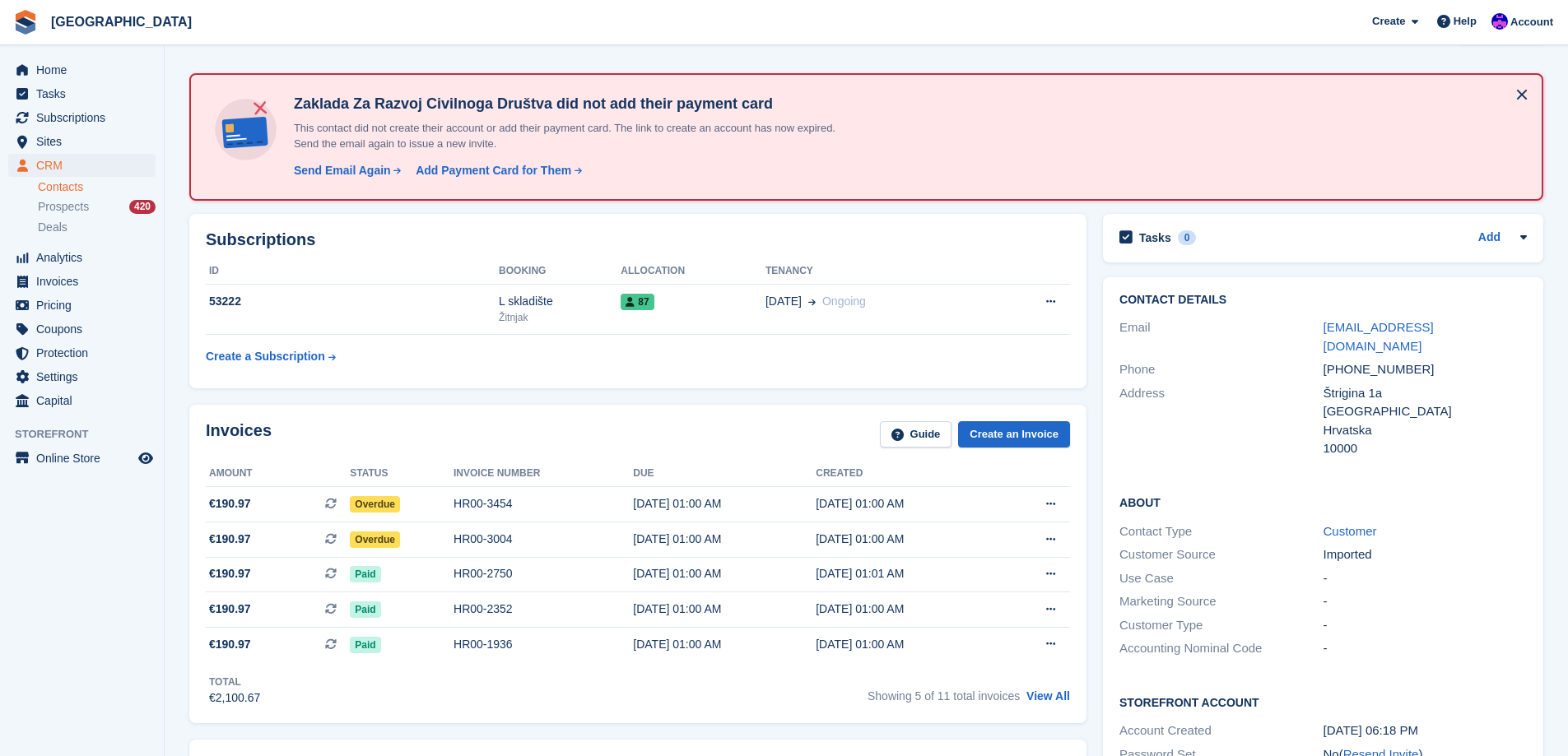
scroll to position [82, 0]
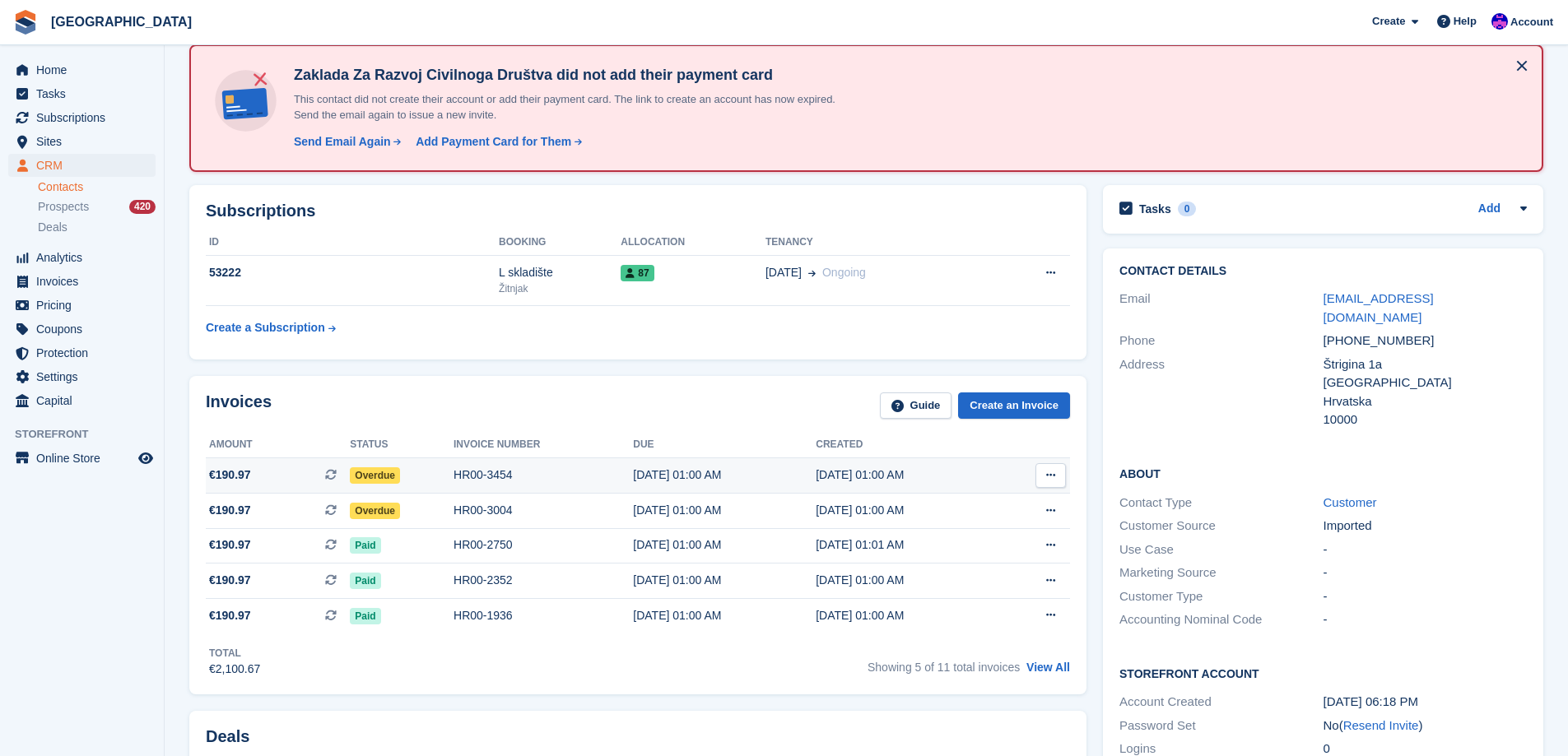
click at [549, 460] on td "HR00-3454" at bounding box center [543, 476] width 180 height 36
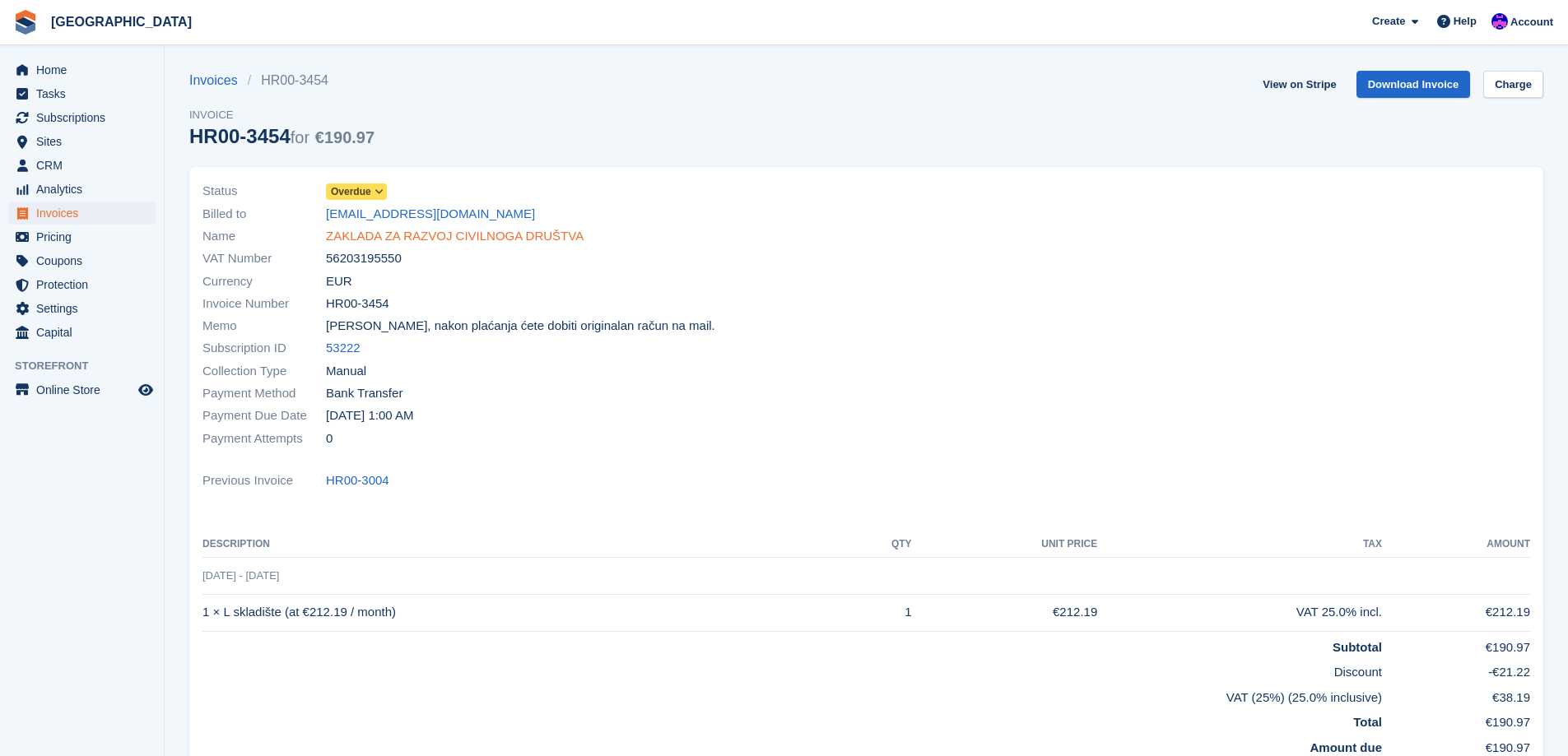
click at [441, 235] on link "ZAKLADA ZA RAZVOJ CIVILNOGA DRUŠTVA" at bounding box center [455, 236] width 258 height 19
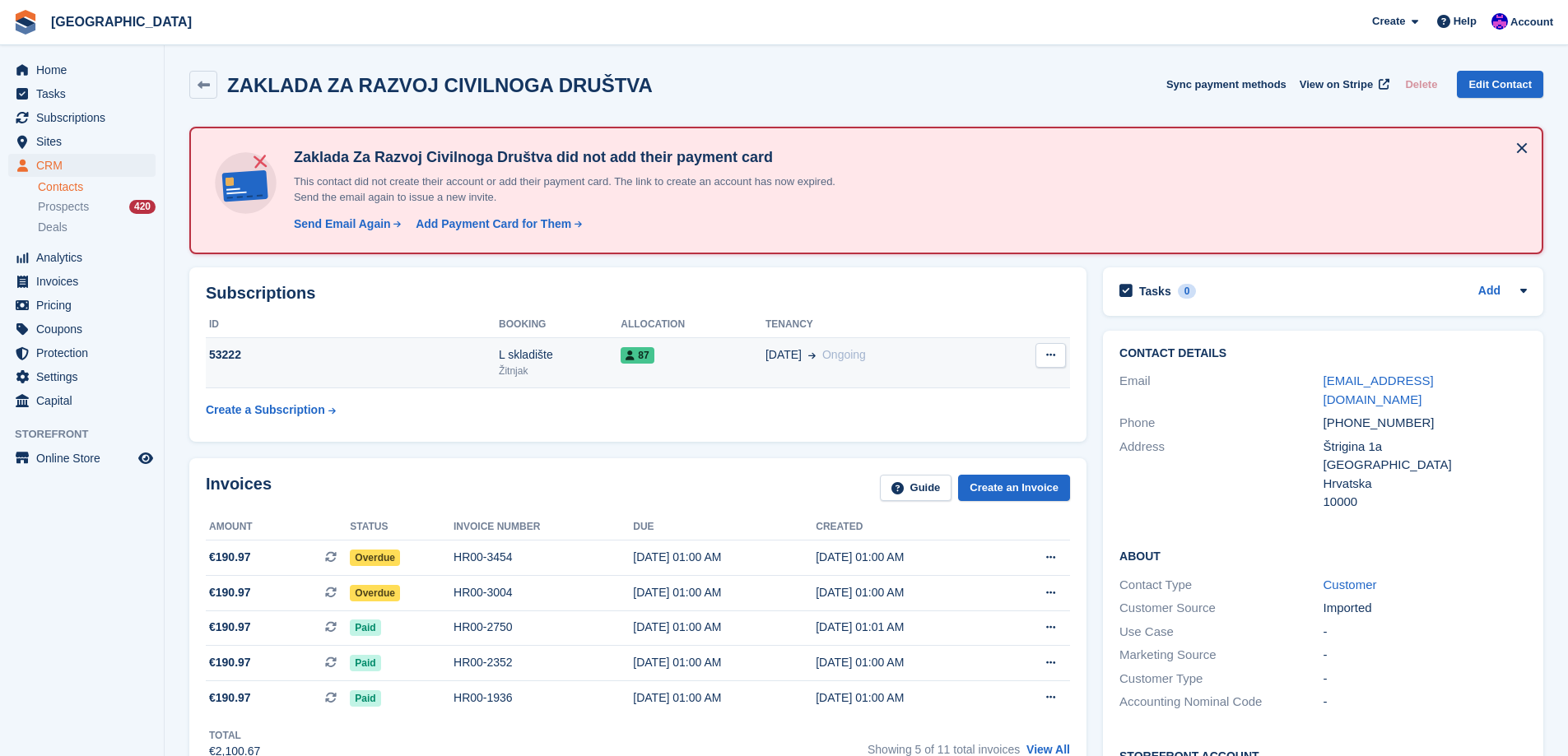
click at [684, 355] on div "87" at bounding box center [692, 355] width 145 height 17
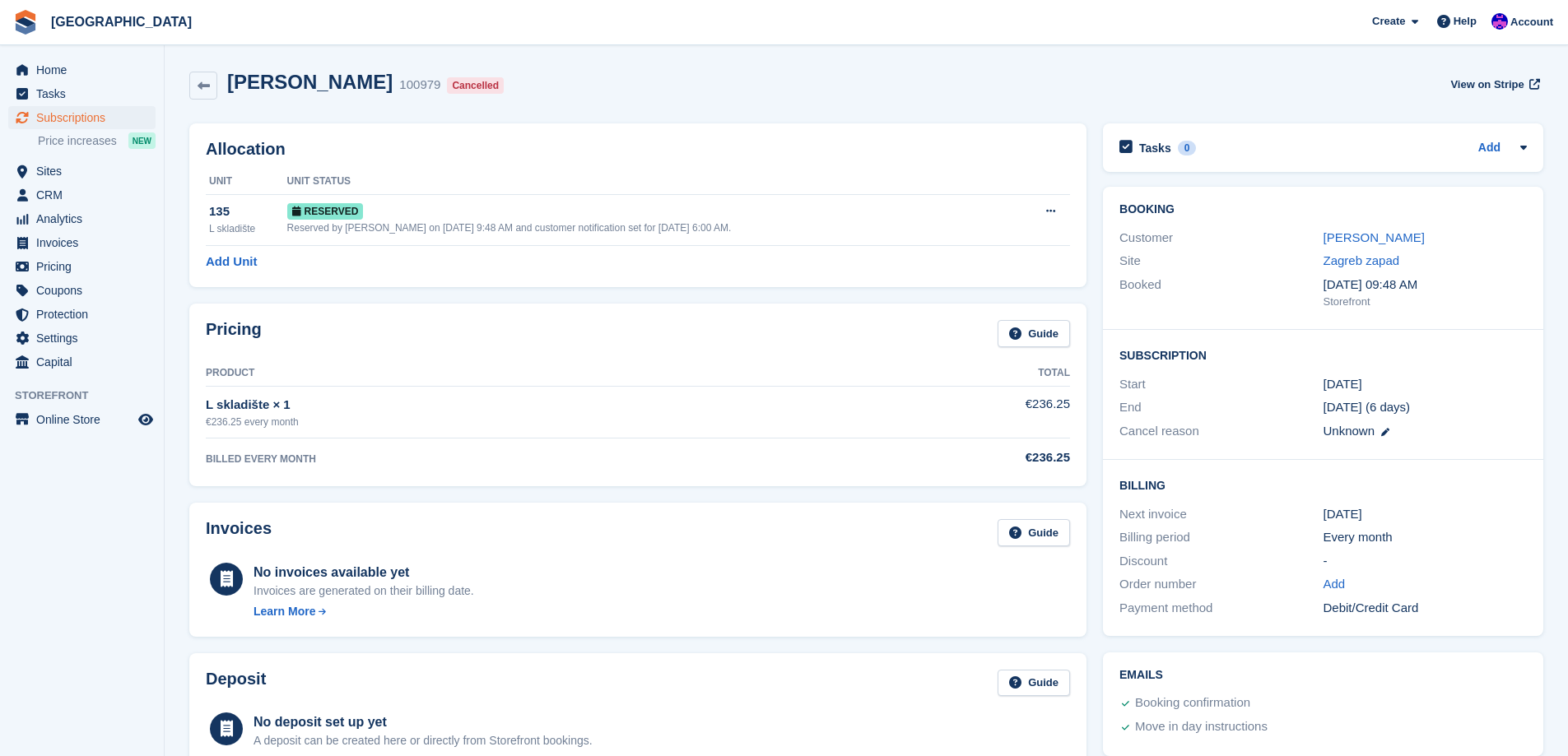
click at [1355, 246] on div "Ivana Šverko" at bounding box center [1425, 238] width 203 height 19
click at [1361, 241] on link "[PERSON_NAME]" at bounding box center [1373, 237] width 101 height 14
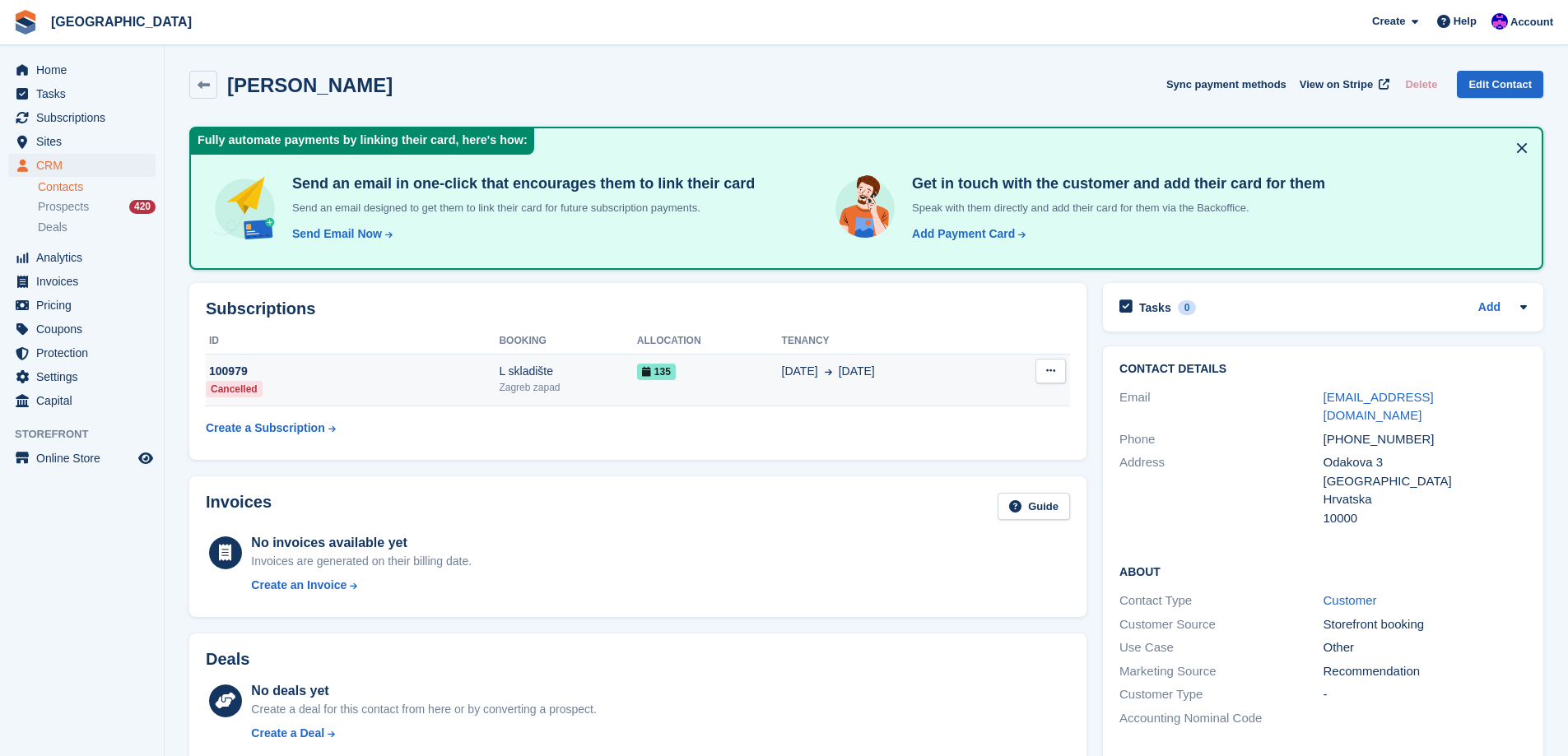
click at [845, 378] on span "[DATE]" at bounding box center [856, 371] width 36 height 17
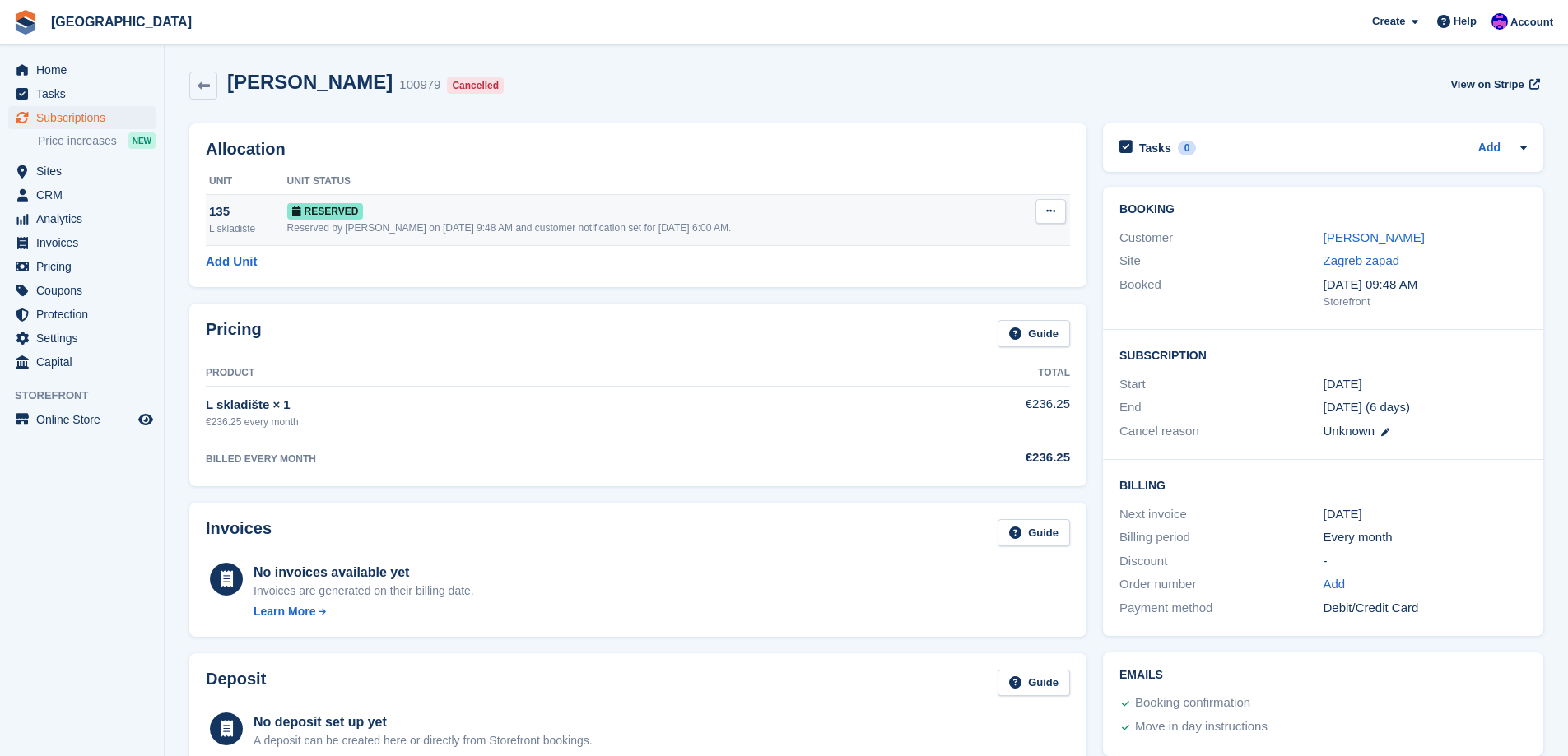
click at [1033, 216] on td "Grant Early Access Deallocate" at bounding box center [1041, 219] width 57 height 51
click at [1043, 213] on button at bounding box center [1050, 211] width 30 height 25
click at [995, 279] on p "Deallocate" at bounding box center [986, 279] width 143 height 21
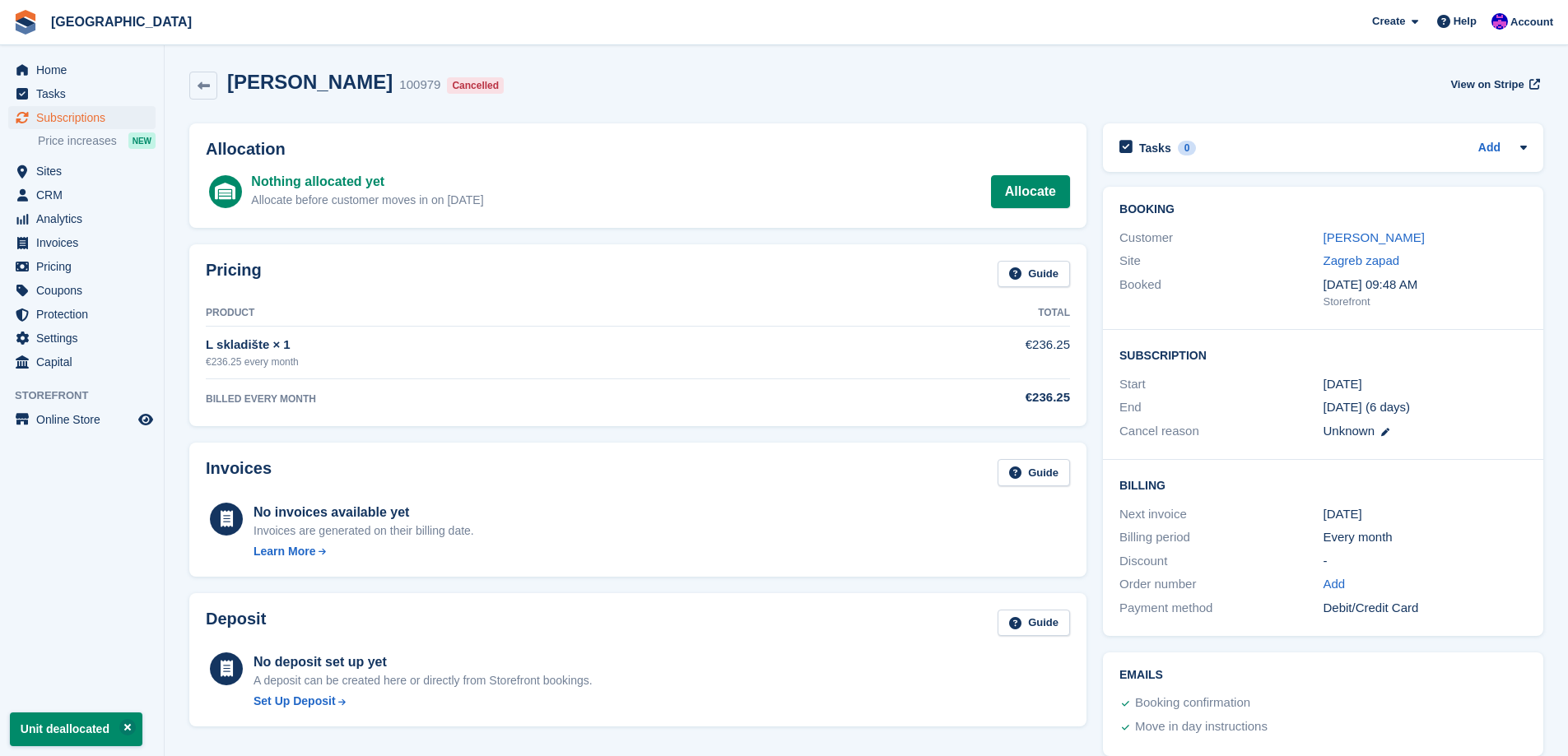
click at [792, 117] on div "Allocation Nothing allocated yet Allocate before customer moves in on [DATE] Al…" at bounding box center [638, 175] width 913 height 121
click at [1319, 257] on div "Site" at bounding box center [1221, 261] width 203 height 19
click at [1332, 266] on link "Zagreb zapad" at bounding box center [1361, 260] width 76 height 14
